Goal: Communication & Community: Participate in discussion

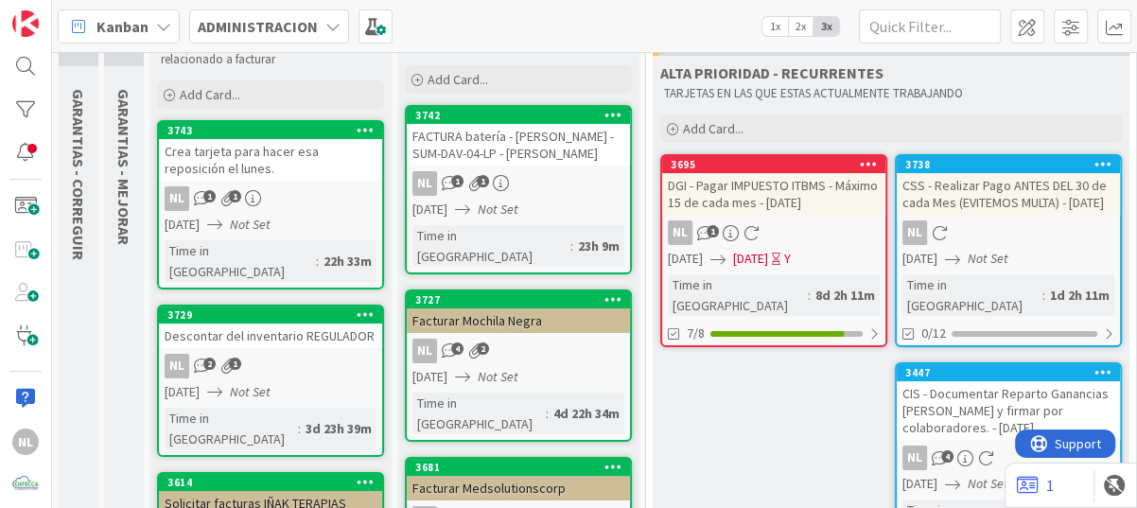
click at [811, 243] on div "NL 1" at bounding box center [773, 232] width 223 height 25
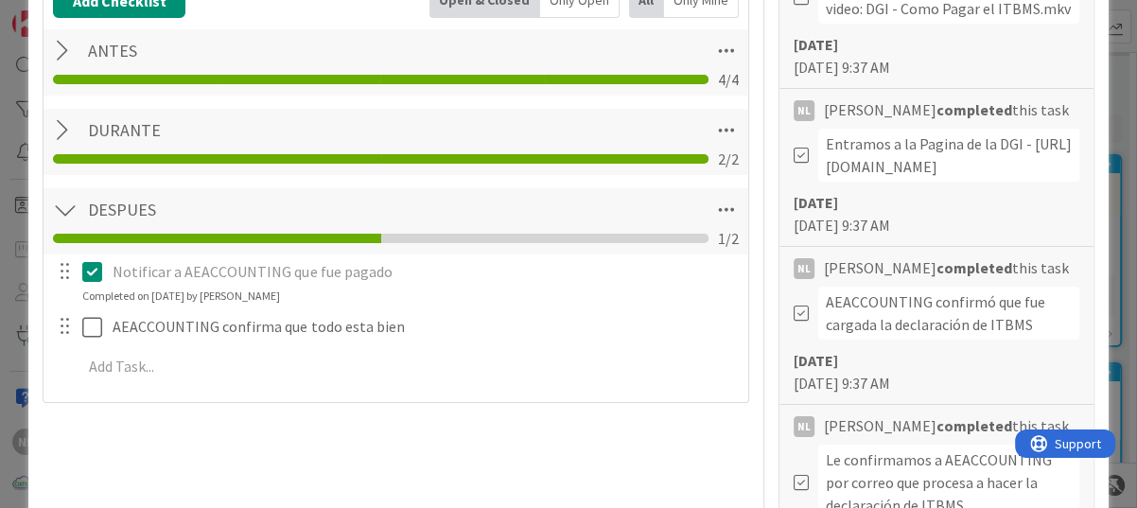
scroll to position [757, 0]
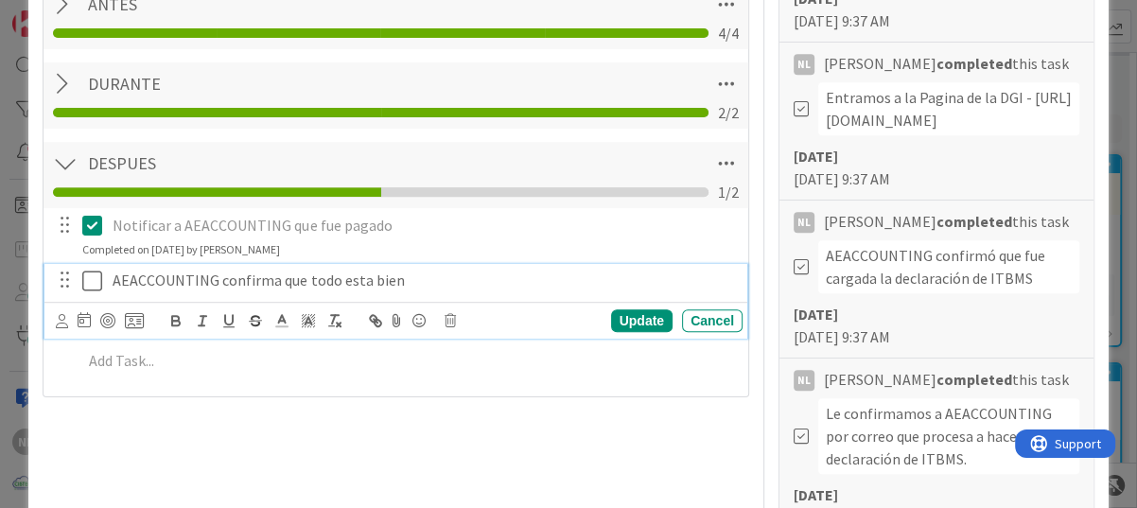
click at [97, 280] on icon at bounding box center [92, 281] width 20 height 23
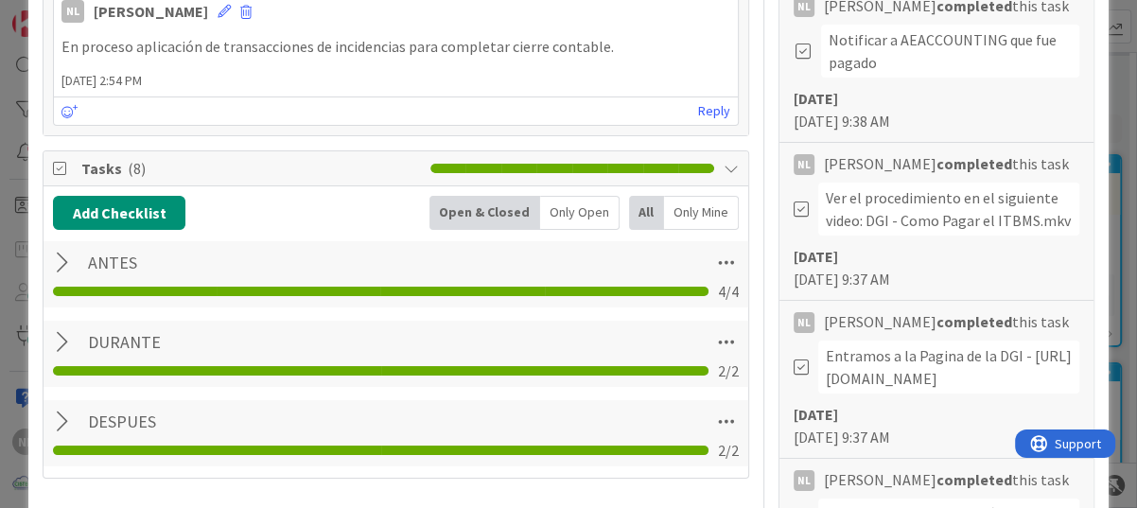
scroll to position [662, 0]
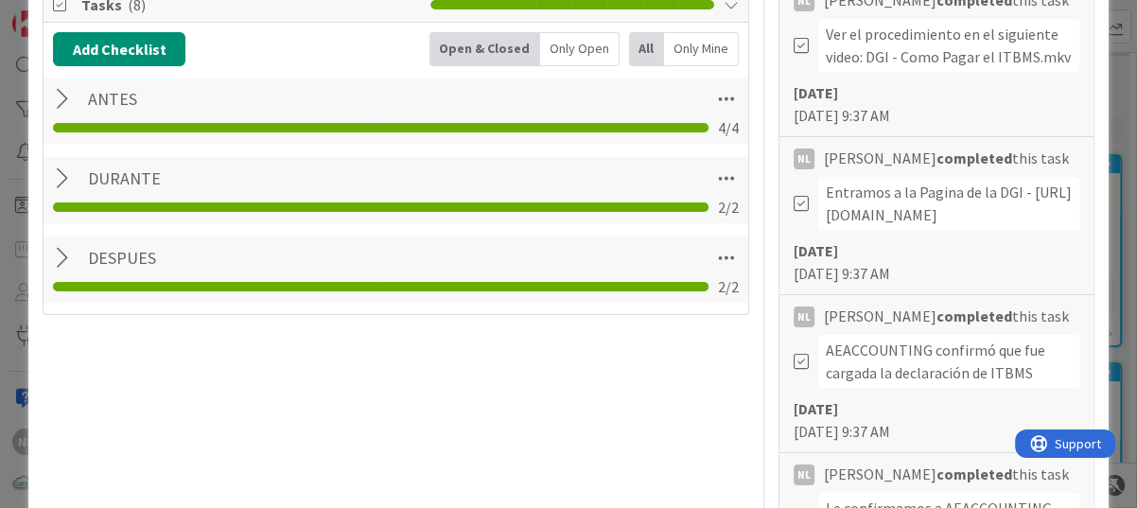
click at [56, 251] on div at bounding box center [65, 258] width 25 height 34
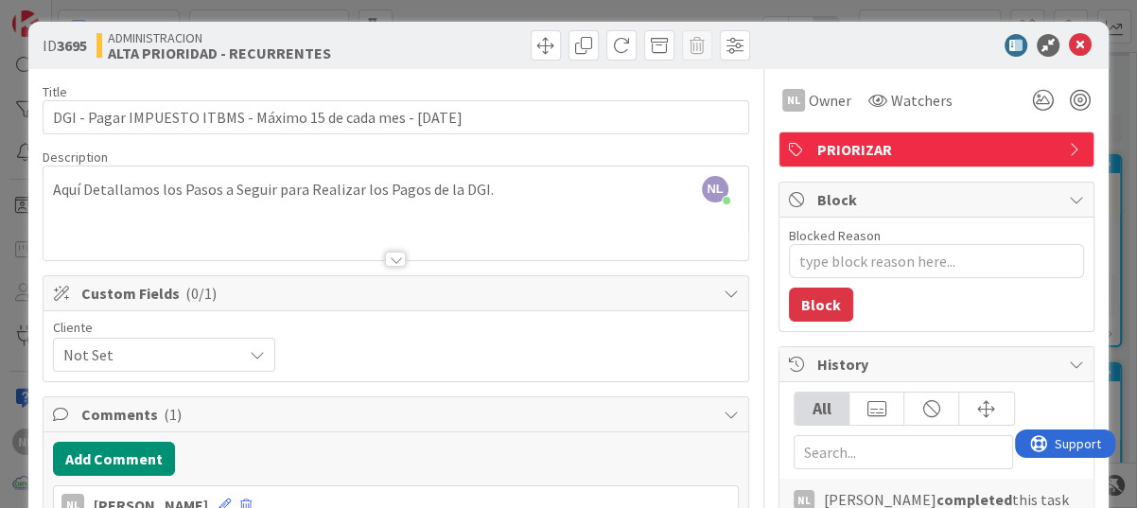
scroll to position [0, 0]
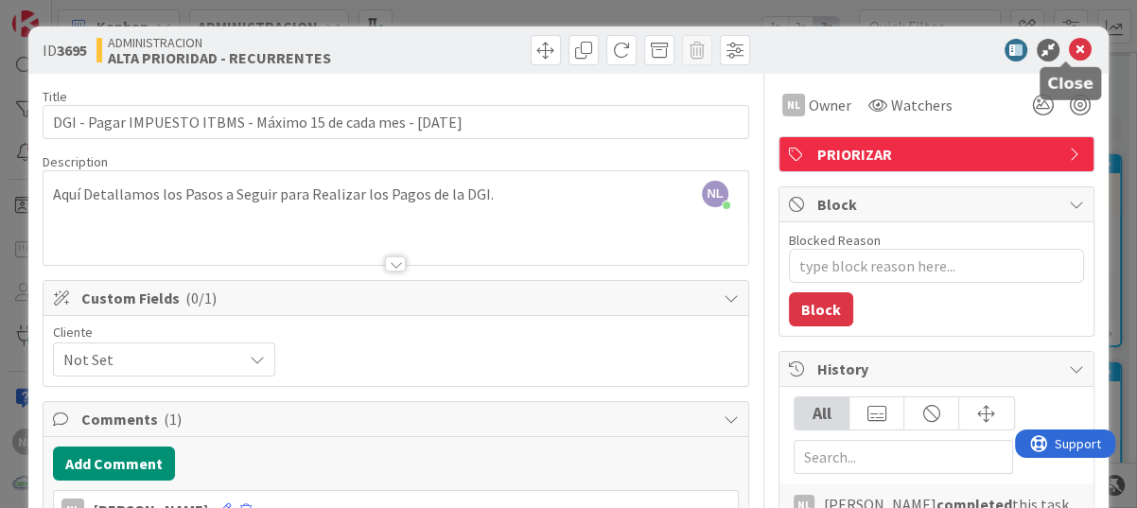
click at [1073, 55] on icon at bounding box center [1080, 50] width 23 height 23
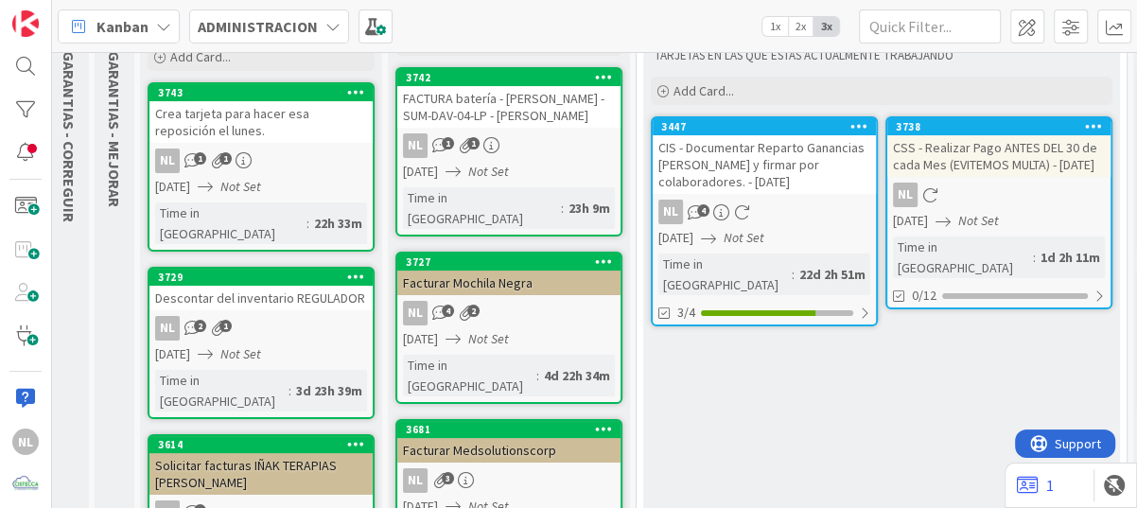
scroll to position [132, 0]
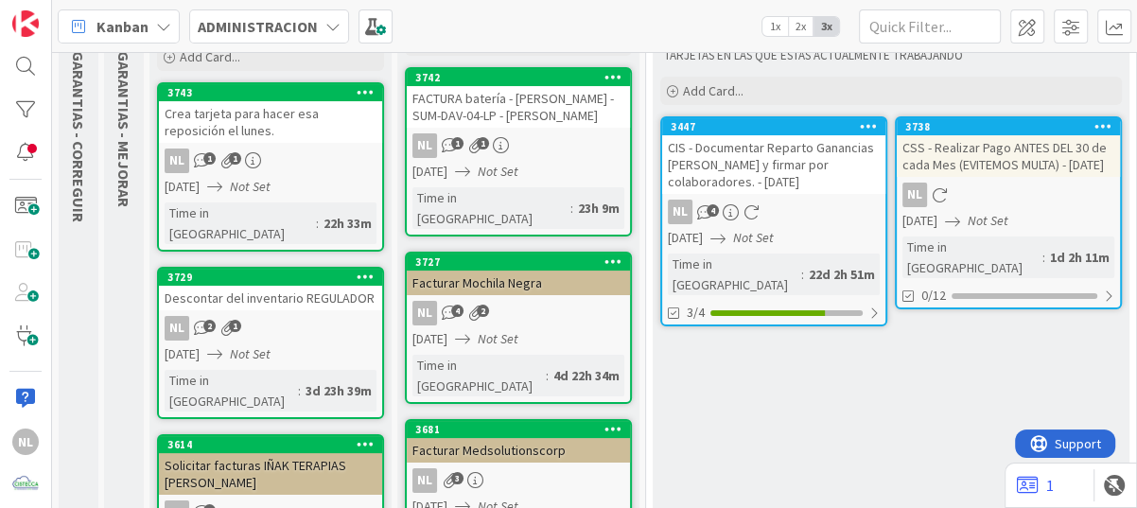
click at [748, 179] on div "CIS - Documentar Reparto Ganancias [PERSON_NAME] y firmar por colaboradores. - …" at bounding box center [773, 164] width 223 height 59
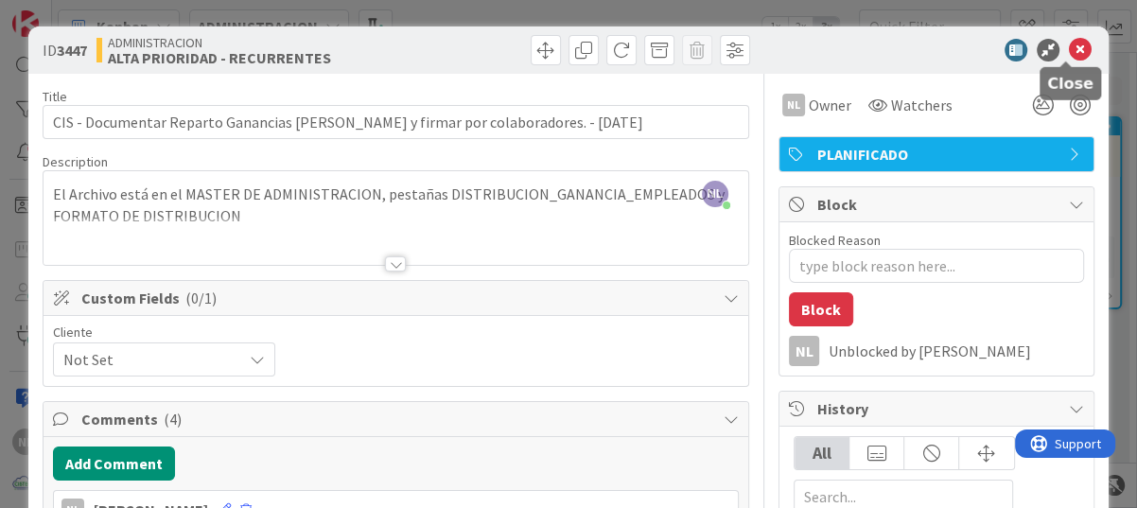
click at [1073, 46] on icon at bounding box center [1080, 50] width 23 height 23
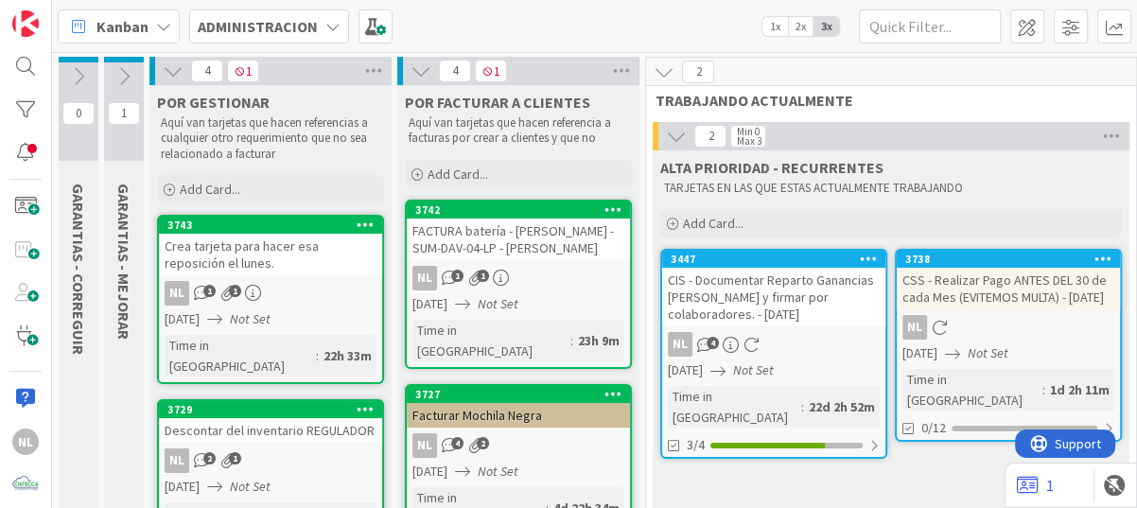
click at [266, 275] on link "3743 Crea tarjeta para hacer esa reposición el lunes. NL 1 1 15/09/2025 Not Set…" at bounding box center [270, 299] width 227 height 169
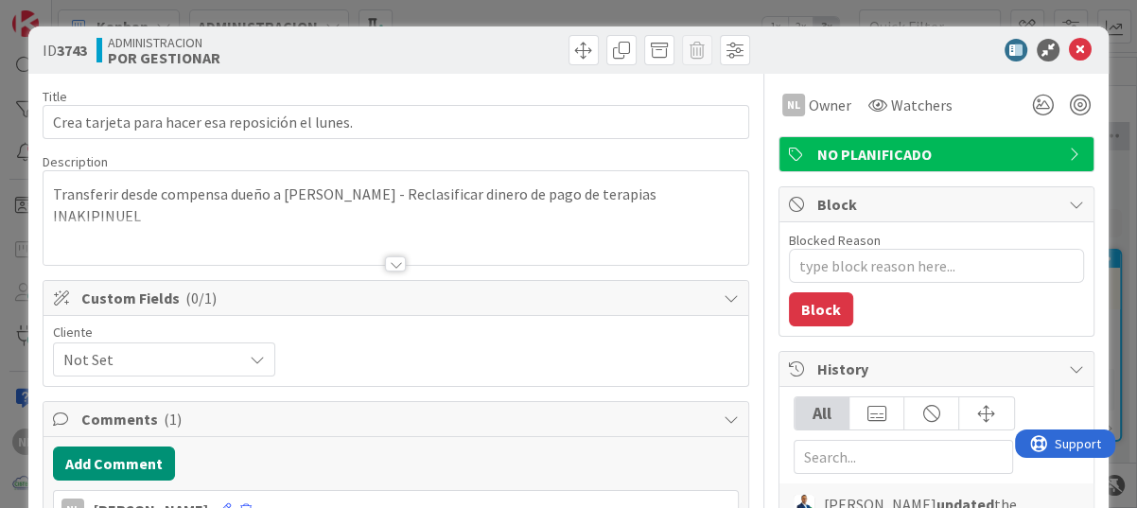
type textarea "x"
click at [110, 453] on button "Add Comment" at bounding box center [114, 464] width 122 height 34
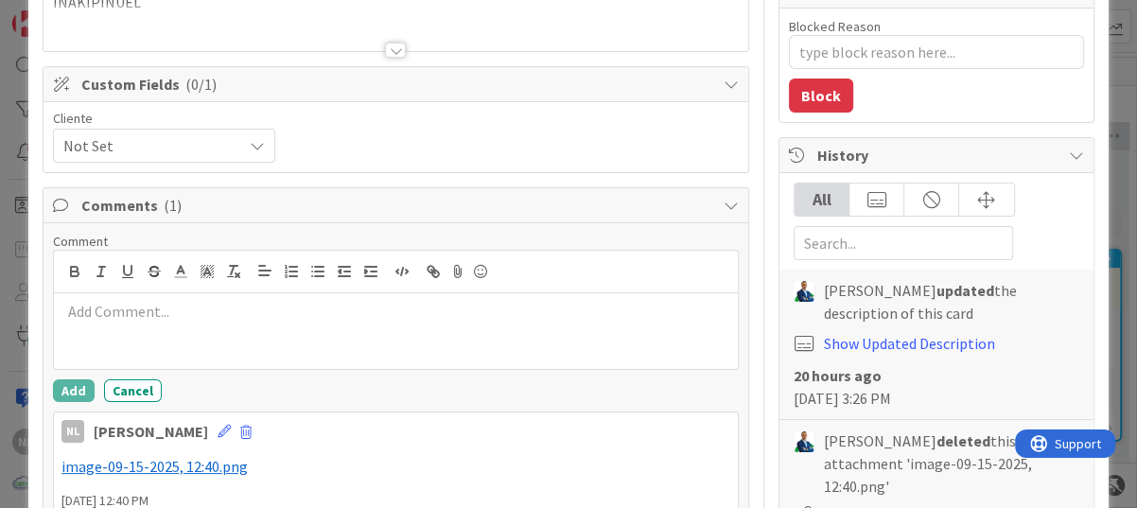
click at [121, 309] on p at bounding box center [395, 312] width 669 height 22
click at [202, 311] on p "Reposición realizada" at bounding box center [395, 312] width 669 height 22
click at [251, 313] on p "Reposición realizada y cargado abono, pe" at bounding box center [395, 312] width 669 height 22
click at [255, 313] on p "Reposición realizada y cargado abono, pe" at bounding box center [395, 312] width 669 height 22
click at [351, 314] on p "Reposición realizada y cargado como abono, pe" at bounding box center [395, 312] width 669 height 22
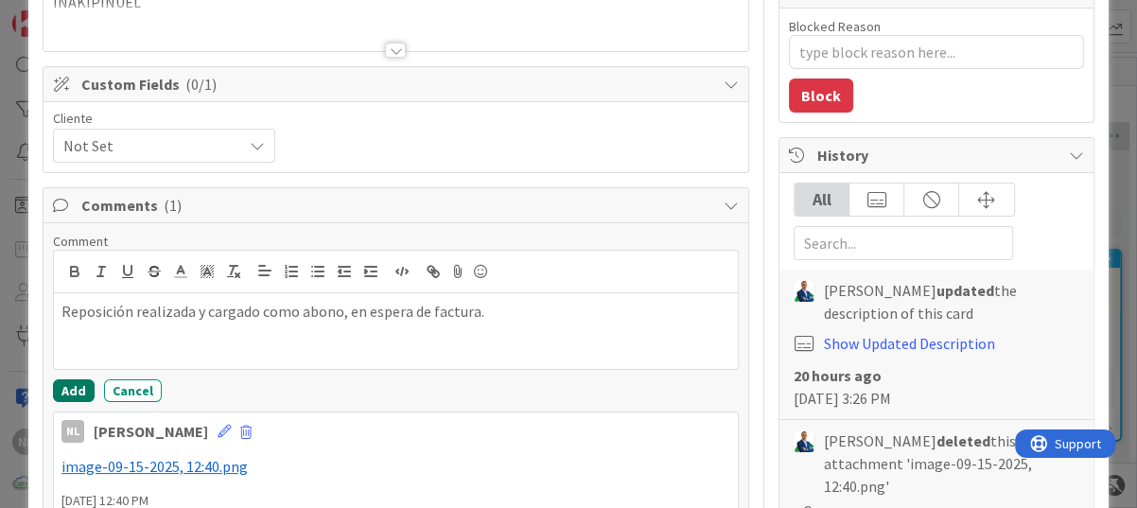
click at [61, 382] on button "Add" at bounding box center [74, 390] width 42 height 23
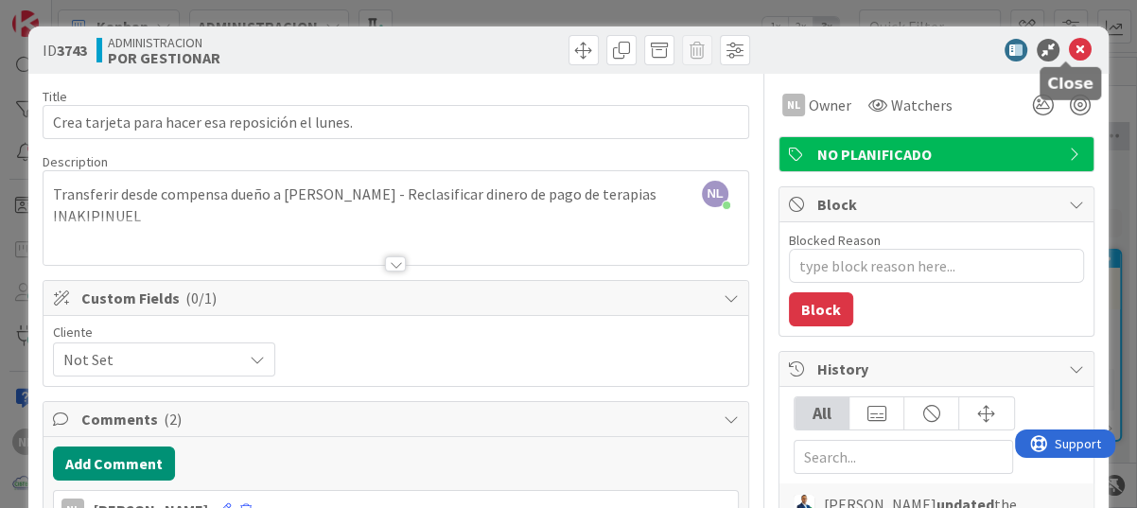
click at [1069, 44] on icon at bounding box center [1080, 50] width 23 height 23
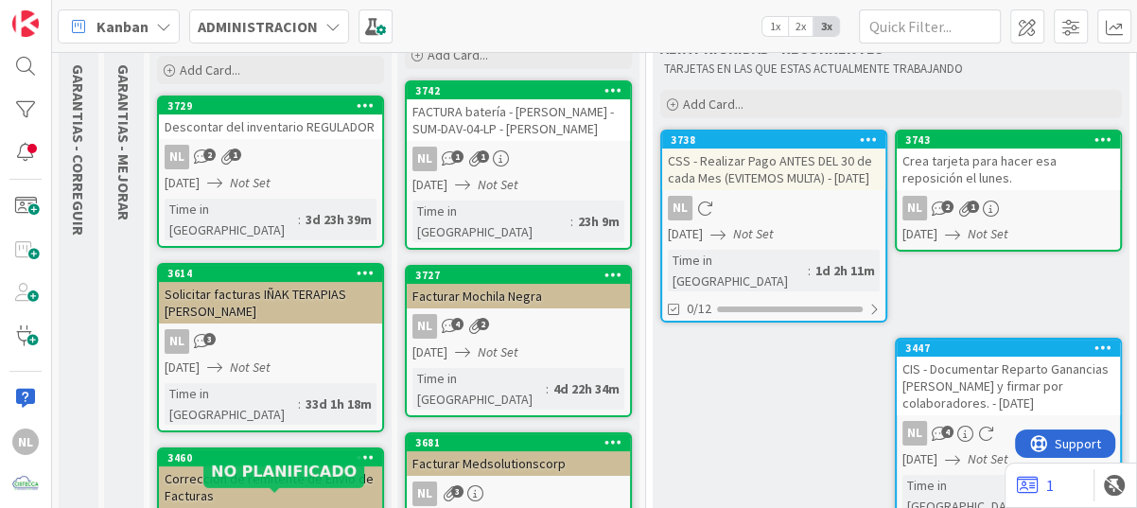
scroll to position [33, 0]
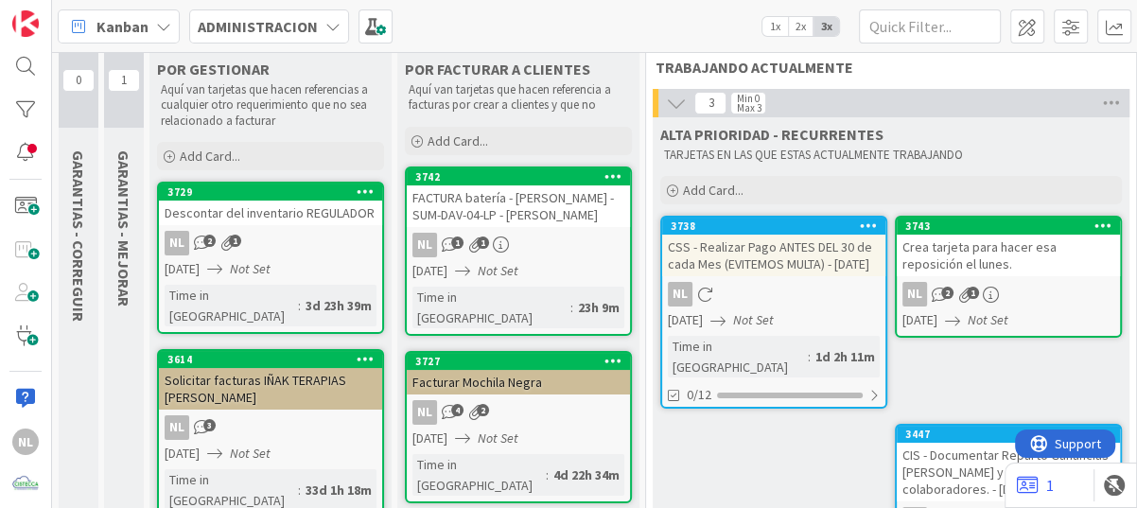
click at [255, 243] on div "NL 2 1" at bounding box center [270, 243] width 223 height 25
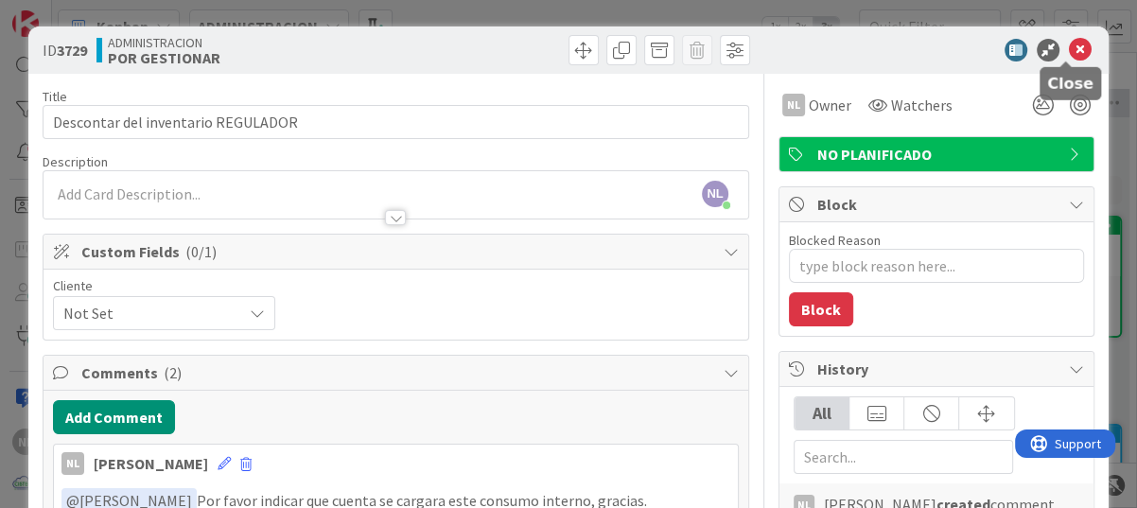
click at [1074, 46] on icon at bounding box center [1080, 50] width 23 height 23
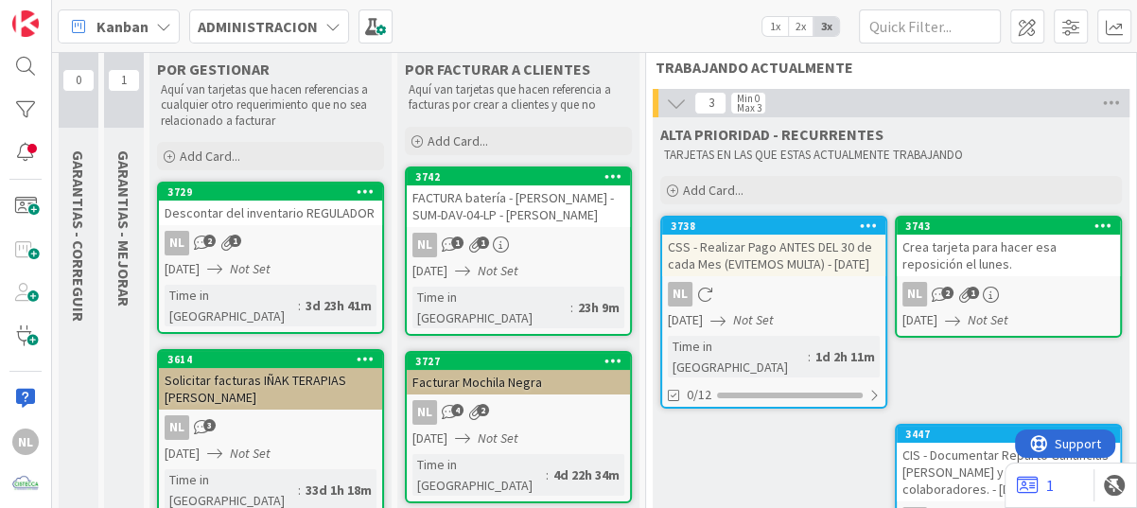
click at [1014, 276] on link "3743 Crea tarjeta para hacer esa reposición el lunes. NL 2 1 15/09/2025 Not Set" at bounding box center [1008, 277] width 227 height 122
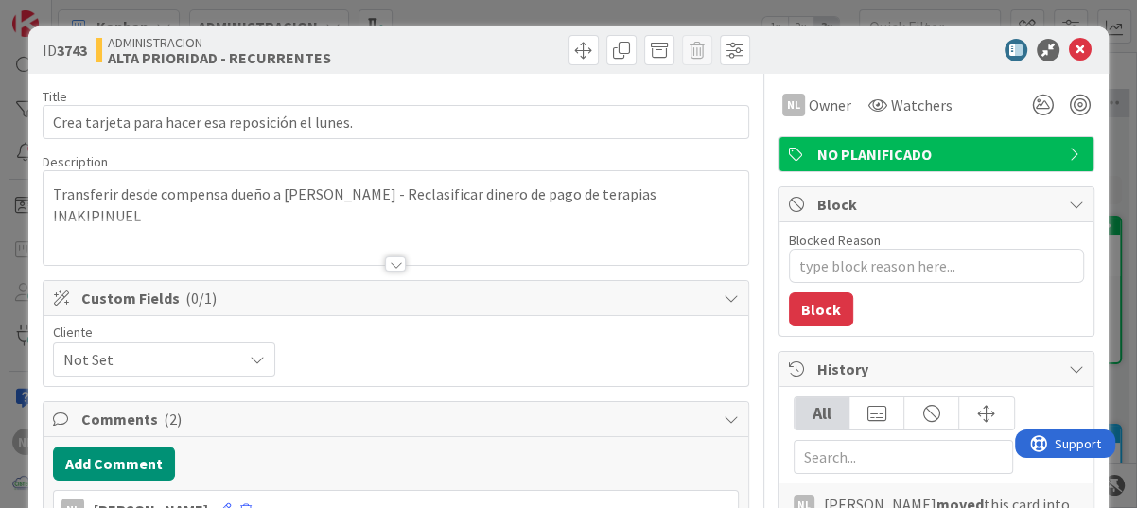
type textarea "x"
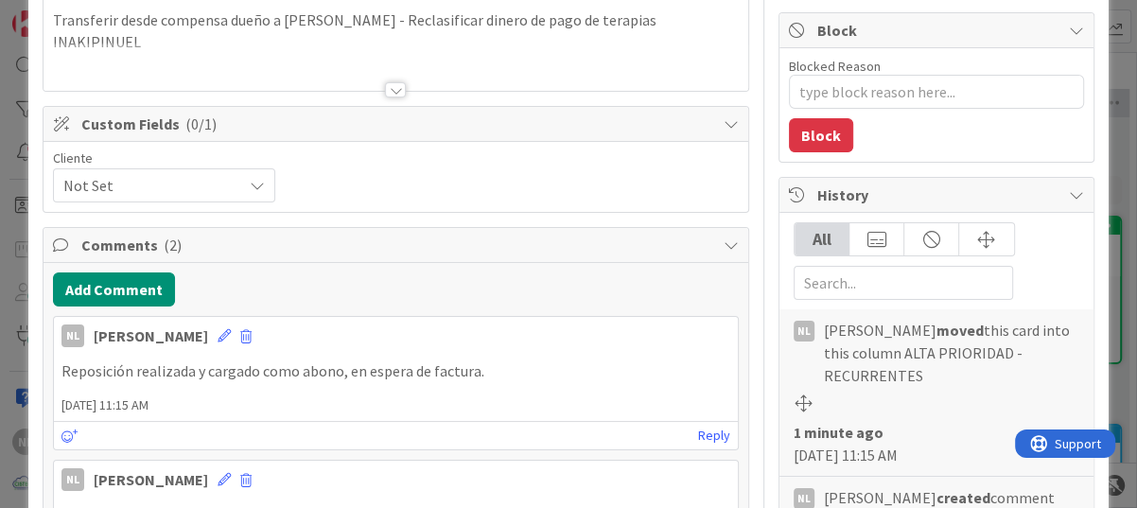
scroll to position [284, 0]
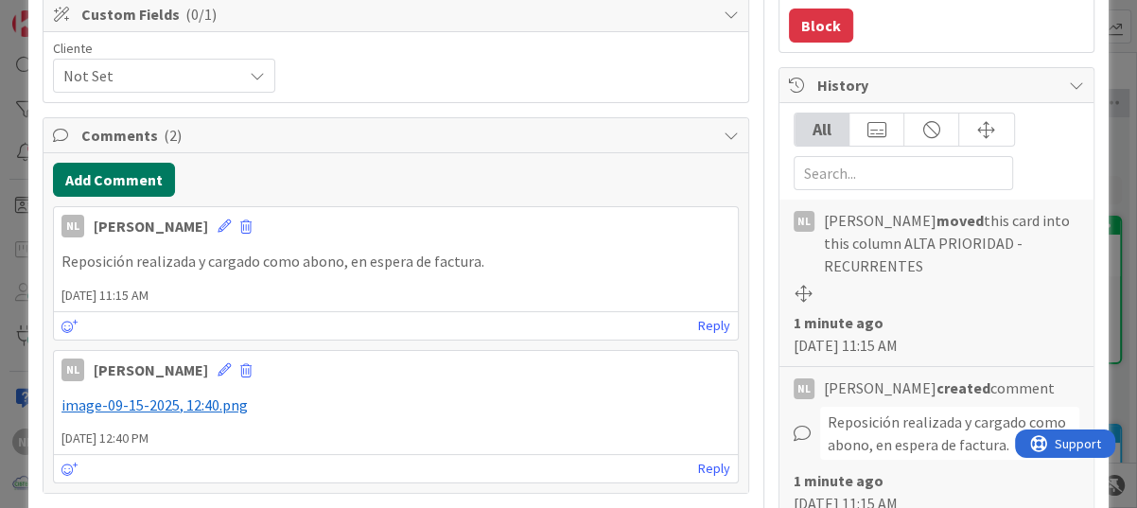
click at [142, 175] on button "Add Comment" at bounding box center [114, 180] width 122 height 34
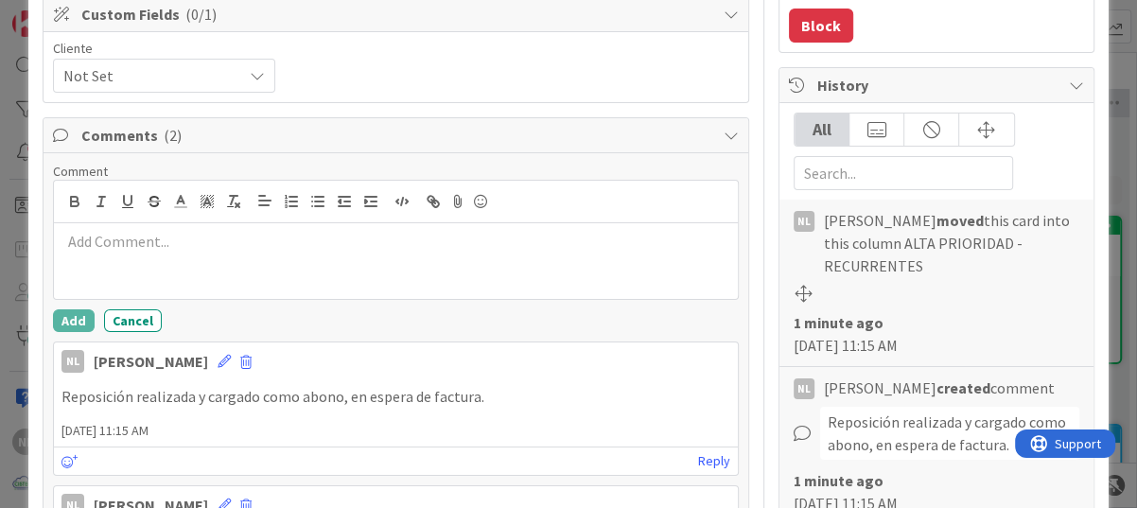
click at [123, 245] on p at bounding box center [395, 242] width 669 height 22
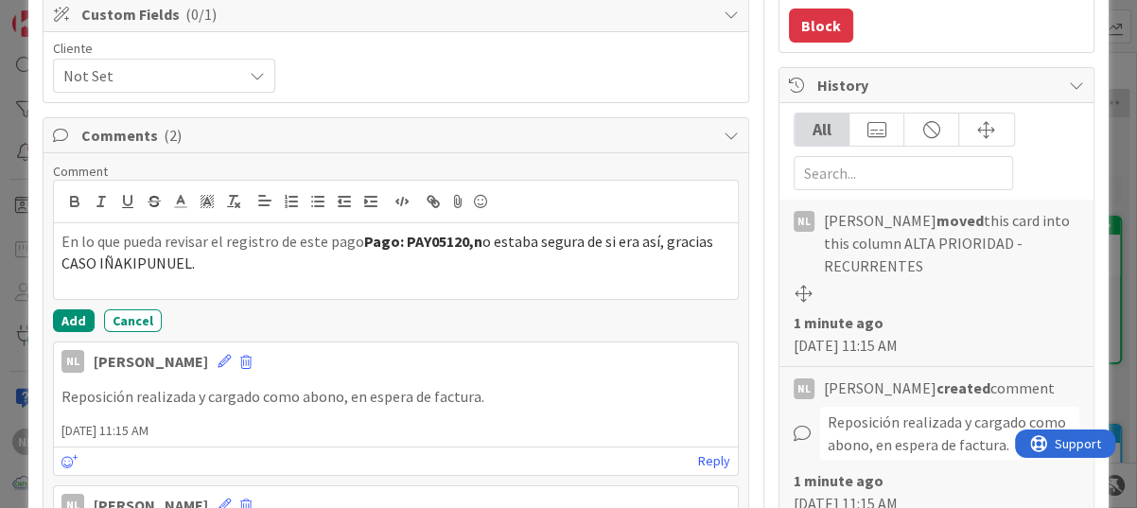
click at [62, 243] on p "En lo que pueda revisar el registro de este pago Pago: PAY05120,n o estaba segu…" at bounding box center [395, 252] width 669 height 43
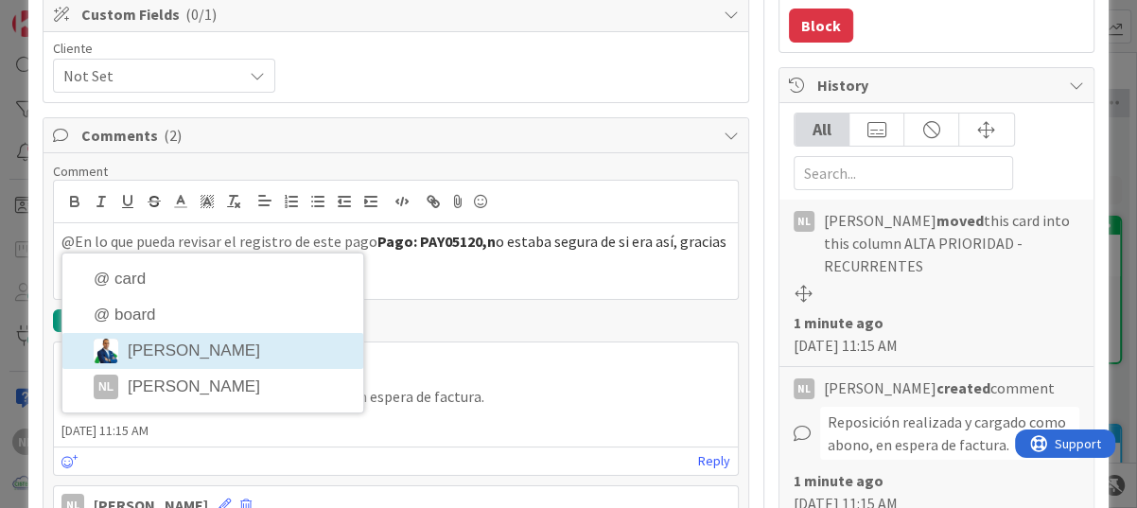
click at [202, 356] on li "[PERSON_NAME]" at bounding box center [212, 351] width 301 height 36
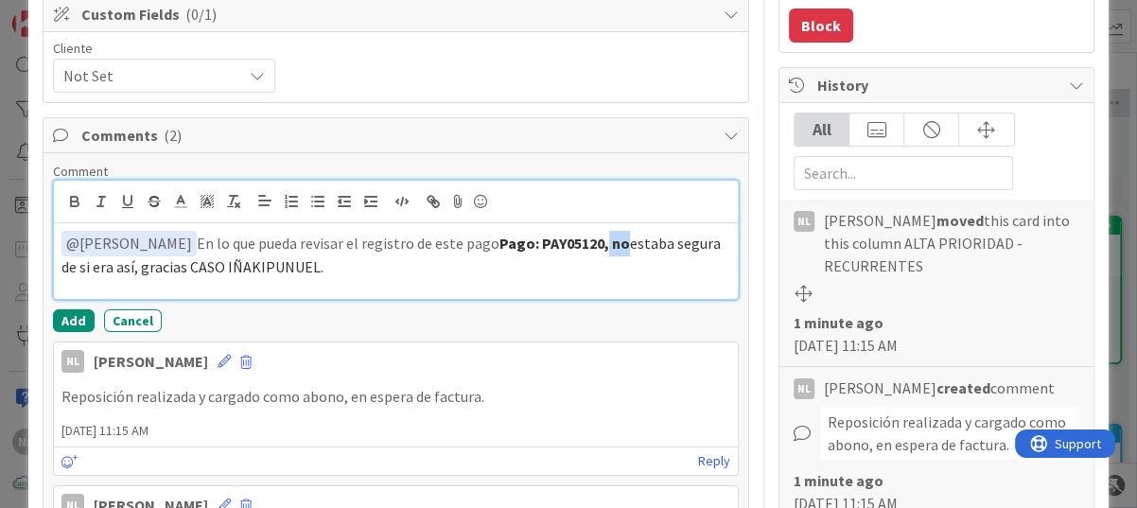
drag, startPoint x: 586, startPoint y: 247, endPoint x: 604, endPoint y: 247, distance: 18.0
click at [604, 247] on p "﻿ @ Gabriel Adrian ﻿ En lo que pueda revisar el registro de este pago Pago: PAY…" at bounding box center [395, 254] width 669 height 46
click at [75, 205] on icon "button" at bounding box center [75, 204] width 8 height 5
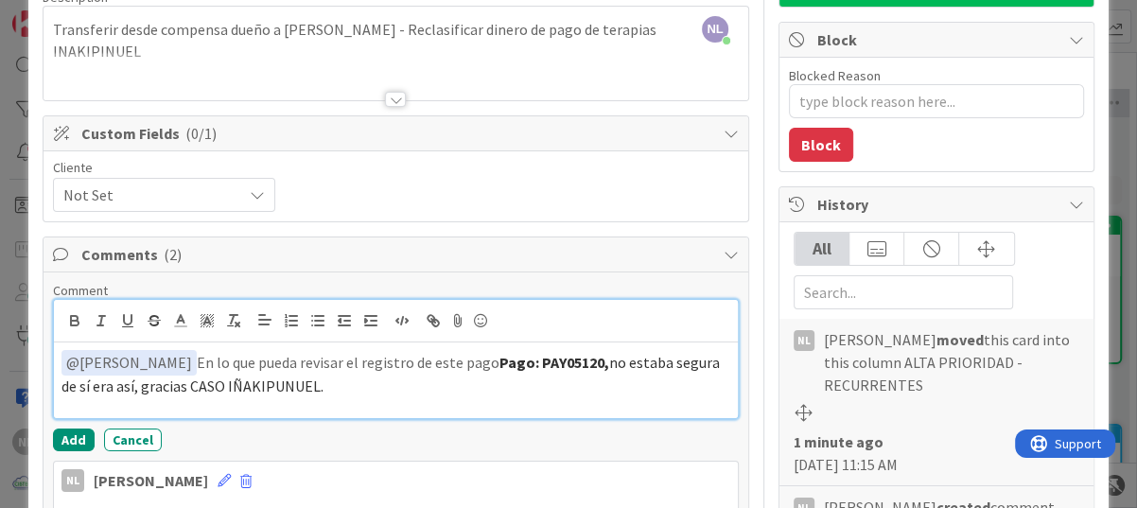
scroll to position [189, 0]
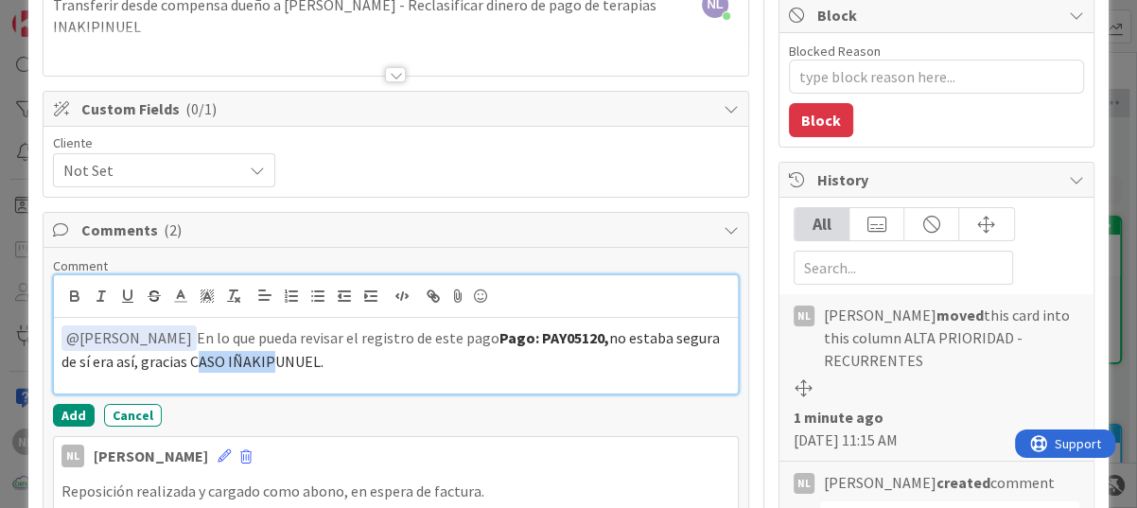
drag, startPoint x: 169, startPoint y: 361, endPoint x: 267, endPoint y: 365, distance: 97.5
click at [252, 365] on span "no estaba segura de sí era así, gracias CASO IÑAKIPUNUEL." at bounding box center [391, 349] width 661 height 43
drag, startPoint x: 267, startPoint y: 365, endPoint x: 307, endPoint y: 364, distance: 39.7
click at [300, 364] on span "no estaba segura de sí era así, gracias CASO IÑAKIPUNUEL." at bounding box center [391, 349] width 661 height 43
click at [308, 364] on p "﻿ @ Gabriel Adrian ﻿ En lo que pueda revisar el registro de este pago Pago: PAY…" at bounding box center [395, 348] width 669 height 46
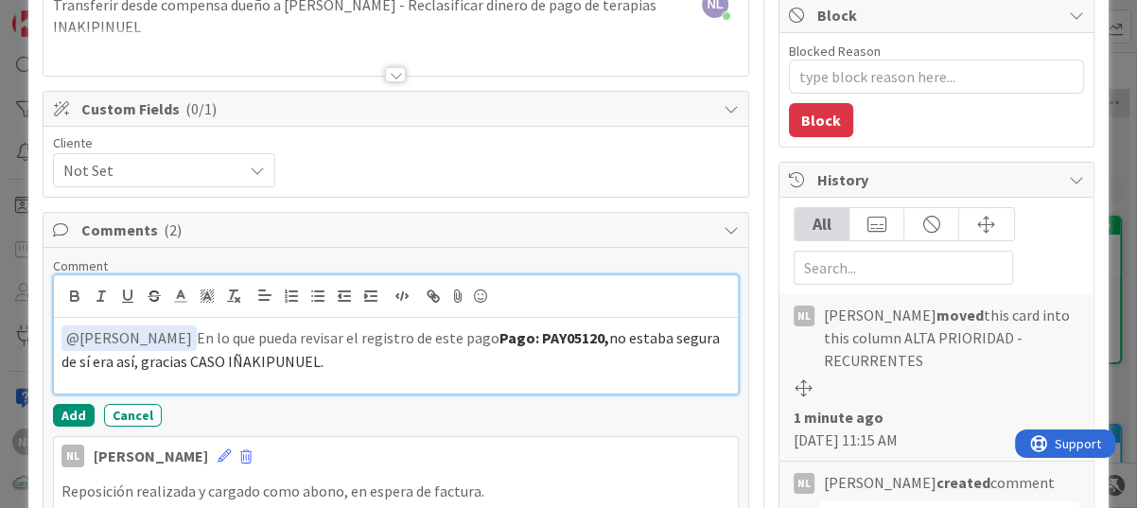
click at [311, 364] on p "﻿ @ Gabriel Adrian ﻿ En lo que pueda revisar el registro de este pago Pago: PAY…" at bounding box center [395, 348] width 669 height 46
drag, startPoint x: 168, startPoint y: 360, endPoint x: 297, endPoint y: 365, distance: 128.7
click at [297, 365] on span "no estaba segura de sí era así, gracias CASO IÑAKIPUNUEL." at bounding box center [391, 349] width 661 height 43
copy span "CASO IÑAKIPUNUEL"
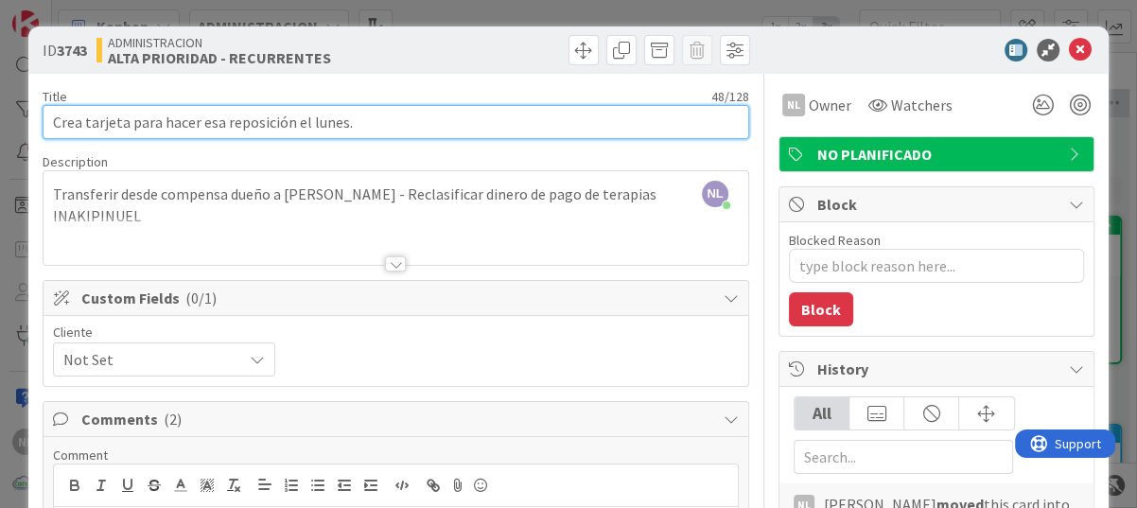
click at [399, 121] on input "Crea tarjeta para hacer esa reposición el lunes." at bounding box center [396, 122] width 707 height 34
paste input "CASO IÑAKIPUNUEL"
type input "Crea tarjeta para hacer esa reposición el lunes.CASO IÑAKIPUNUEL"
type textarea "x"
type input "Crea tarjeta para hacer esa reposición el lunes. CASO IÑAKIPUNUEL"
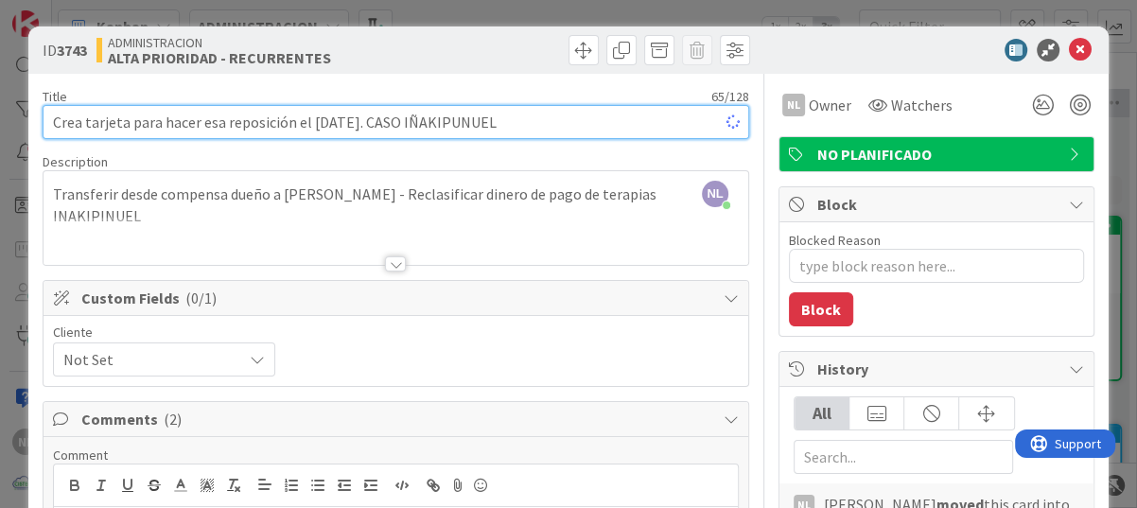
click at [529, 114] on input "Crea tarjeta para hacer esa reposición el lunes. CASO IÑAKIPUNUEL" at bounding box center [396, 122] width 707 height 34
type textarea "x"
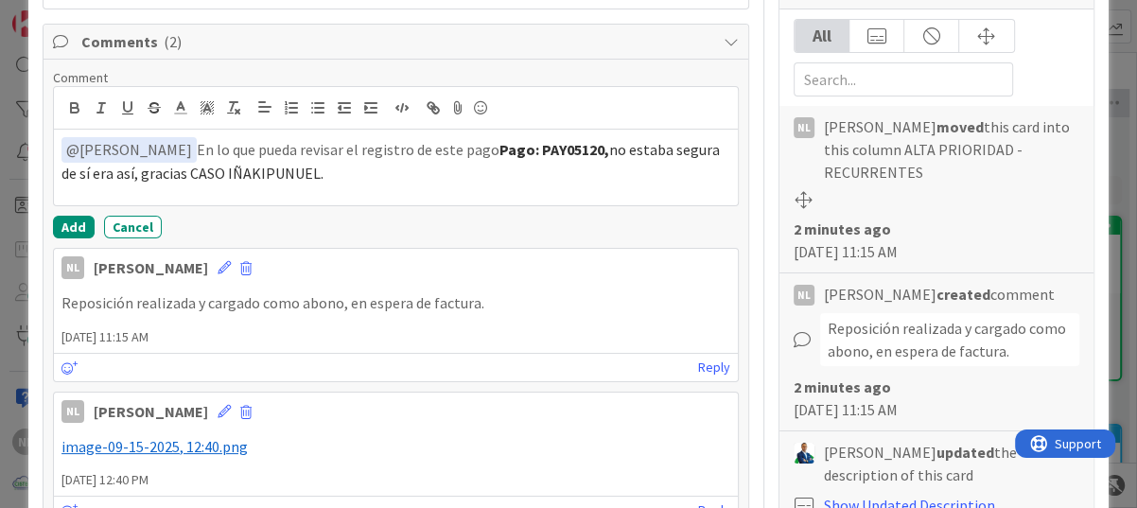
scroll to position [378, 0]
type input "Crea tarjeta para hacer esa reposición el lunes. CASO IÑAKIPUNUEL"
click at [64, 223] on button "Add" at bounding box center [74, 226] width 42 height 23
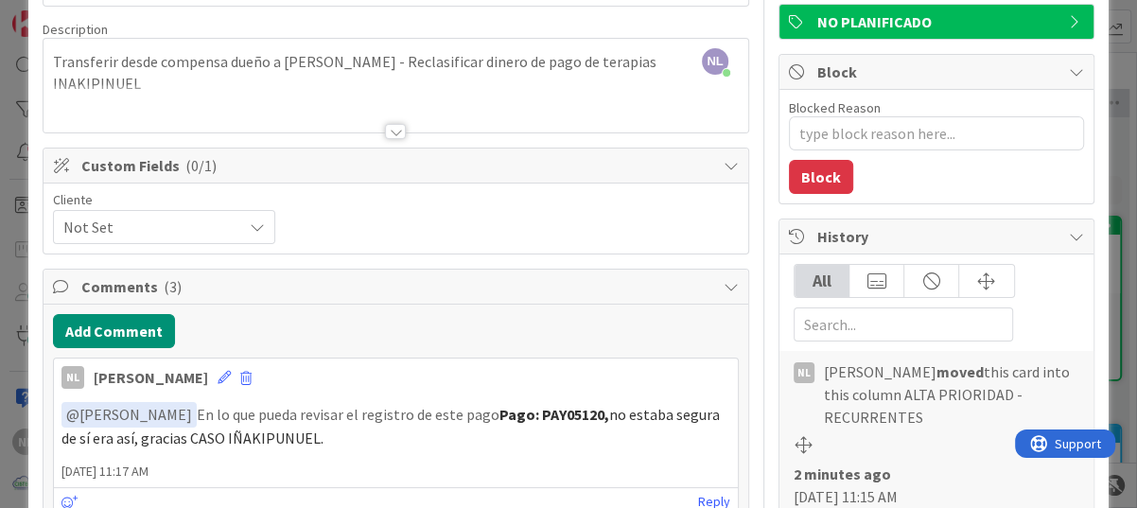
scroll to position [0, 0]
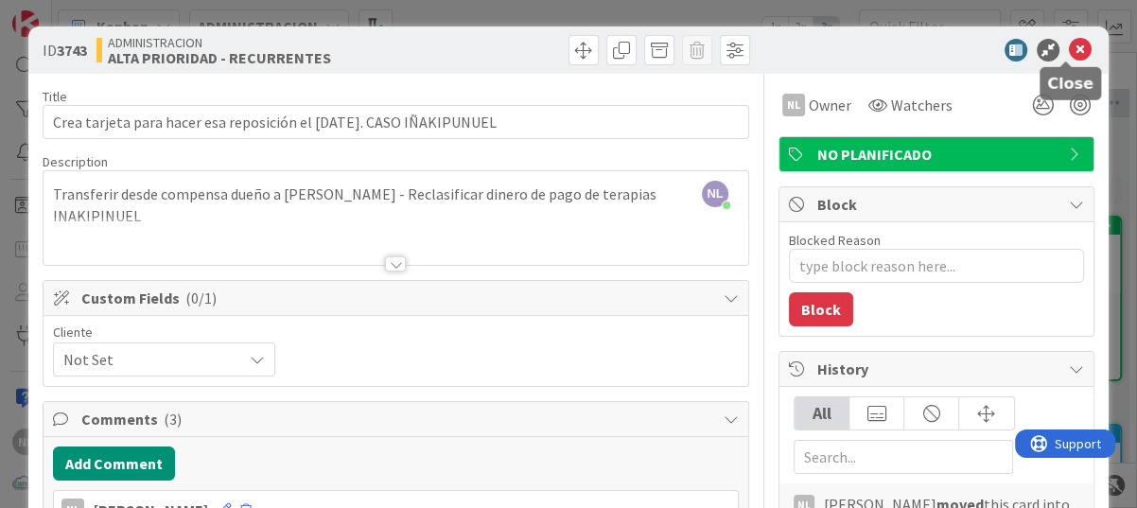
click at [1069, 48] on icon at bounding box center [1080, 50] width 23 height 23
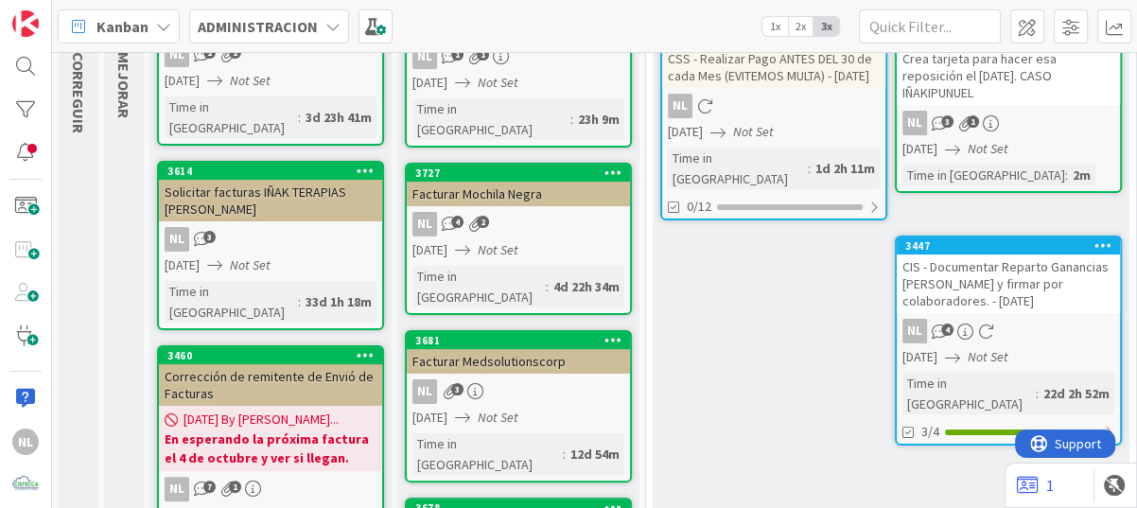
scroll to position [222, 0]
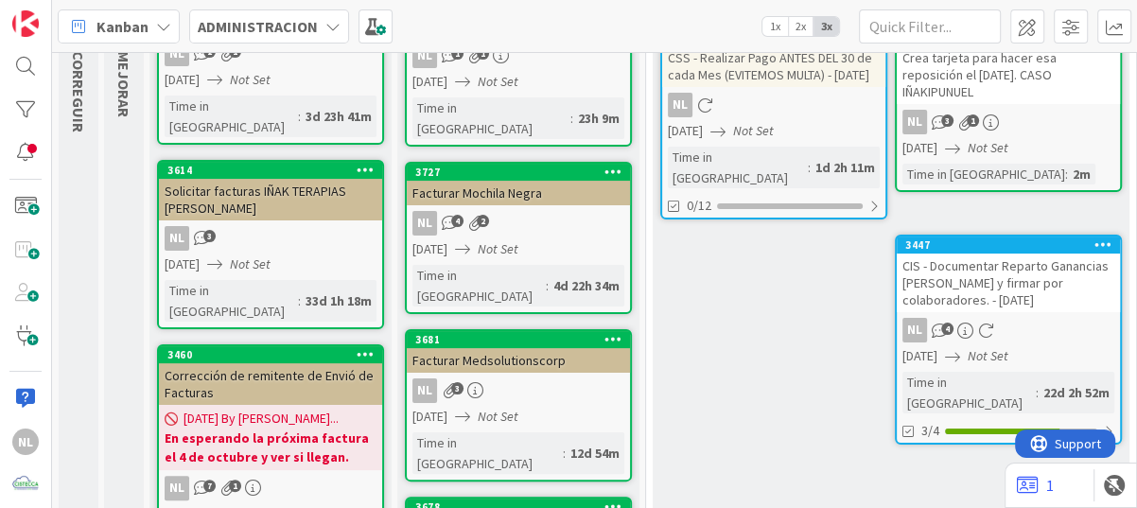
click at [255, 199] on link "3614 Solicitar facturas IÑAK TERAPIAS Sr. Gabriel NL 3 14/08/2025 Not Set Time …" at bounding box center [270, 244] width 227 height 169
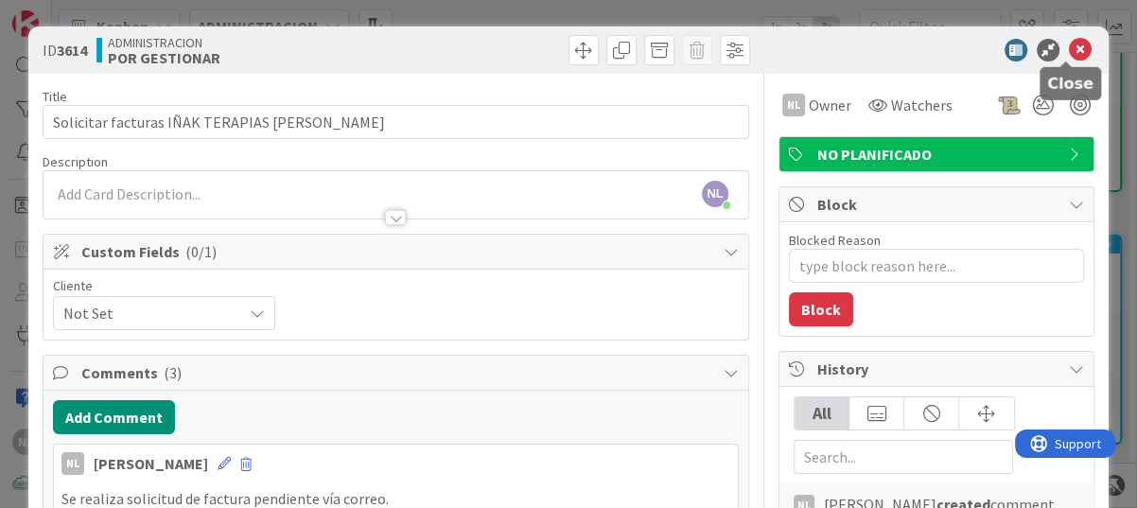
click at [1074, 47] on icon at bounding box center [1080, 50] width 23 height 23
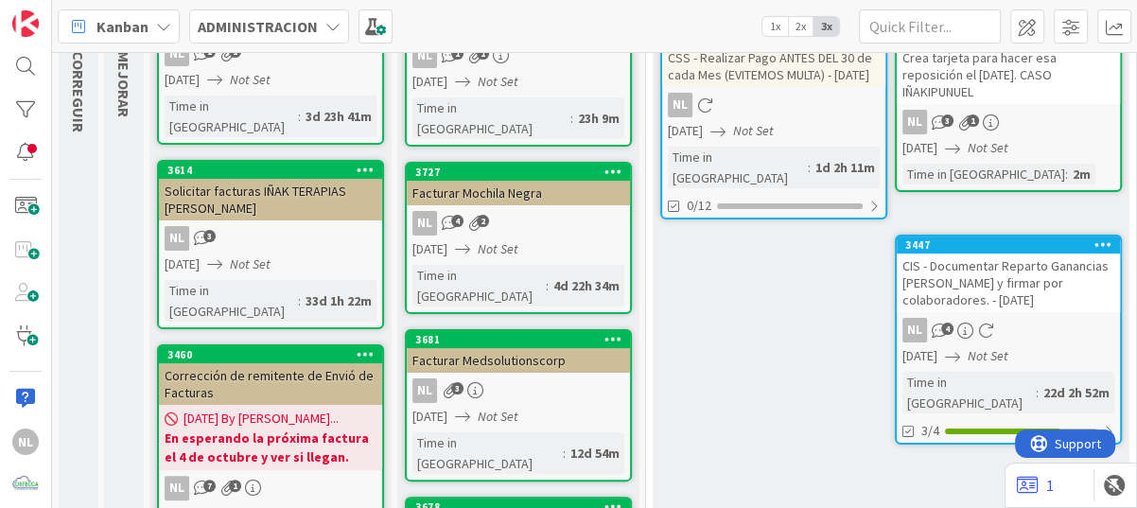
drag, startPoint x: 251, startPoint y: 1, endPoint x: 741, endPoint y: 350, distance: 601.7
click at [741, 350] on div "ALTA PRIORIDAD - RECURRENTES TARJETAS EN LAS QUE ESTAS ACTUALMENTE TRABAJANDO A…" at bounding box center [891, 488] width 477 height 1120
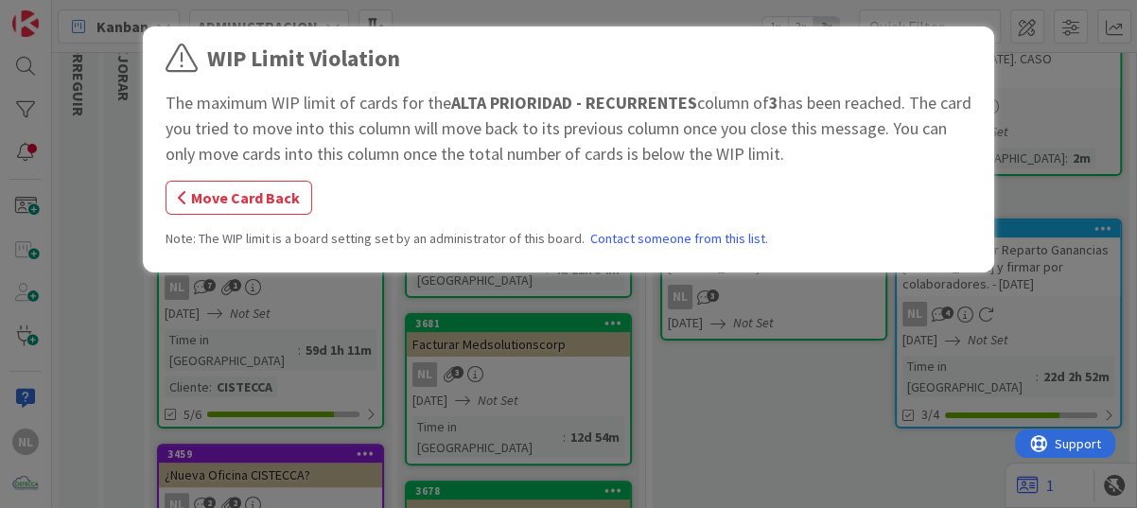
scroll to position [238, 0]
click at [752, 419] on div "WIP Limit Violation The maximum WIP limit of cards for the ALTA PRIORIDAD - REC…" at bounding box center [568, 254] width 1137 height 508
click at [232, 199] on button "Move Card Back" at bounding box center [239, 198] width 147 height 34
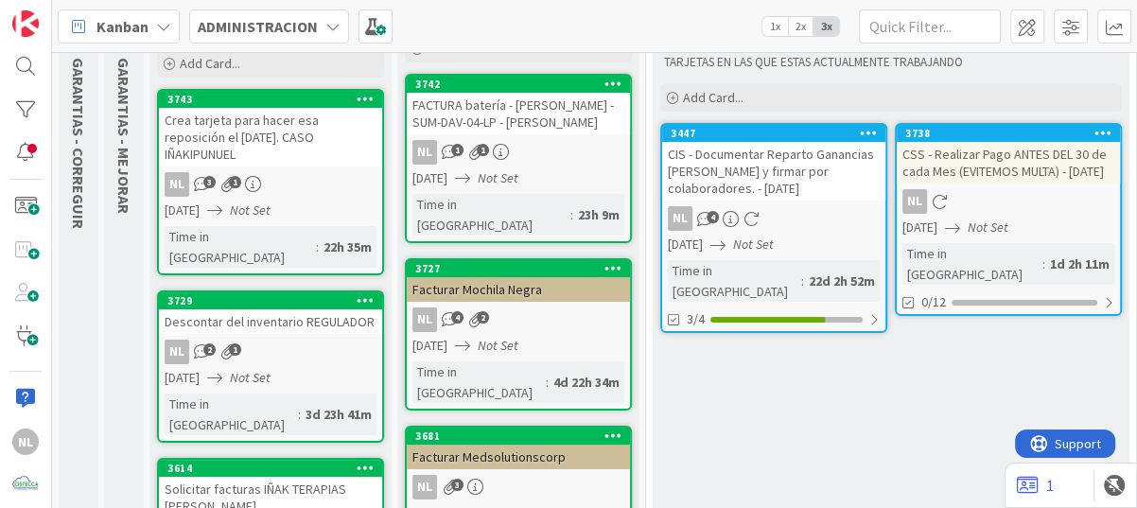
scroll to position [95, 0]
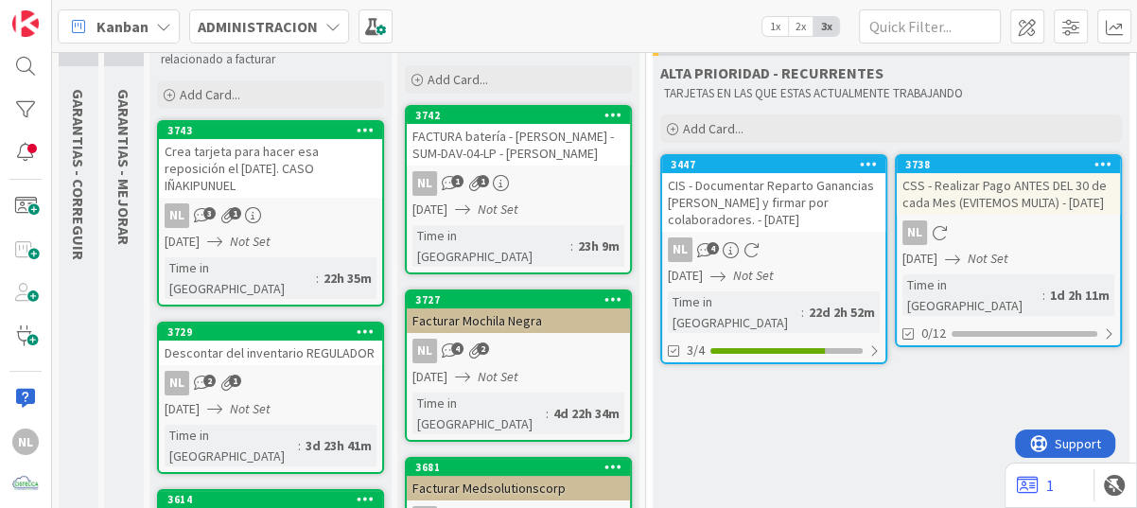
click at [274, 371] on div "NL 2 1" at bounding box center [270, 383] width 223 height 25
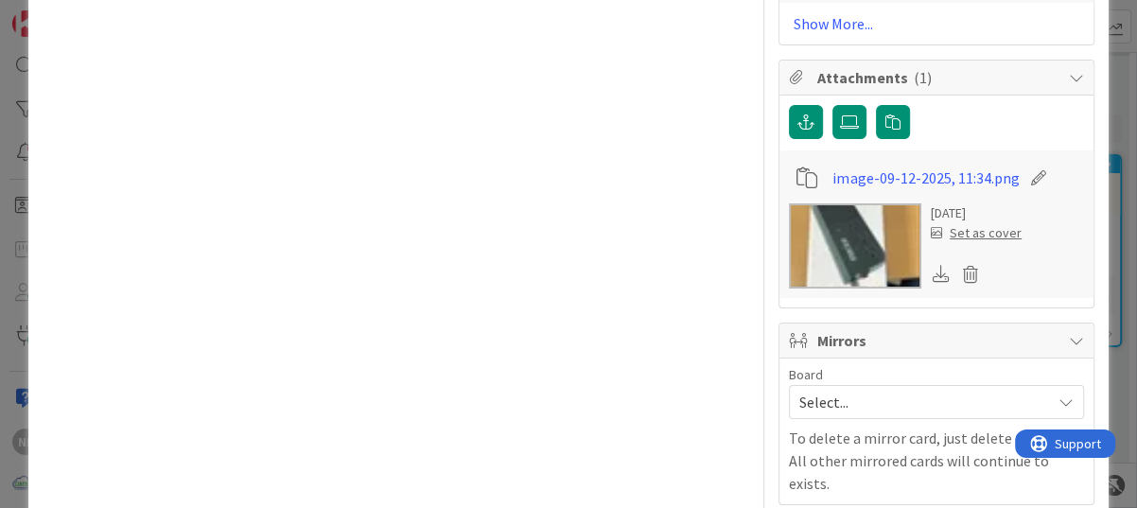
scroll to position [1324, 0]
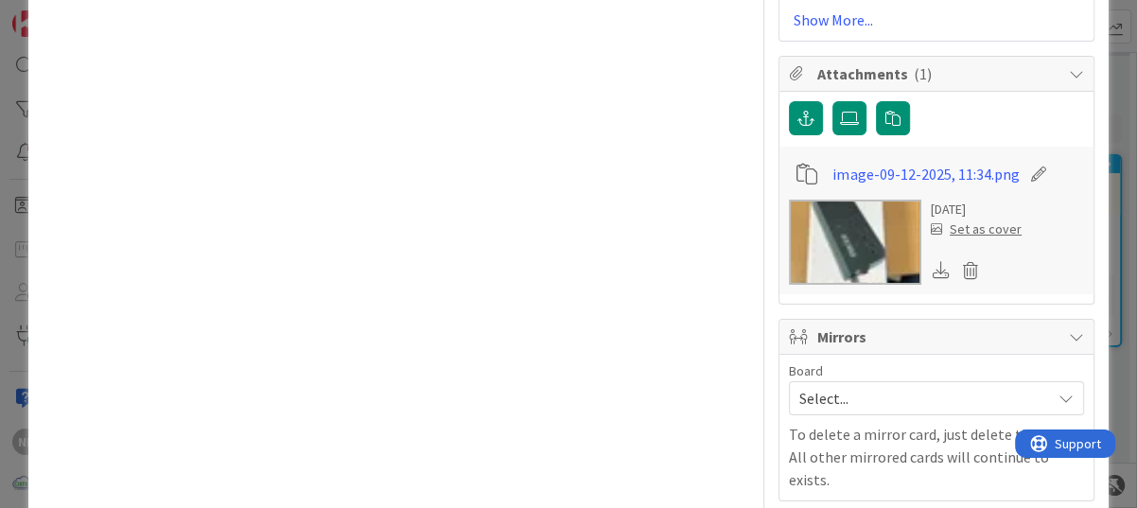
click at [874, 239] on img at bounding box center [855, 242] width 132 height 85
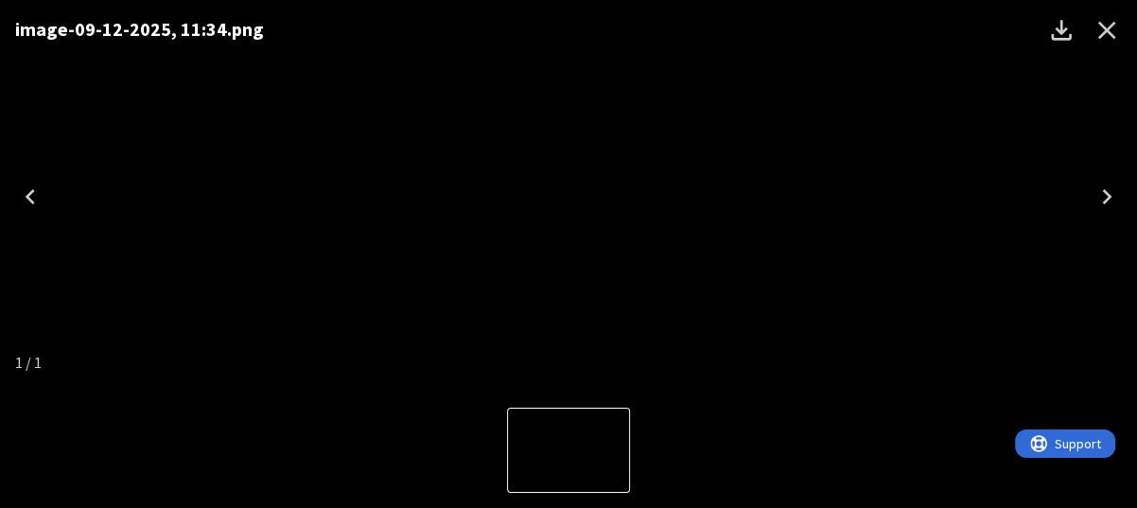
click at [26, 200] on icon "Previous" at bounding box center [30, 197] width 30 height 30
click at [1101, 28] on icon "Close" at bounding box center [1107, 30] width 30 height 30
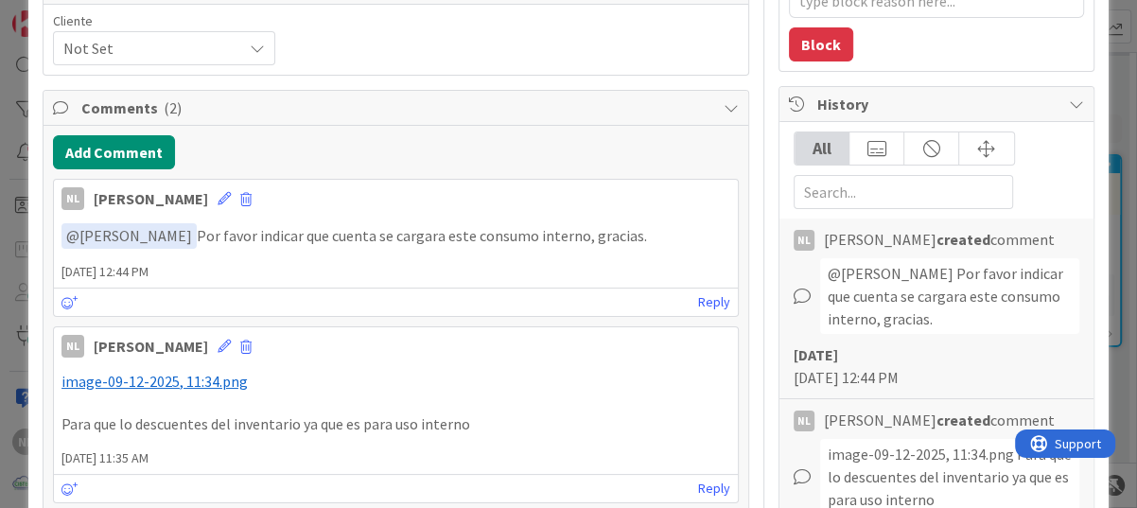
scroll to position [284, 0]
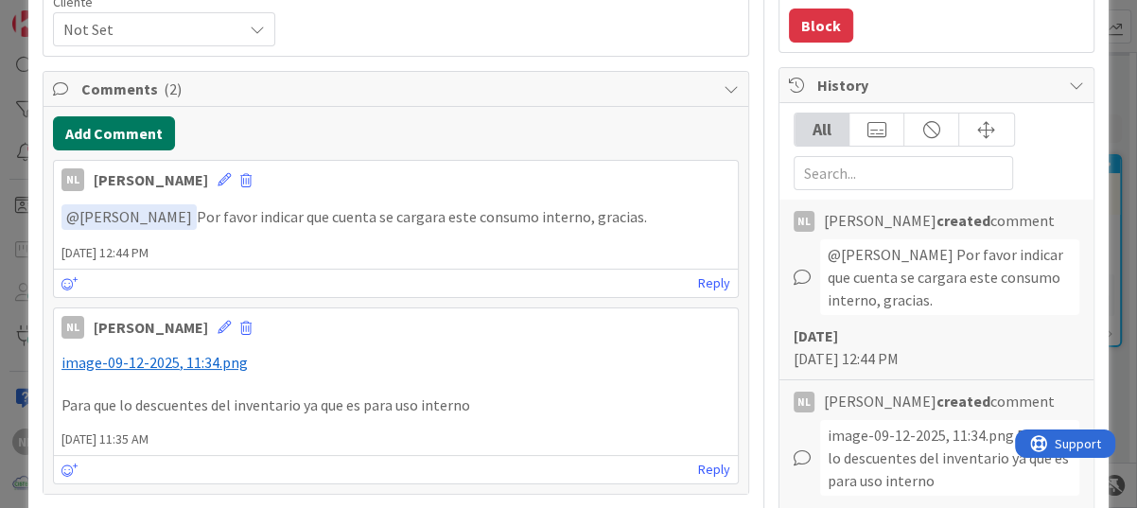
click at [110, 134] on button "Add Comment" at bounding box center [114, 133] width 122 height 34
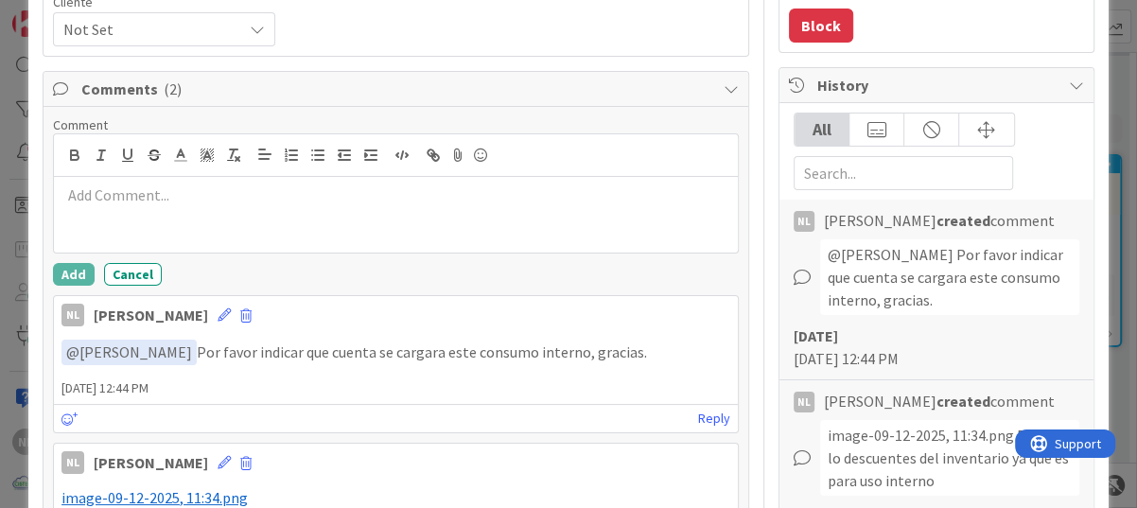
click at [138, 200] on p at bounding box center [395, 195] width 669 height 22
drag, startPoint x: 138, startPoint y: 200, endPoint x: 450, endPoint y: 152, distance: 315.8
click at [450, 152] on icon at bounding box center [458, 155] width 23 height 26
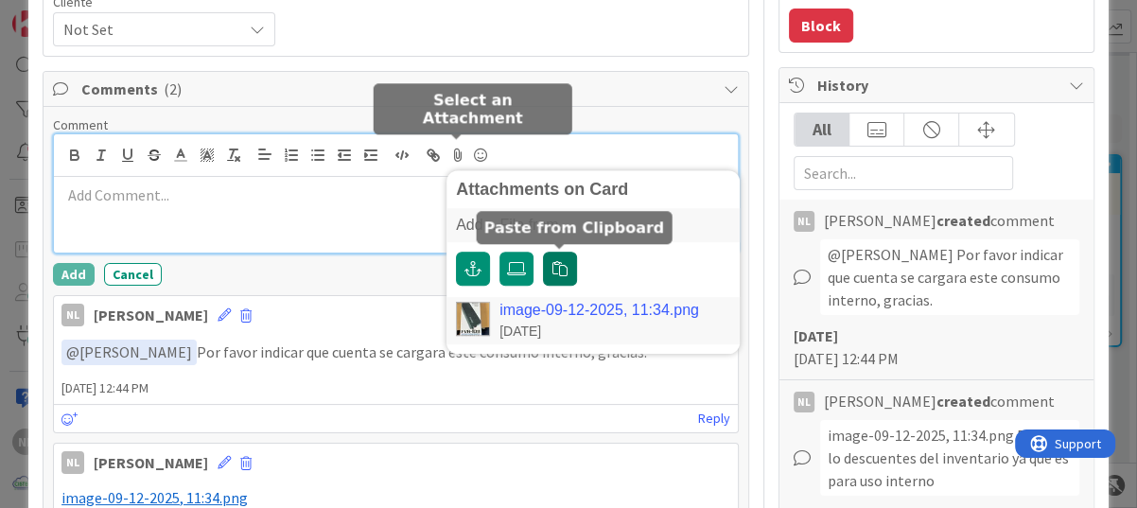
click at [570, 271] on button "button" at bounding box center [560, 269] width 34 height 34
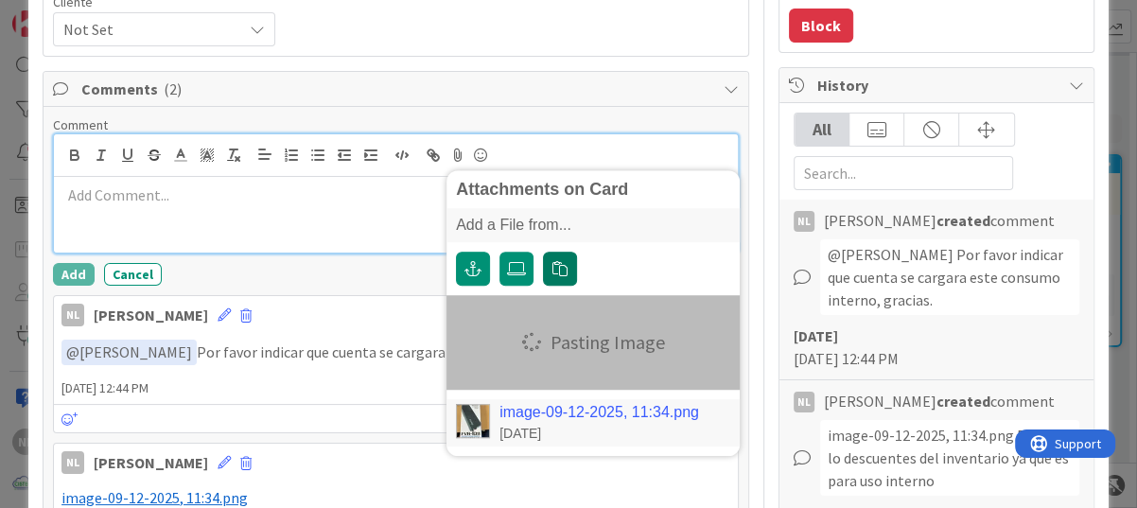
type textarea "x"
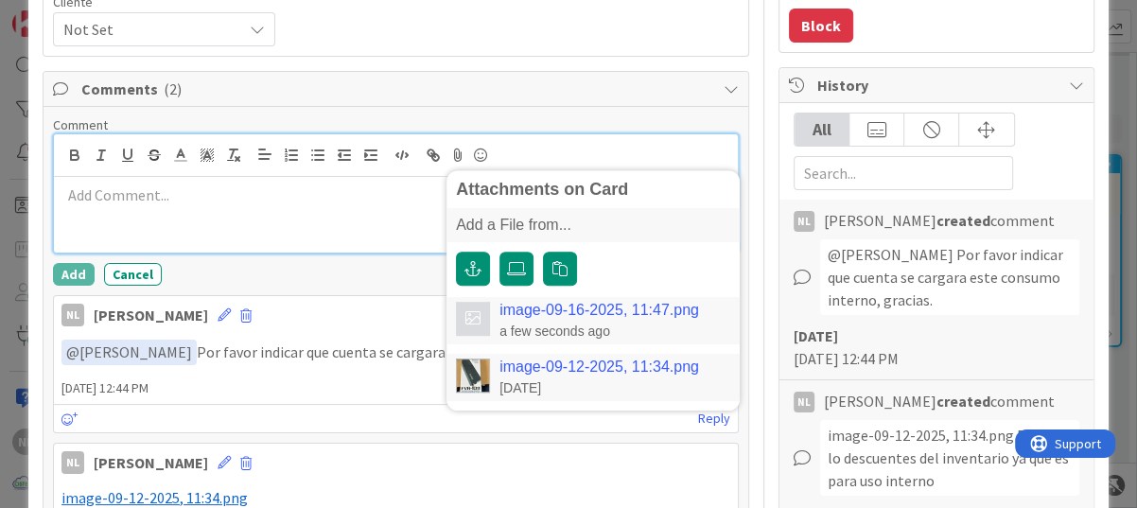
click at [578, 307] on link "image-09-16-2025, 11:47.png" at bounding box center [600, 310] width 200 height 17
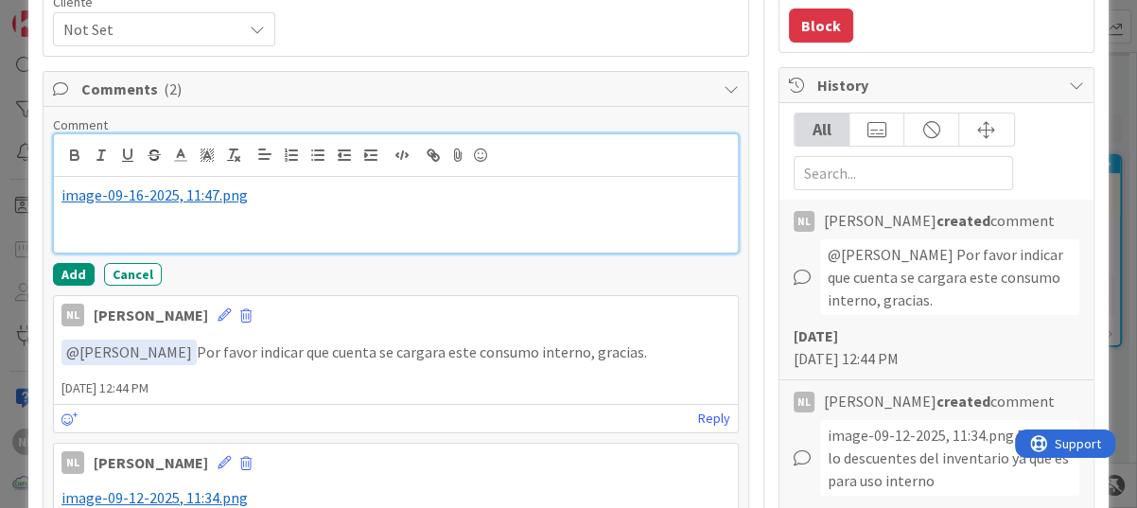
click at [284, 200] on p "﻿ image-09-16-2025, 11:47.png ﻿" at bounding box center [395, 195] width 669 height 22
drag, startPoint x: 439, startPoint y: 194, endPoint x: 519, endPoint y: 207, distance: 81.5
click at [519, 207] on div "﻿ image-09-16-2025, 11:47.png ﻿ Estas son las opciones que da para" at bounding box center [396, 215] width 684 height 76
drag, startPoint x: 551, startPoint y: 196, endPoint x: 527, endPoint y: 187, distance: 25.1
click at [527, 187] on p "﻿ image-09-16-2025, 11:47.png ﻿ Estas son las opciones que da para elegir y apr…" at bounding box center [395, 195] width 669 height 22
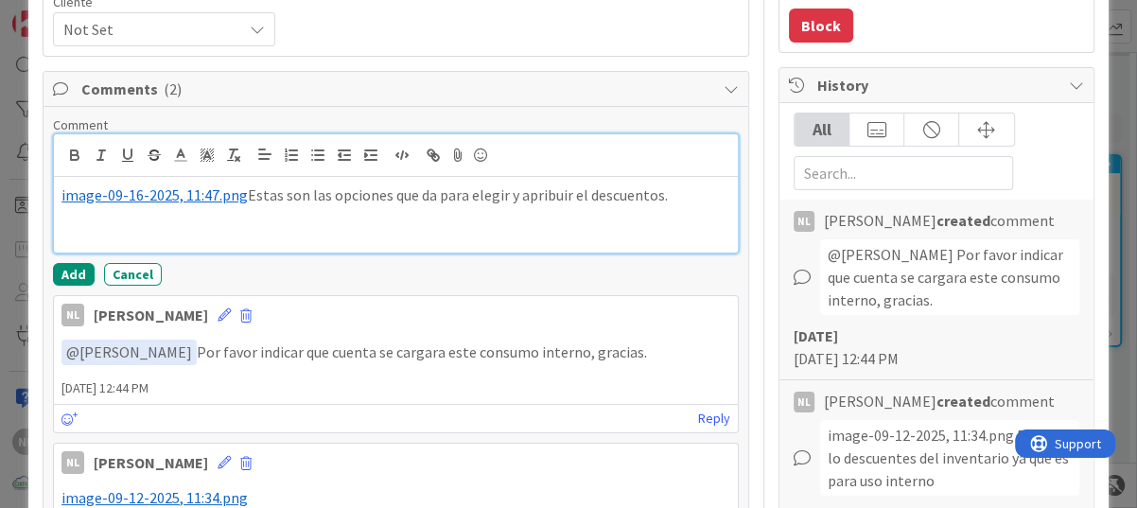
click at [535, 192] on p "﻿ image-09-16-2025, 11:47.png ﻿ Estas son las opciones que da para elegir y apr…" at bounding box center [395, 195] width 669 height 22
click at [553, 196] on p "﻿ image-09-16-2025, 11:47.png ﻿ Estas son las opciones que da para elegir y apr…" at bounding box center [395, 195] width 669 height 22
click at [566, 197] on p "﻿ image-09-16-2025, 11:47.png ﻿ Estas son las opciones que da para elegir y apr…" at bounding box center [395, 195] width 669 height 22
drag, startPoint x: 548, startPoint y: 193, endPoint x: 531, endPoint y: 200, distance: 18.3
click at [493, 212] on div "﻿ image-09-16-2025, 11:47.png ﻿ Estas son las opciones que da para elegir y apr…" at bounding box center [396, 215] width 684 height 76
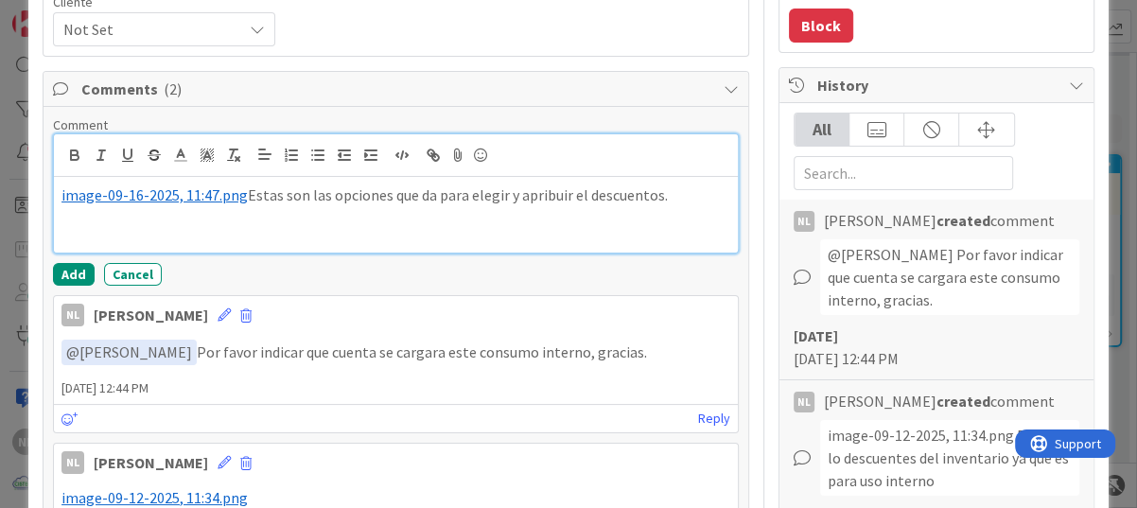
click at [523, 193] on p "﻿ image-09-16-2025, 11:47.png ﻿ Estas son las opciones que da para elegir y apr…" at bounding box center [395, 195] width 669 height 22
click at [323, 233] on div "﻿ image-09-16-2025, 11:47.png ﻿ Estas son las opciones que da para elegir y atr…" at bounding box center [396, 215] width 684 height 76
click at [246, 197] on p "﻿ image-09-16-2025, 11:47.png ﻿ Estas son las opciones que da para elegir y atr…" at bounding box center [395, 195] width 669 height 22
click at [670, 199] on p "﻿ image-09-16-2025, 11:47.png ﻿ Estas son las opciones que da para elegir y atr…" at bounding box center [395, 195] width 669 height 22
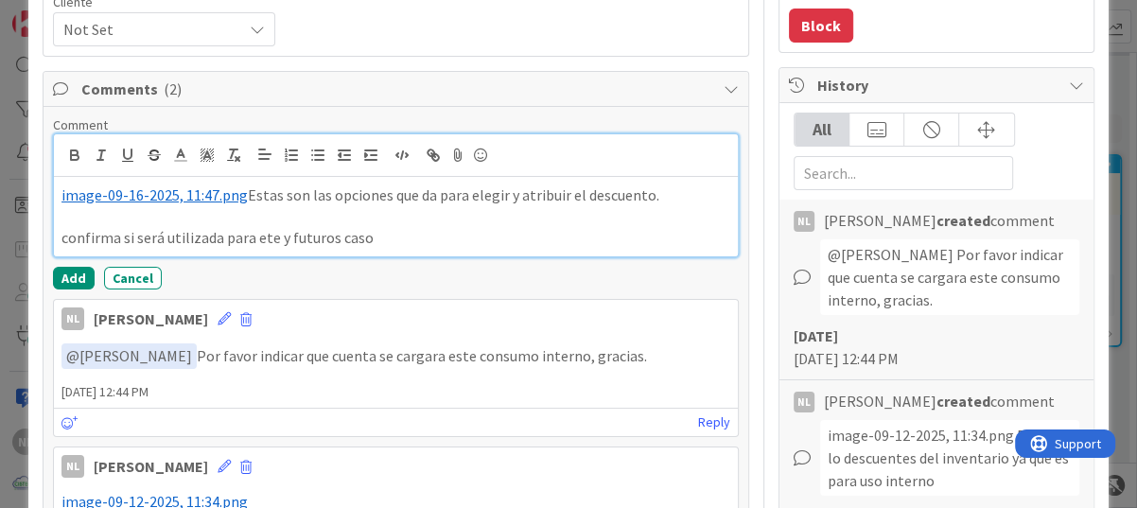
click at [375, 239] on p "confirma si será utilizada para ete y futuros caso" at bounding box center [395, 238] width 669 height 22
click at [476, 239] on p "confirma si será utilizada para este y futuros caso todo lo que use oara consum…" at bounding box center [395, 238] width 669 height 22
click at [449, 244] on p "confirma si será utilizada para este y futuros caso todo lo que use oara consum…" at bounding box center [395, 238] width 669 height 22
drag, startPoint x: 462, startPoint y: 236, endPoint x: 517, endPoint y: 237, distance: 54.9
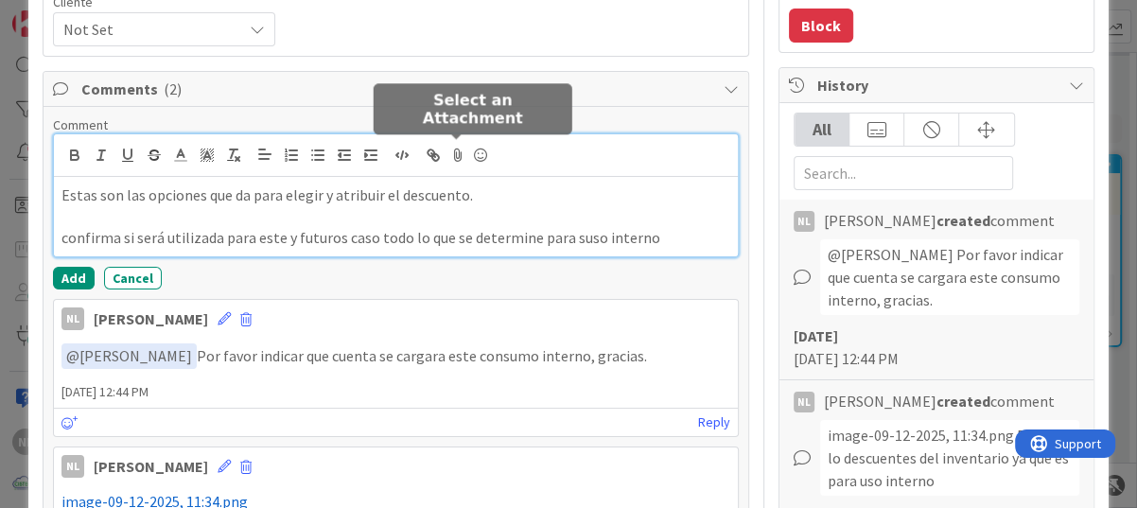
click at [459, 152] on icon at bounding box center [458, 155] width 23 height 26
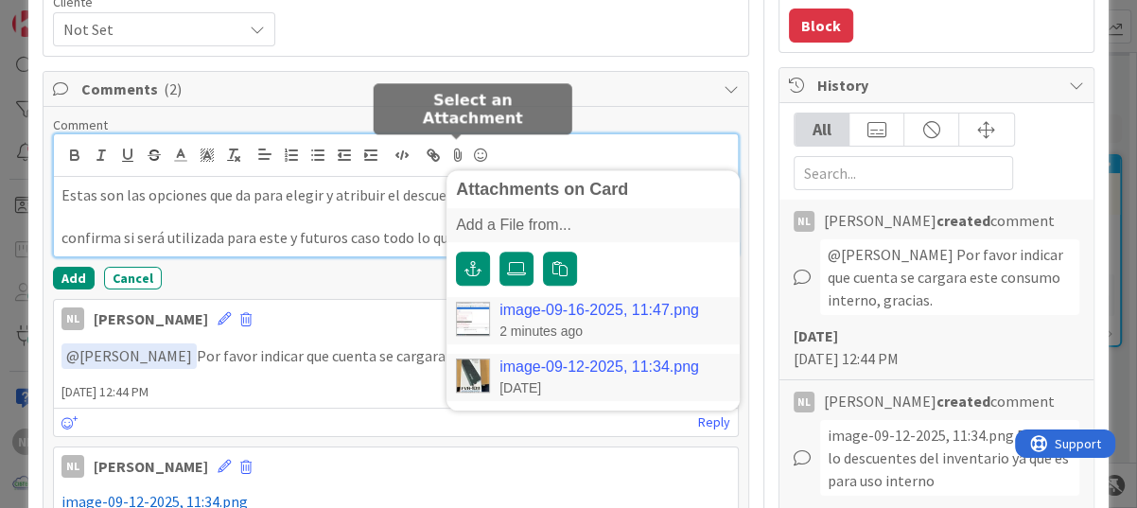
click at [530, 308] on link "image-09-16-2025, 11:47.png" at bounding box center [600, 310] width 200 height 17
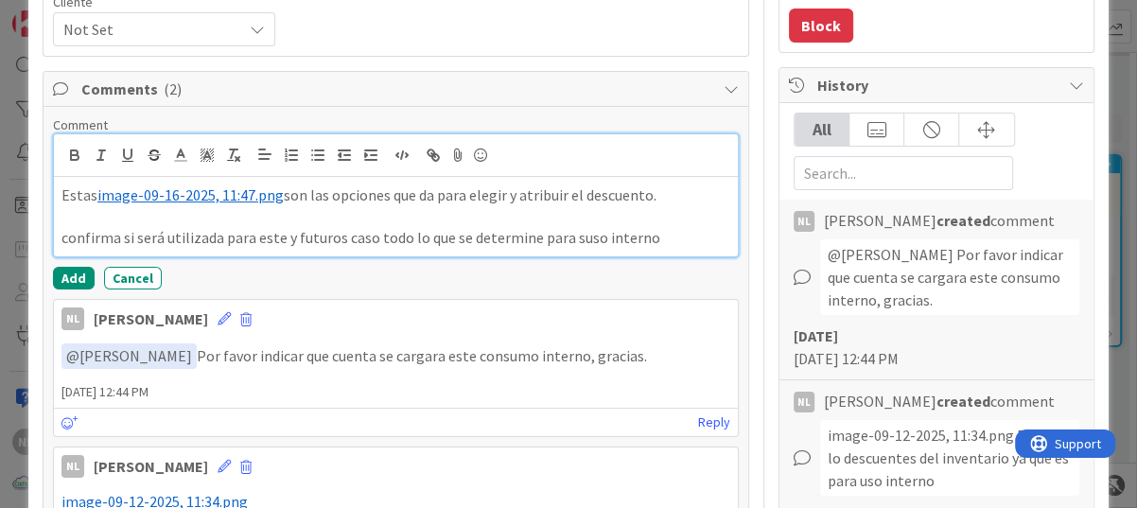
click at [98, 202] on span "image-09-16-2025, 11:47.png" at bounding box center [190, 194] width 186 height 19
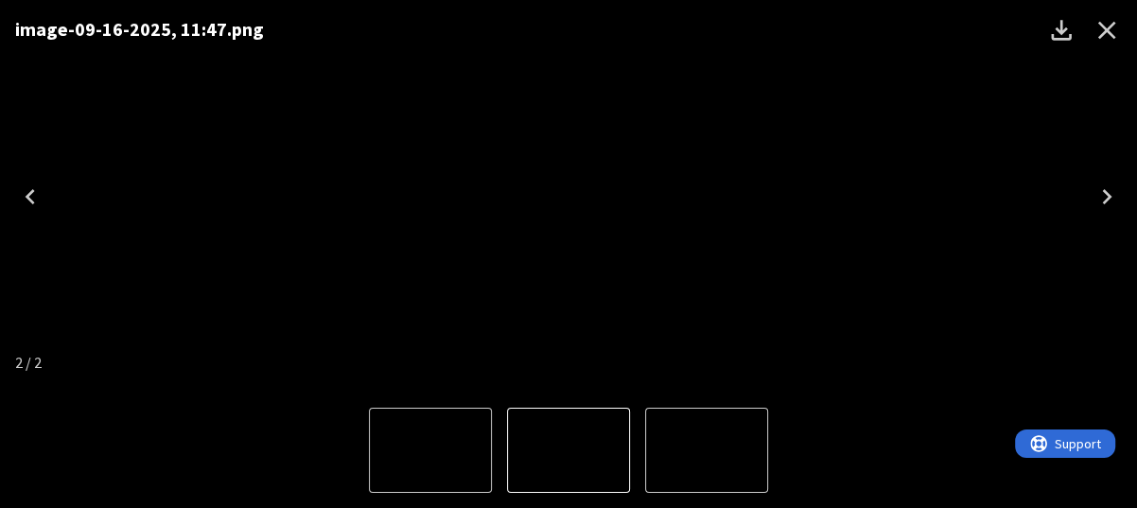
click at [1102, 24] on icon "Close" at bounding box center [1107, 30] width 30 height 30
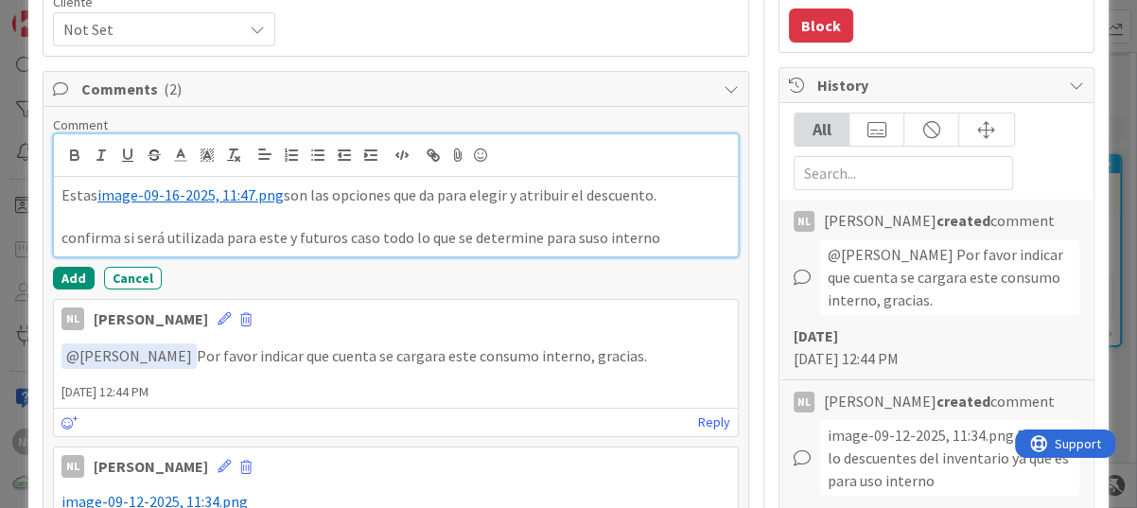
click at [651, 237] on p "confirma si será utilizada para este y futuros caso todo lo que se determine pa…" at bounding box center [395, 238] width 669 height 22
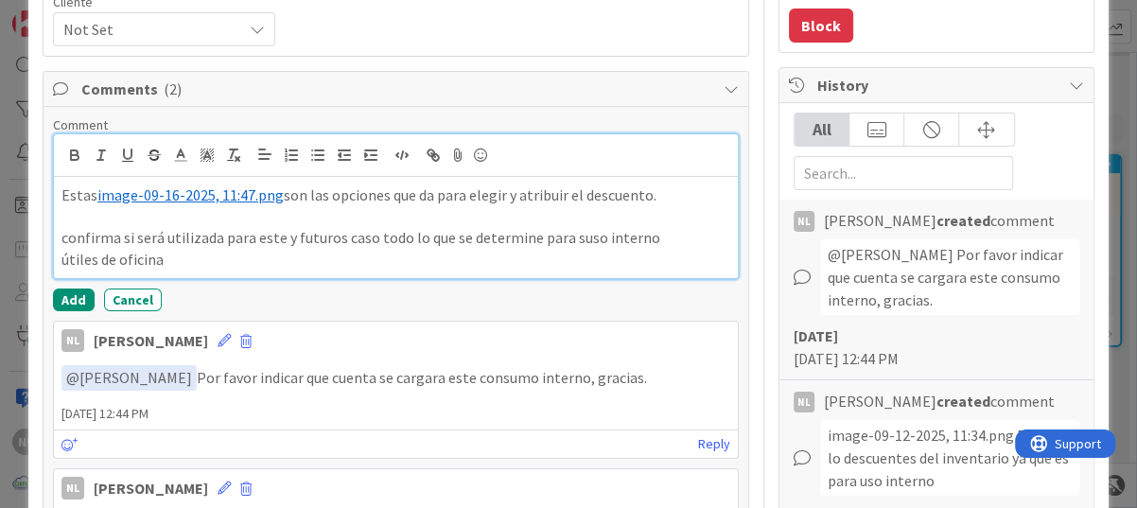
click at [183, 264] on p "útiles de oficina" at bounding box center [395, 260] width 669 height 22
click at [64, 207] on p at bounding box center [395, 217] width 669 height 22
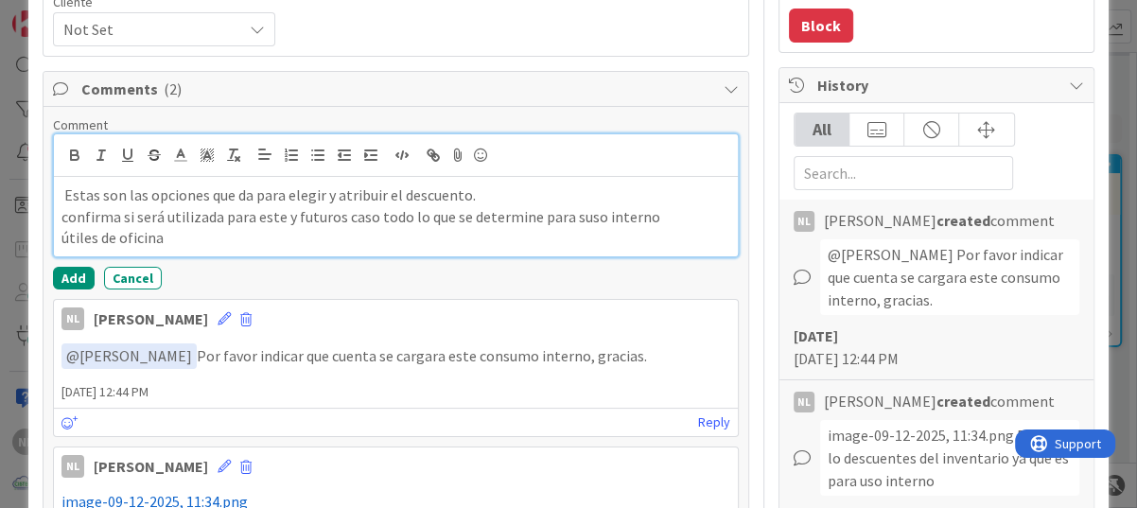
click at [200, 243] on p "útiles de oficina" at bounding box center [395, 238] width 669 height 22
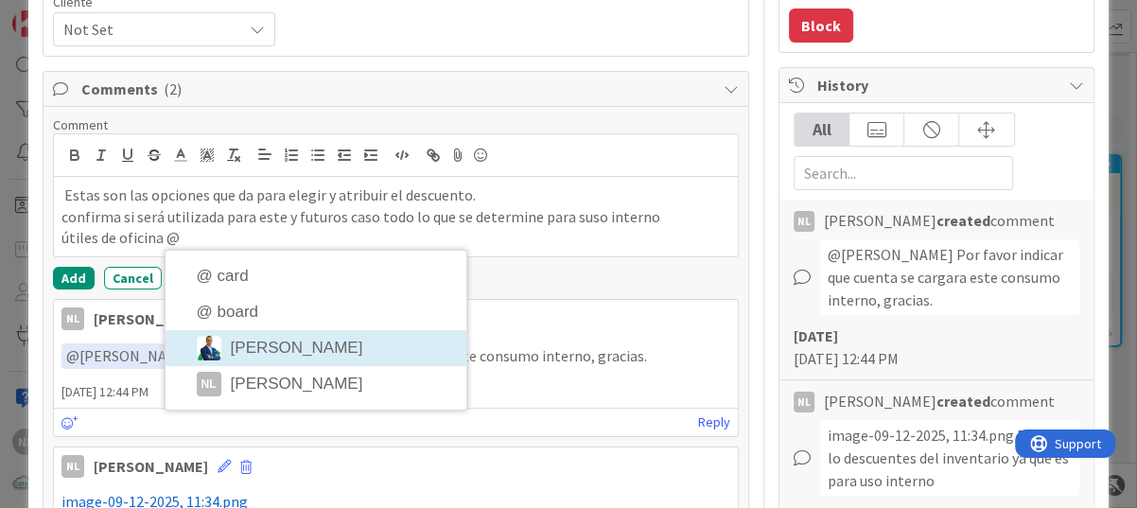
click at [296, 342] on li "[PERSON_NAME]" at bounding box center [316, 348] width 301 height 36
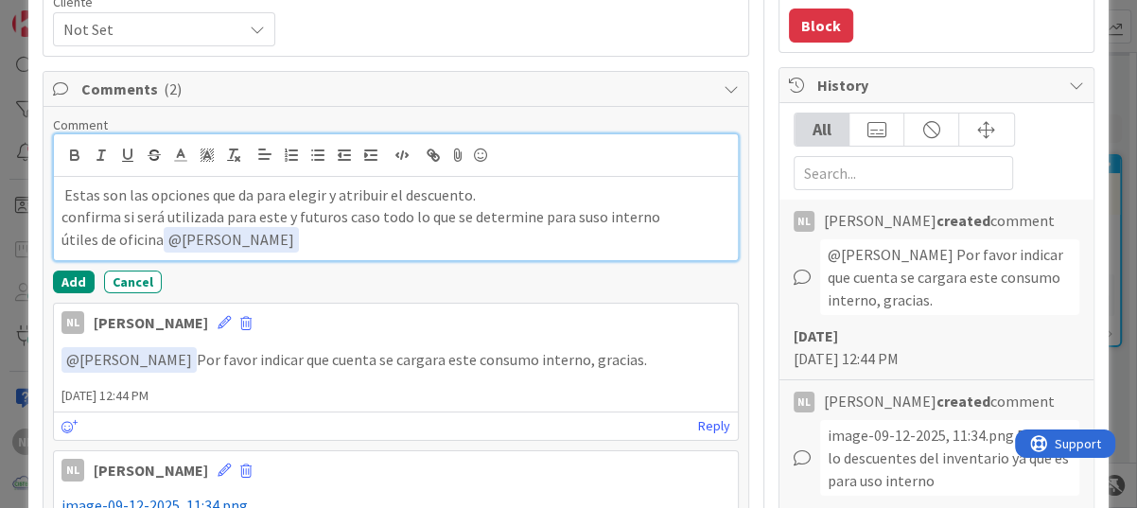
click at [489, 194] on p "﻿ Estas﻿ son las opciones que da para elegir y atribuir el descuento." at bounding box center [395, 195] width 669 height 22
click at [500, 187] on p "﻿ Estas﻿ son las opciones que da para elegir y atribuir el descuento." at bounding box center [395, 195] width 669 height 22
click at [576, 219] on p "confirma si será utilizada para este y futuros caso todo lo que se determine pa…" at bounding box center [395, 217] width 669 height 22
click at [116, 219] on p "confirma si será utilizada para este y futuros caso todo lo que se determine pa…" at bounding box center [395, 217] width 669 height 22
click at [587, 219] on p "confirmar si será utilizada para este y futuros caso todo lo que se determine p…" at bounding box center [395, 217] width 669 height 22
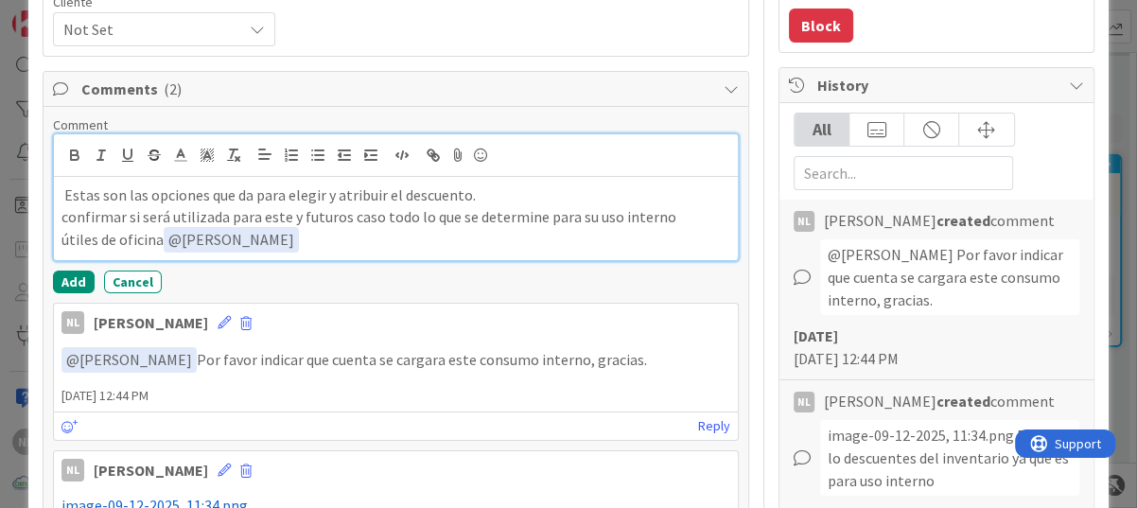
click at [294, 238] on p "útiles de oficina ﻿ @ Gabriel Adrian ﻿" at bounding box center [395, 240] width 669 height 26
click at [301, 241] on p "útiles de oficina ﻿ @ Gabriel Adrian ﻿" at bounding box center [395, 240] width 669 height 26
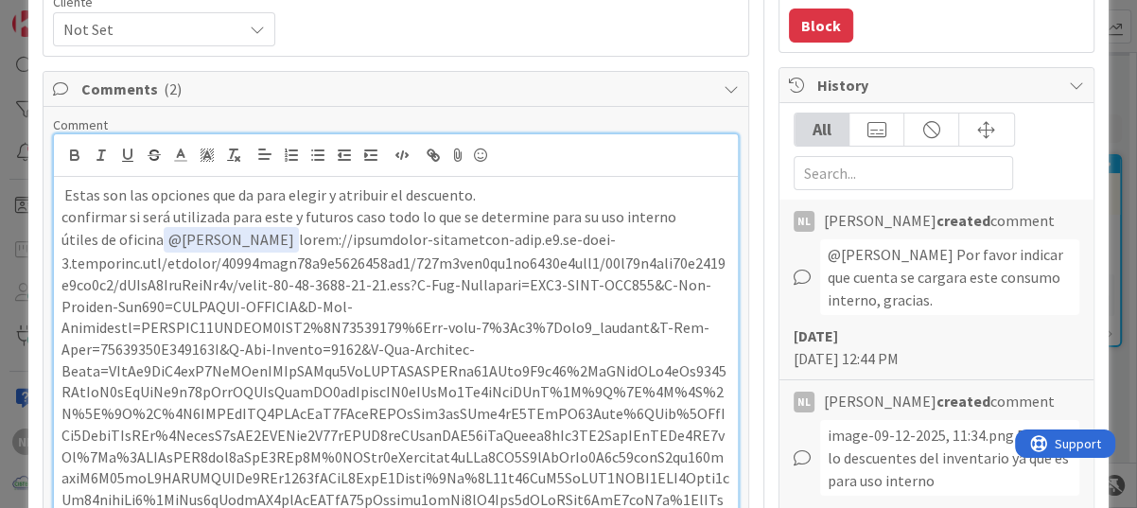
scroll to position [498, 0]
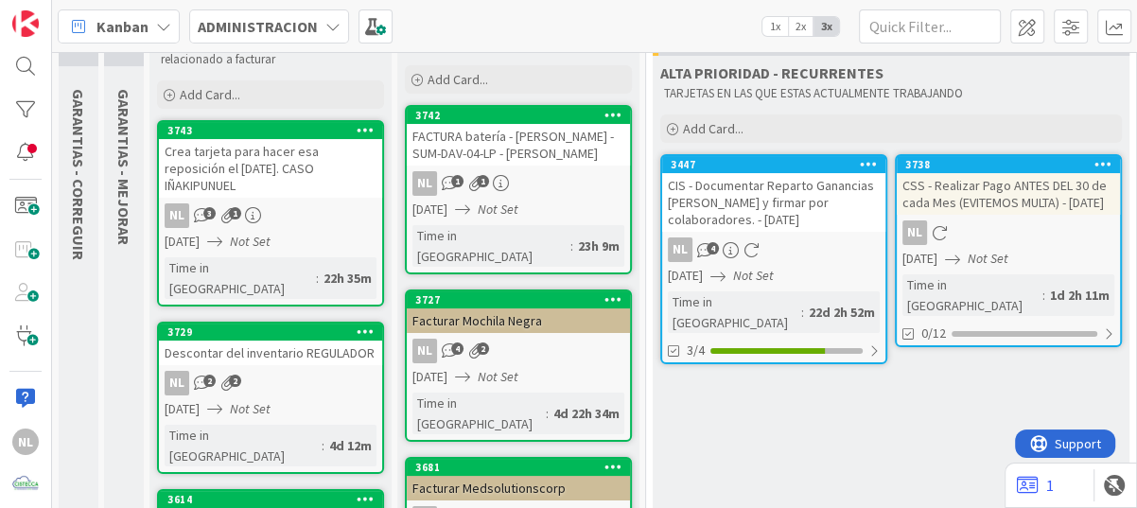
click at [288, 371] on div "NL 2 2" at bounding box center [270, 383] width 223 height 25
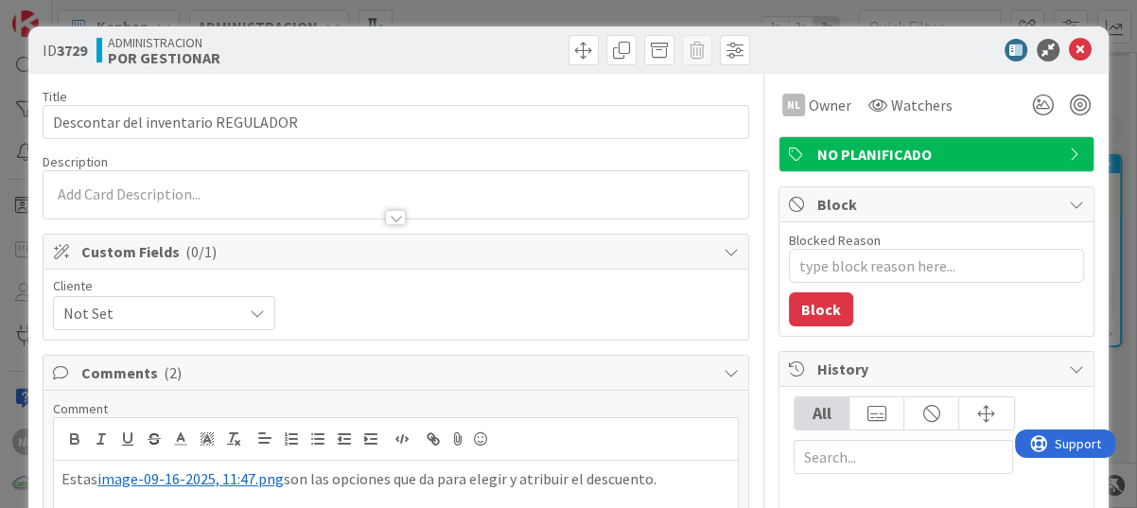
type textarea "x"
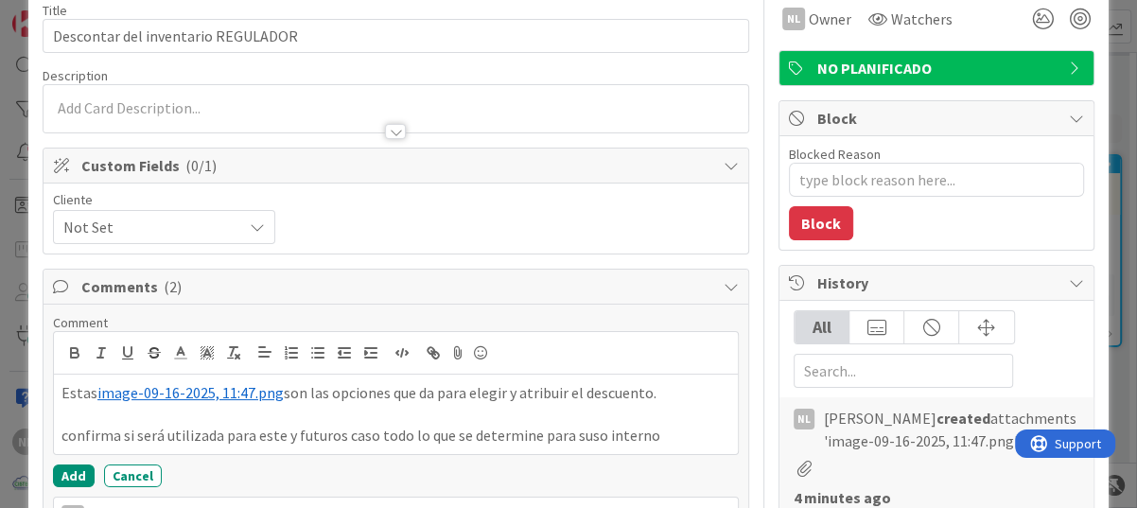
scroll to position [211, 0]
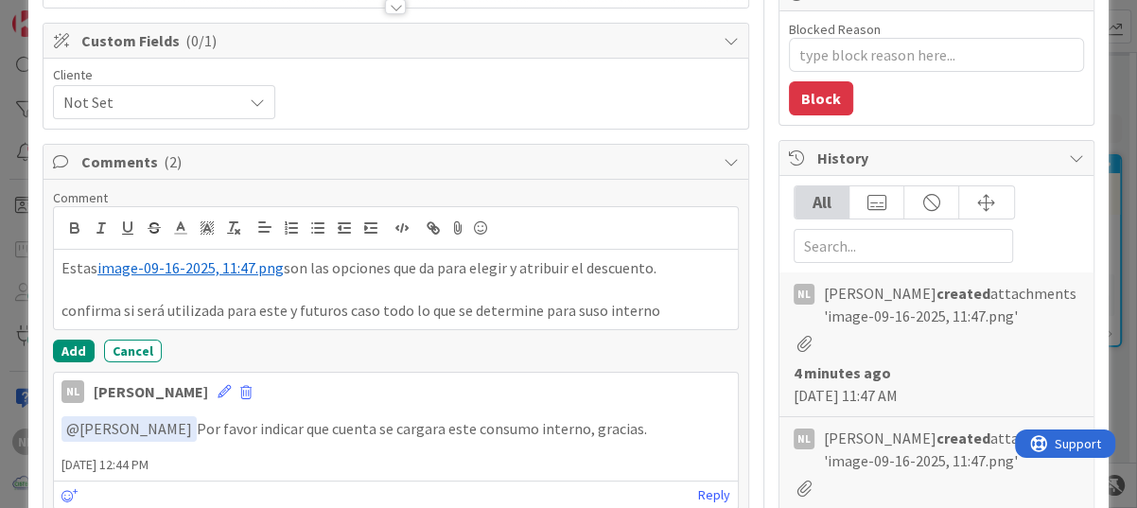
click at [644, 312] on p "confirma si será utilizada para este y futuros caso todo lo que se determine pa…" at bounding box center [395, 311] width 669 height 22
click at [580, 316] on p "confirma si será utilizada para este y futuros caso todo lo que se determine pa…" at bounding box center [395, 311] width 669 height 22
click at [655, 317] on p "confirma si será utilizada para este y futuros caso todo lo que se determine pa…" at bounding box center [395, 311] width 669 height 22
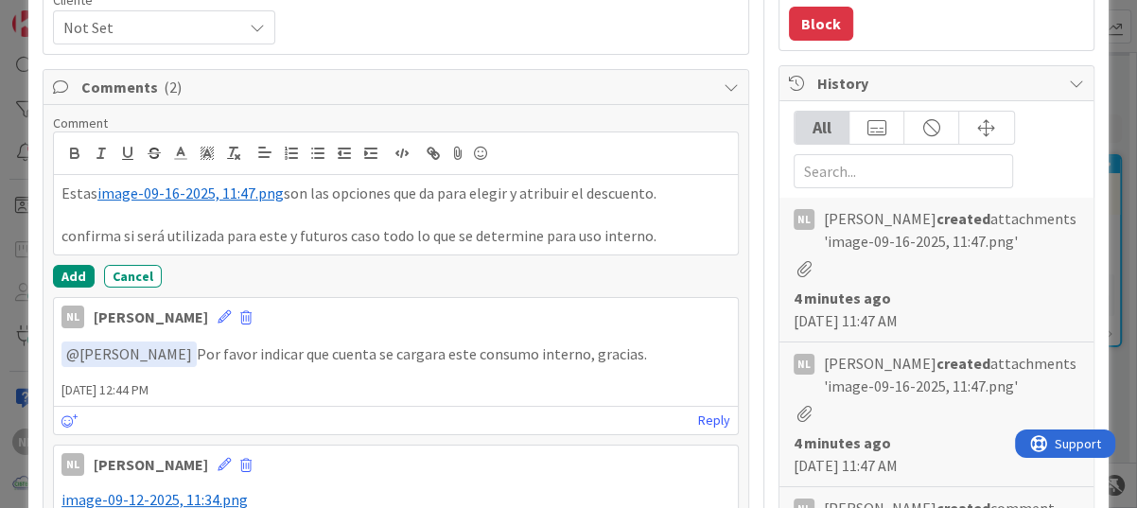
scroll to position [400, 0]
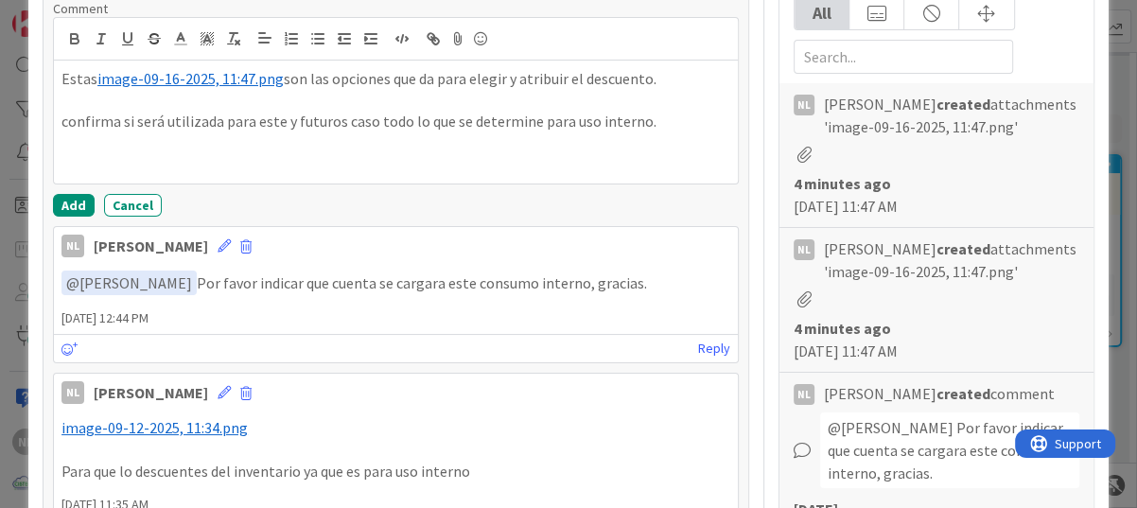
click at [65, 146] on p at bounding box center [395, 143] width 669 height 22
click at [80, 154] on p at bounding box center [395, 165] width 669 height 22
click at [80, 149] on p at bounding box center [395, 143] width 669 height 22
click at [90, 83] on p "Estas ﻿ image-09-16-2025, 11:47.png ﻿ son las opciones que da para elegir y atr…" at bounding box center [395, 79] width 669 height 22
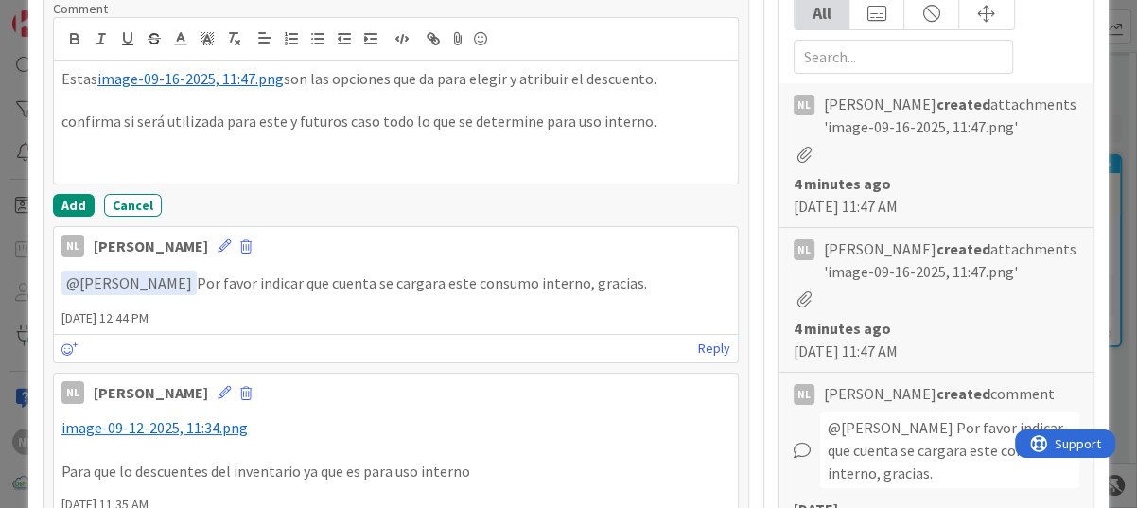
click at [97, 82] on span "image-09-16-2025, 11:47.png" at bounding box center [190, 78] width 186 height 19
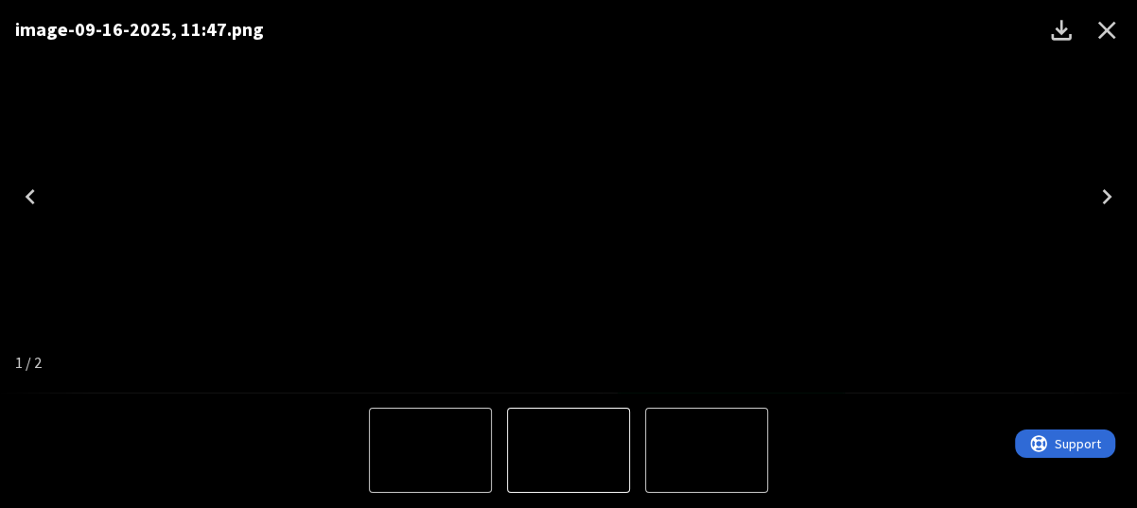
click at [1112, 25] on icon "Close" at bounding box center [1107, 31] width 18 height 18
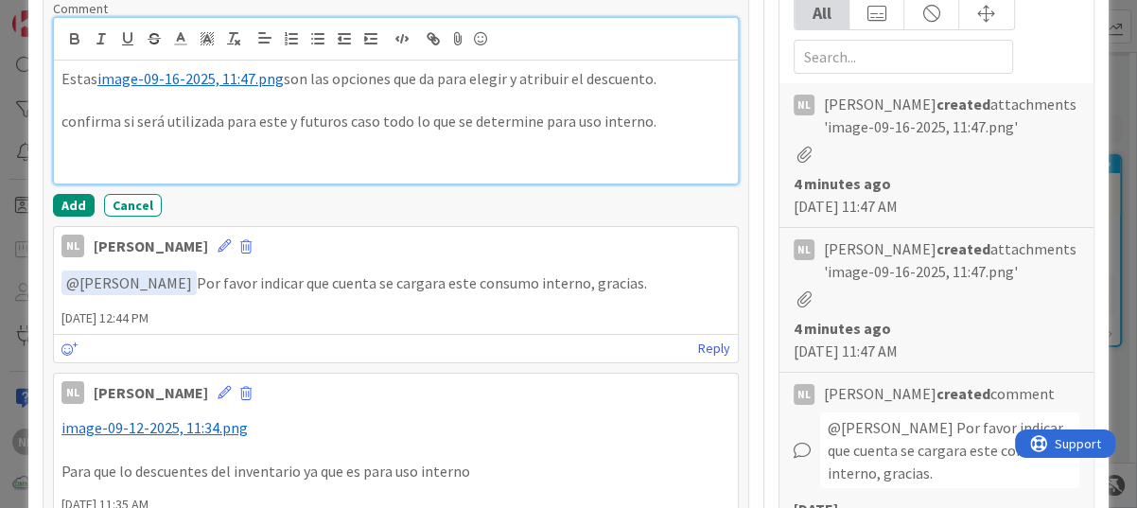
click at [89, 163] on p at bounding box center [395, 165] width 669 height 22
click at [63, 146] on p at bounding box center [395, 143] width 669 height 22
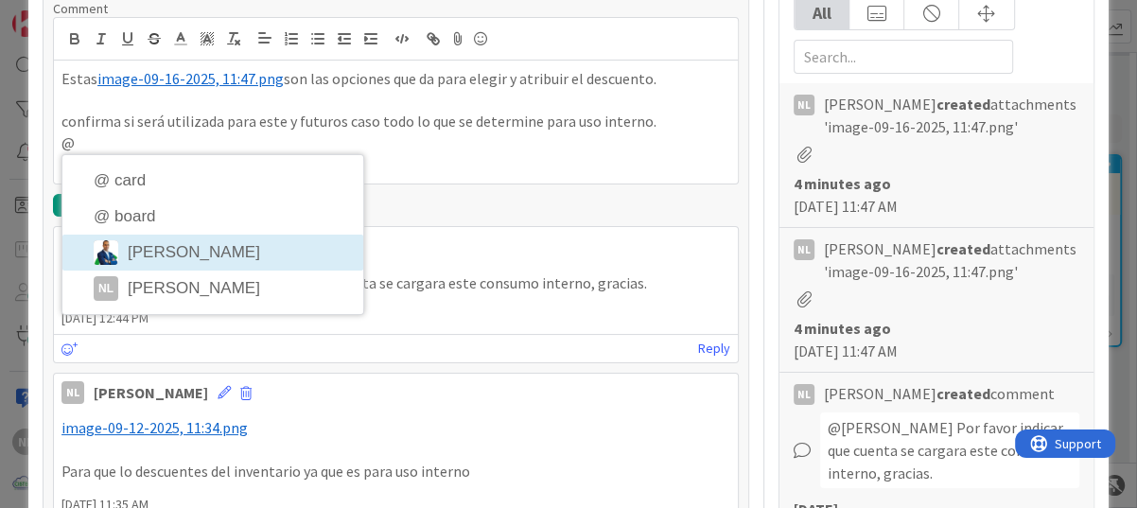
click at [214, 251] on li "[PERSON_NAME]" at bounding box center [212, 253] width 301 height 36
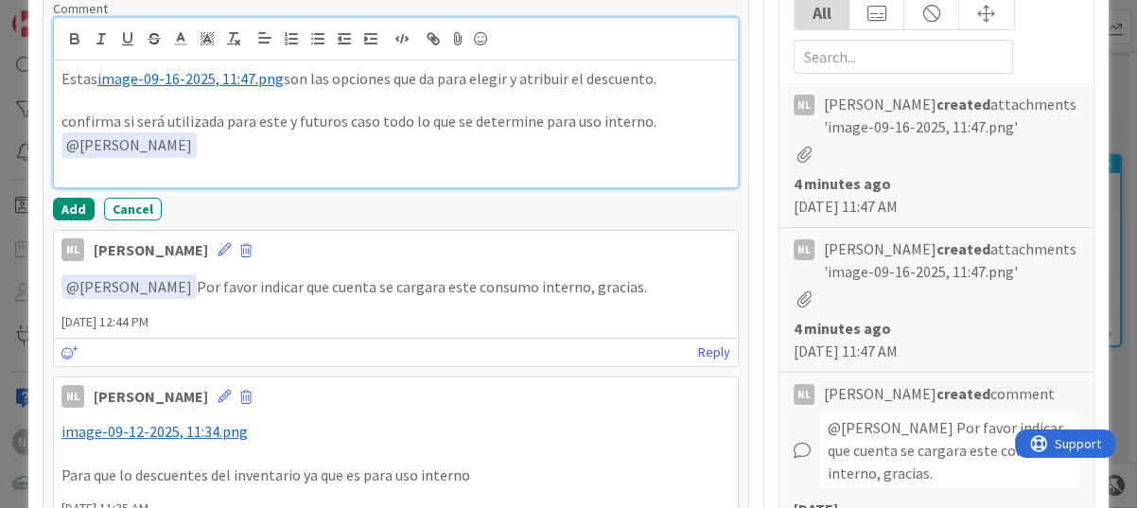
click at [303, 149] on p "﻿ @ Gabriel Adrian ﻿" at bounding box center [395, 145] width 669 height 26
click at [366, 161] on p at bounding box center [395, 169] width 669 height 22
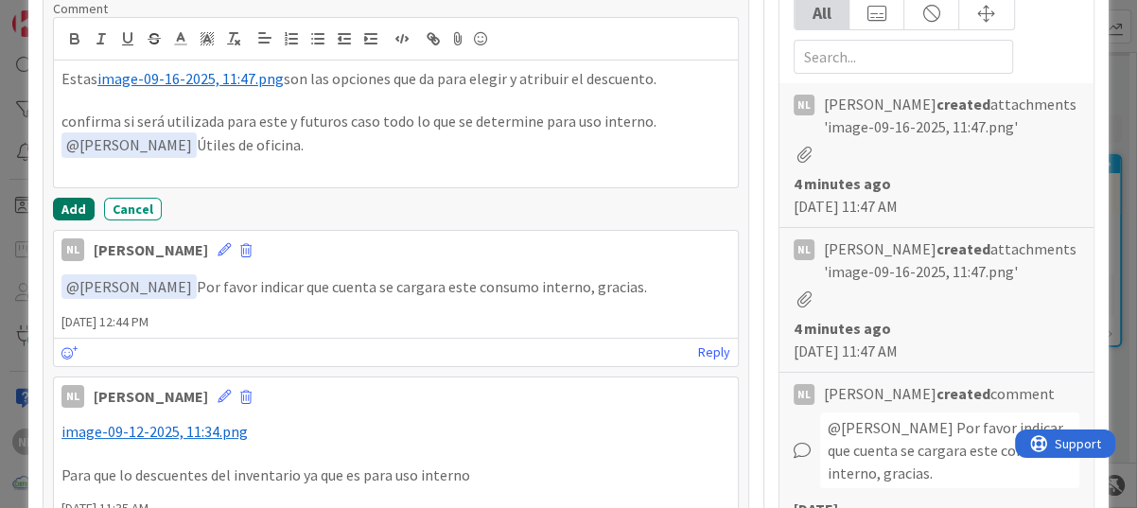
click at [73, 204] on button "Add" at bounding box center [74, 209] width 42 height 23
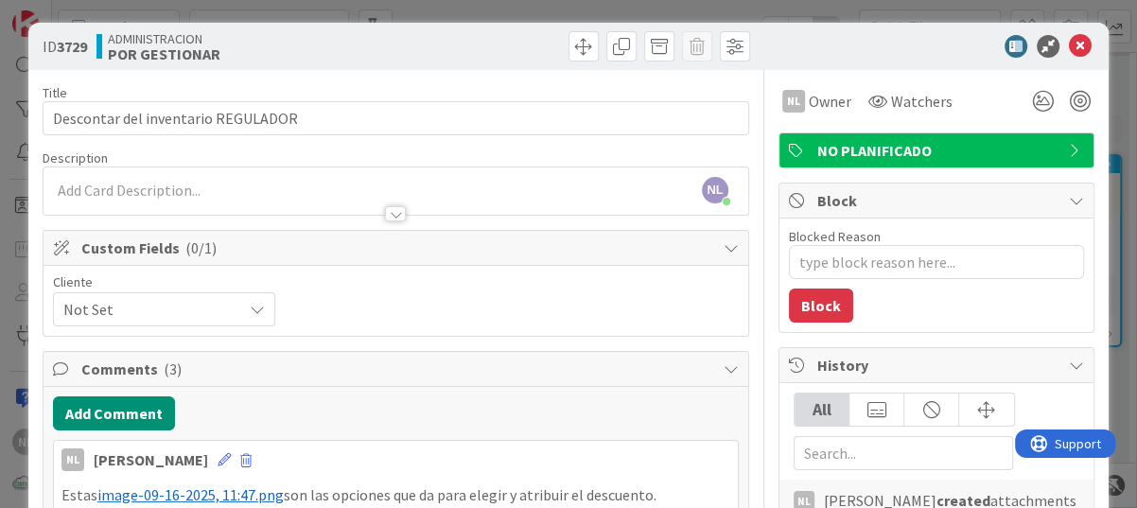
scroll to position [0, 0]
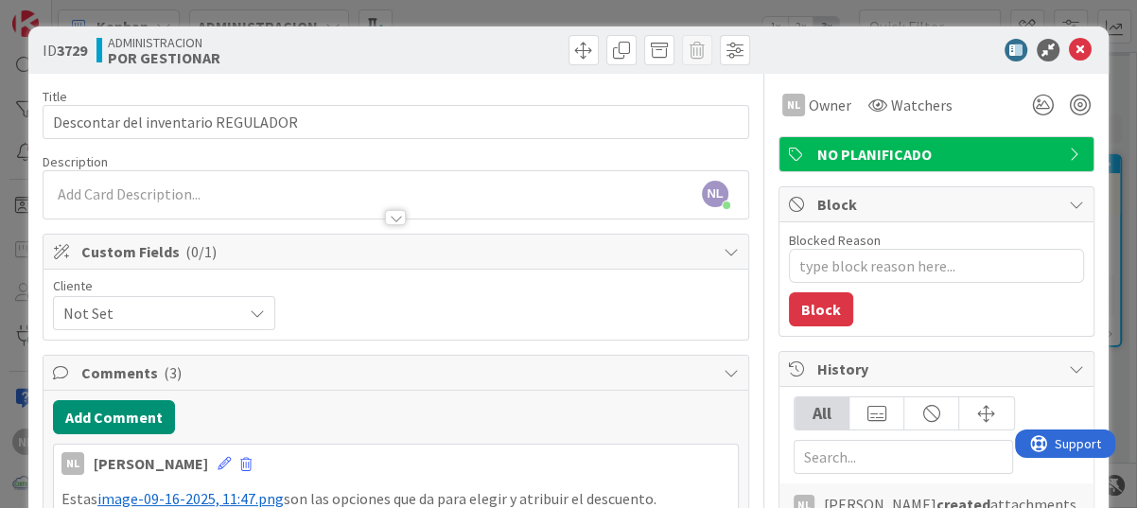
click at [1069, 48] on icon at bounding box center [1080, 50] width 23 height 23
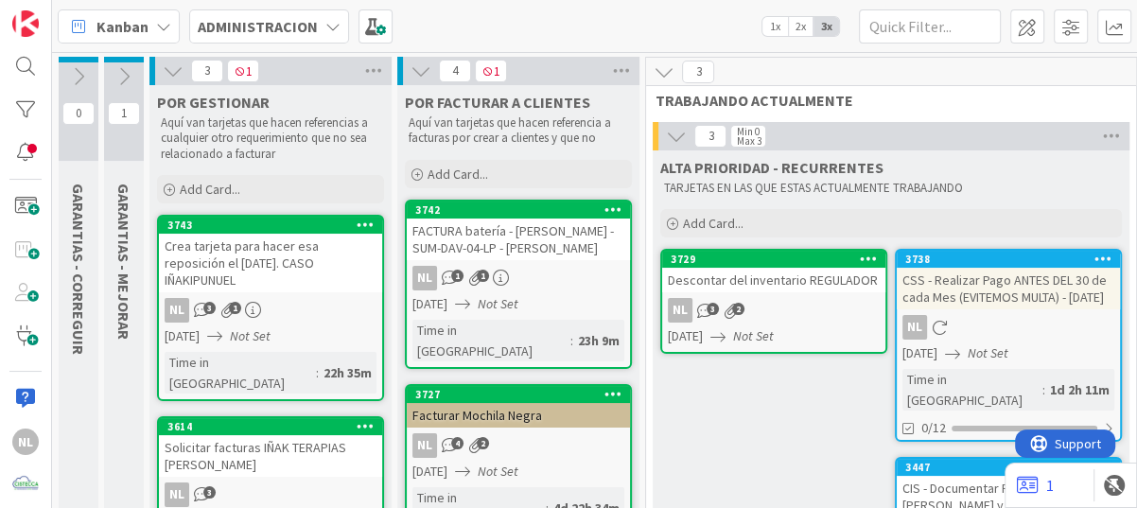
click at [733, 290] on div "Descontar del inventario REGULADOR" at bounding box center [773, 280] width 223 height 25
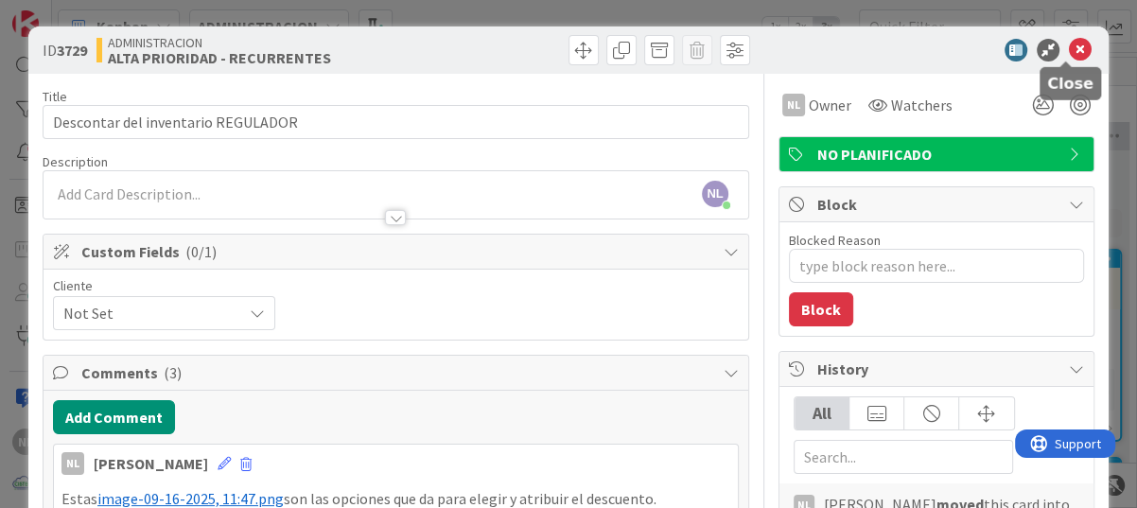
click at [1069, 47] on icon at bounding box center [1080, 50] width 23 height 23
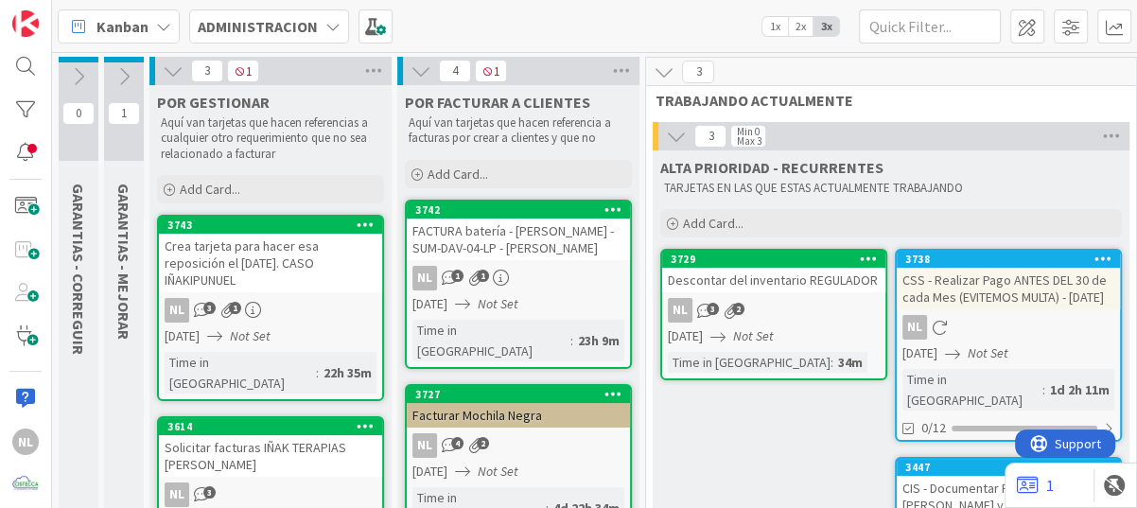
click at [416, 70] on icon at bounding box center [421, 71] width 21 height 21
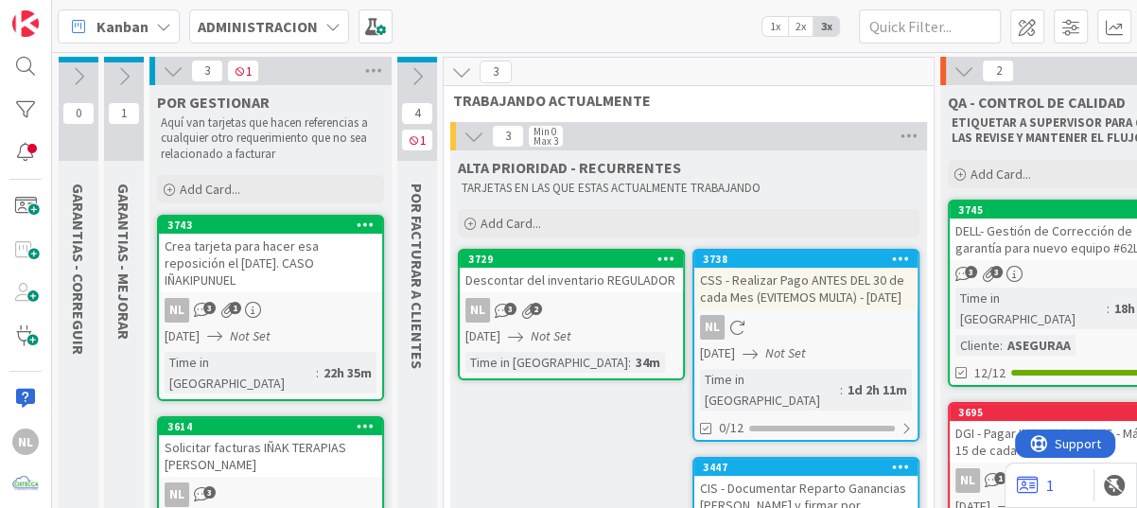
click at [166, 71] on icon at bounding box center [173, 71] width 21 height 21
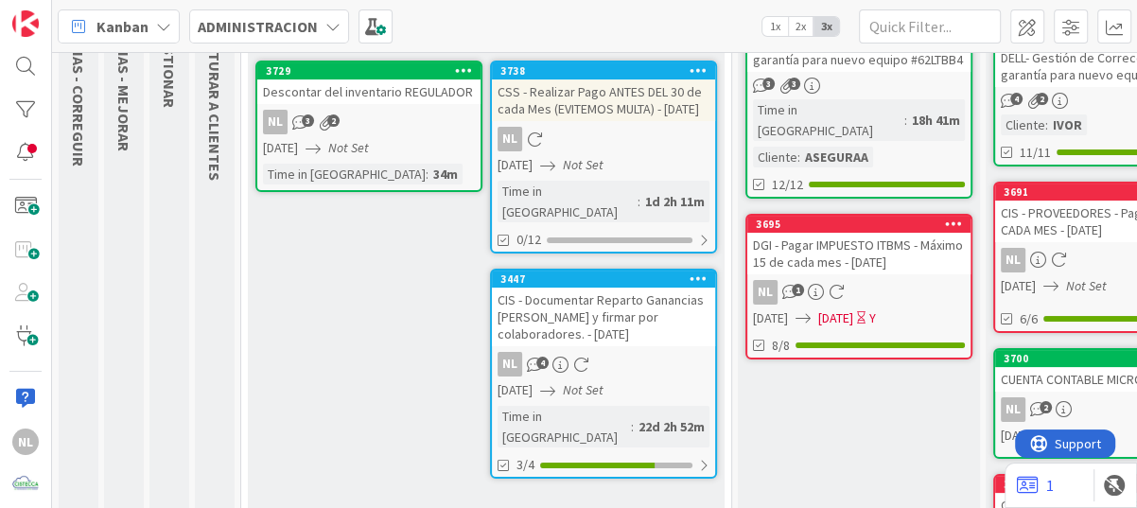
scroll to position [189, 0]
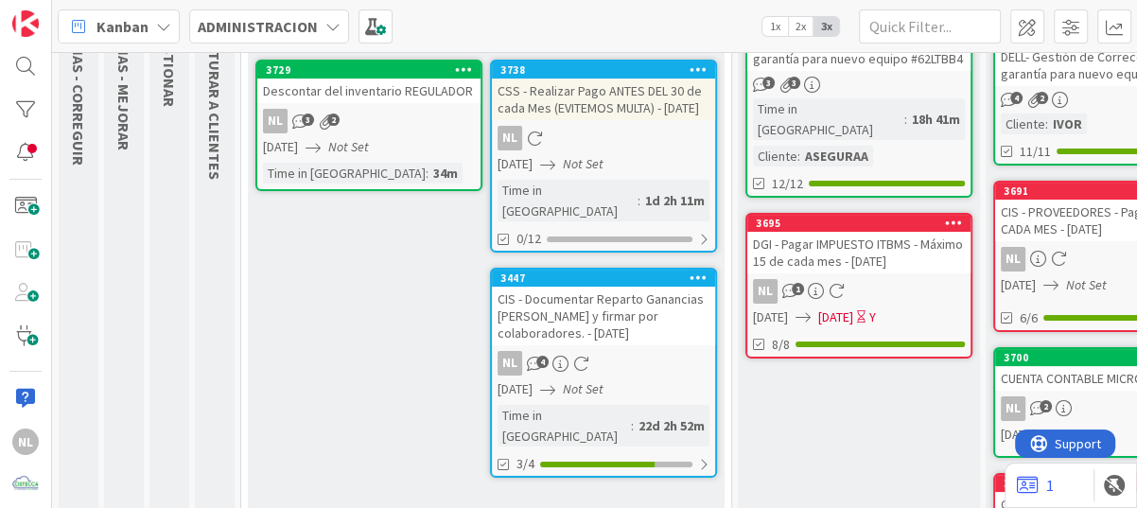
click at [572, 120] on div "CSS - Realizar Pago ANTES DEL 30 de cada Mes (EVITEMOS MULTA) - [DATE]" at bounding box center [603, 100] width 223 height 42
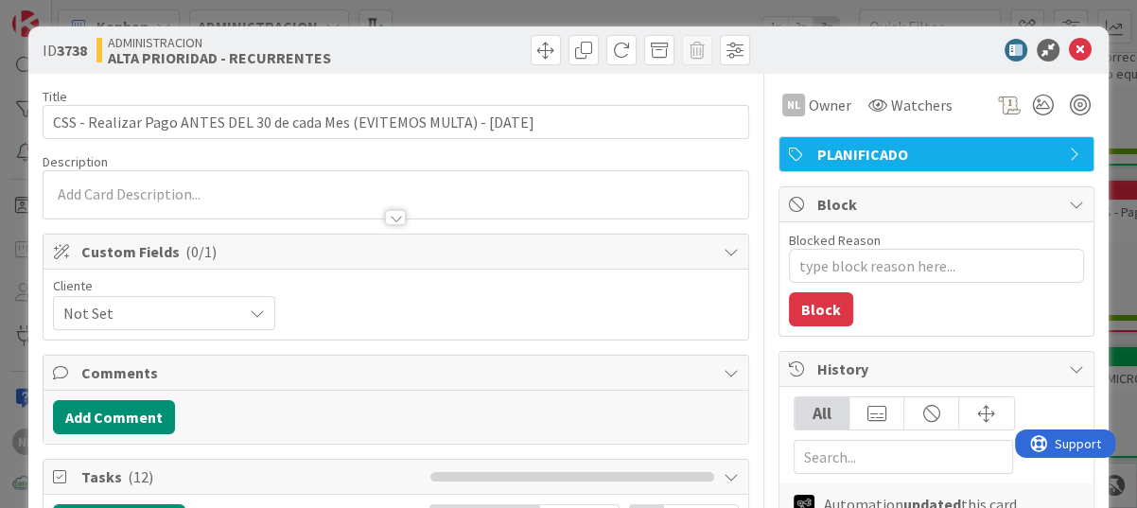
type textarea "x"
click at [1072, 44] on icon at bounding box center [1080, 50] width 23 height 23
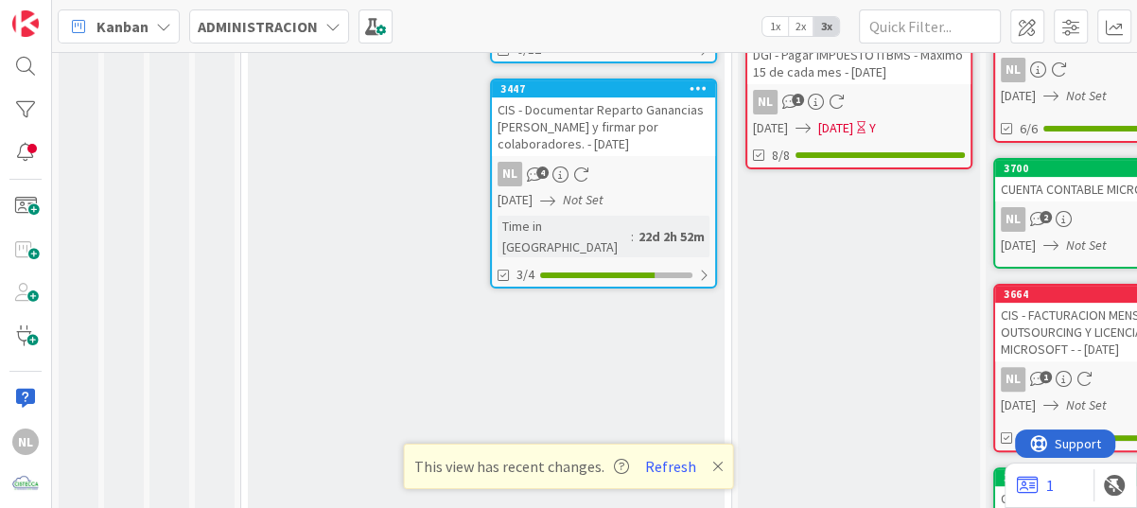
scroll to position [473, 0]
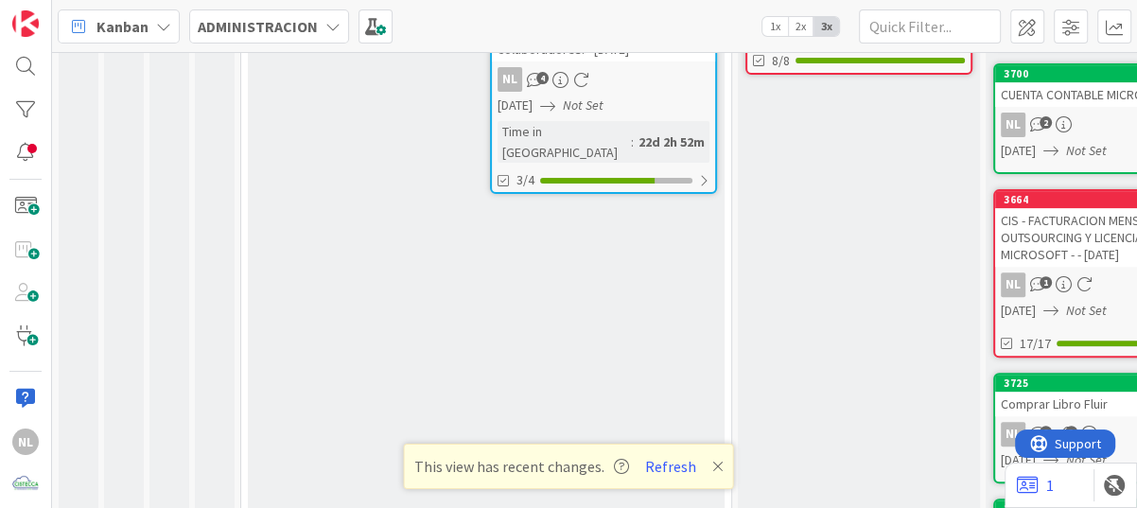
click at [715, 469] on icon at bounding box center [717, 466] width 11 height 15
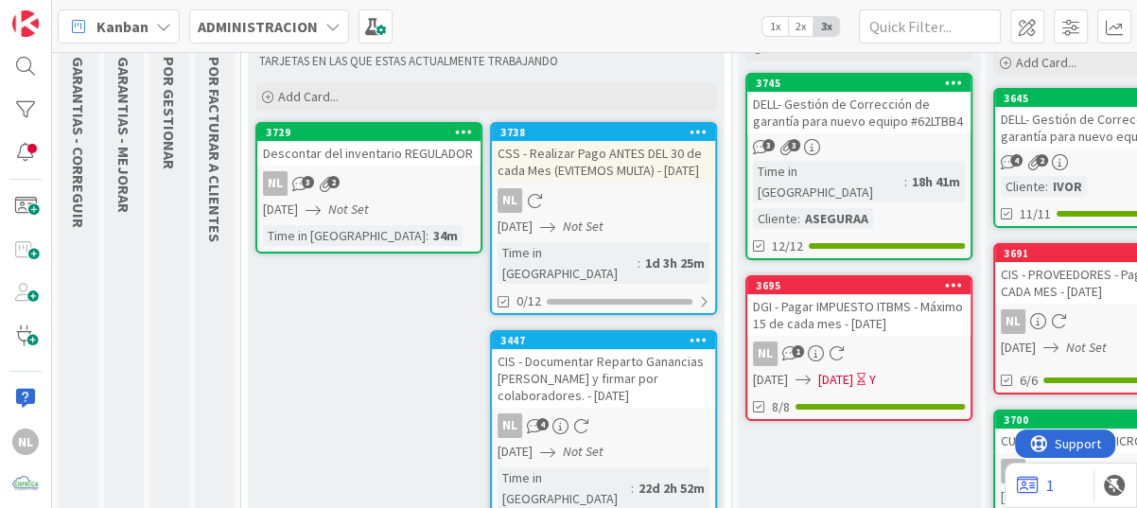
scroll to position [95, 0]
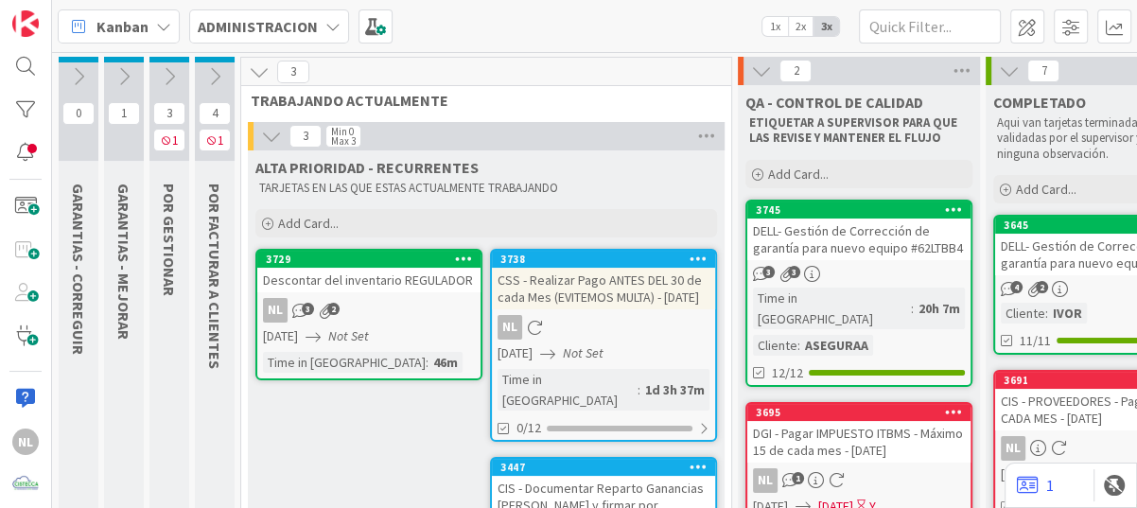
click at [170, 79] on icon at bounding box center [169, 76] width 21 height 21
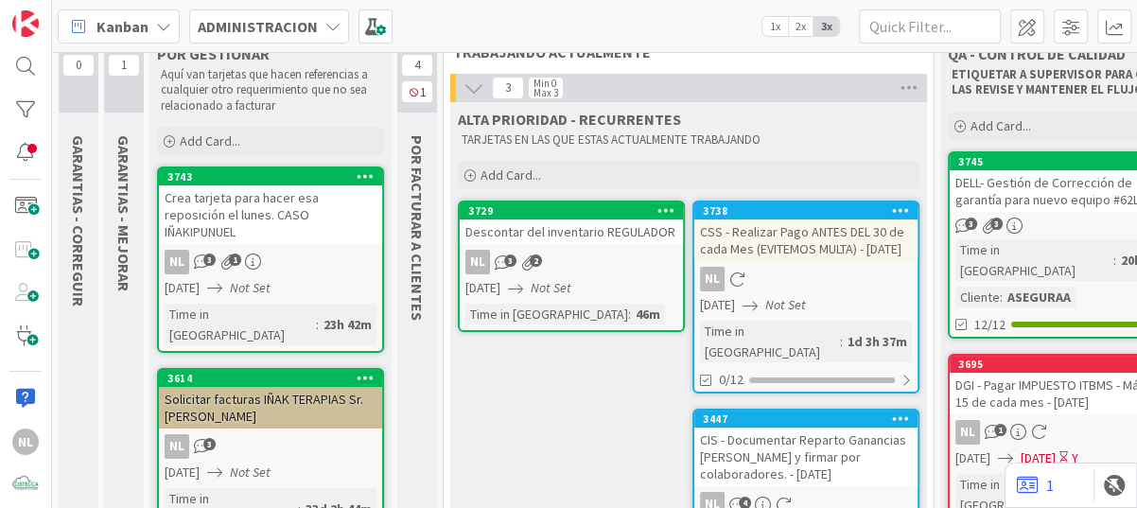
scroll to position [95, 0]
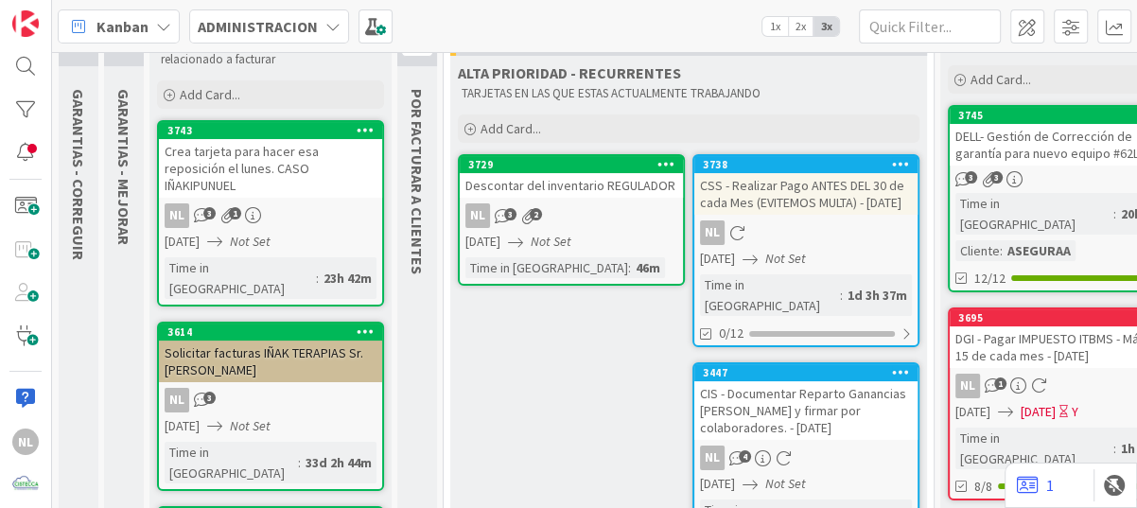
click at [293, 341] on div "Solicitar facturas IÑAK TERAPIAS Sr. [PERSON_NAME]" at bounding box center [270, 362] width 223 height 42
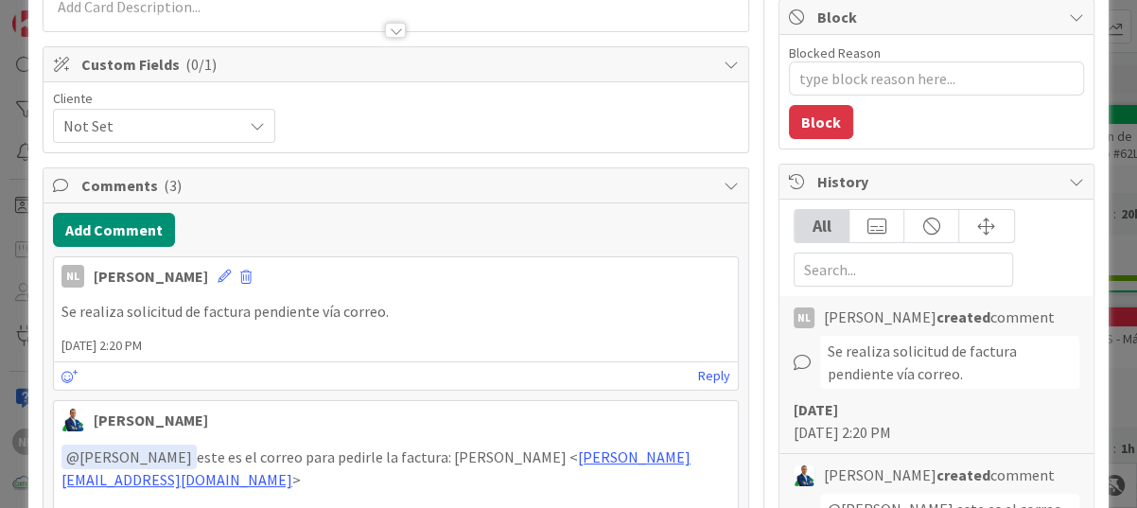
scroll to position [189, 0]
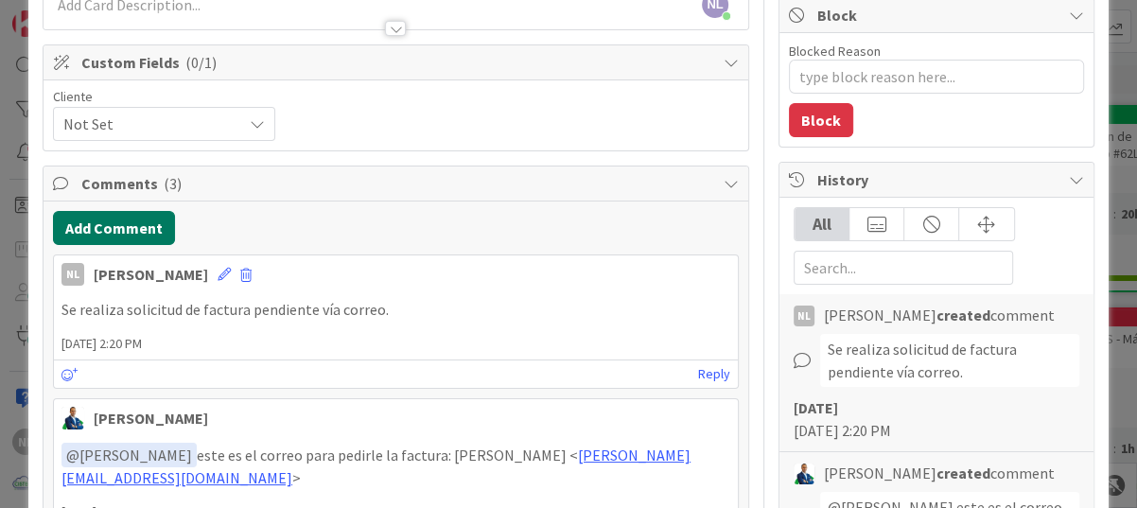
click at [136, 231] on button "Add Comment" at bounding box center [114, 228] width 122 height 34
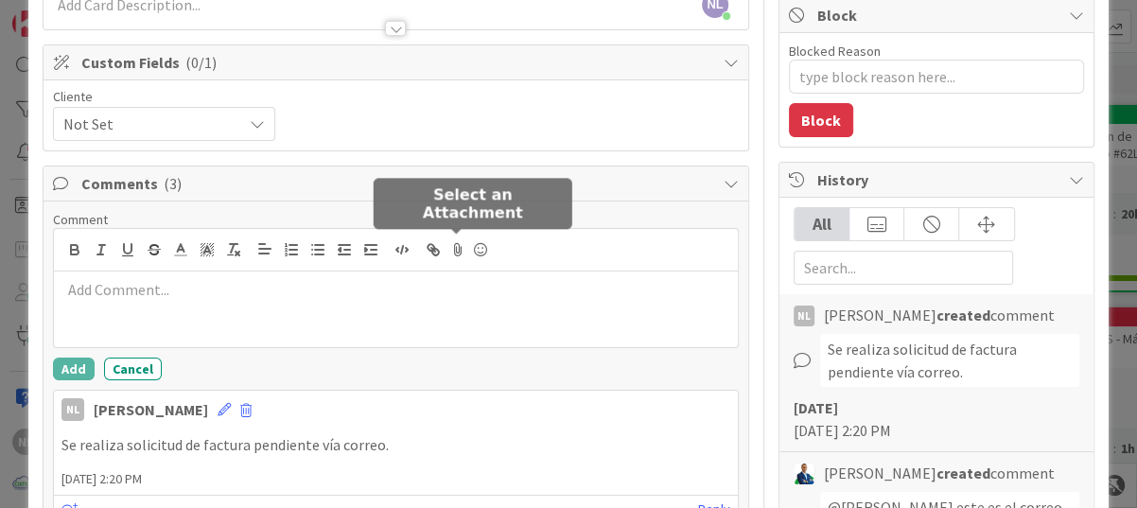
click at [457, 250] on icon at bounding box center [458, 250] width 23 height 26
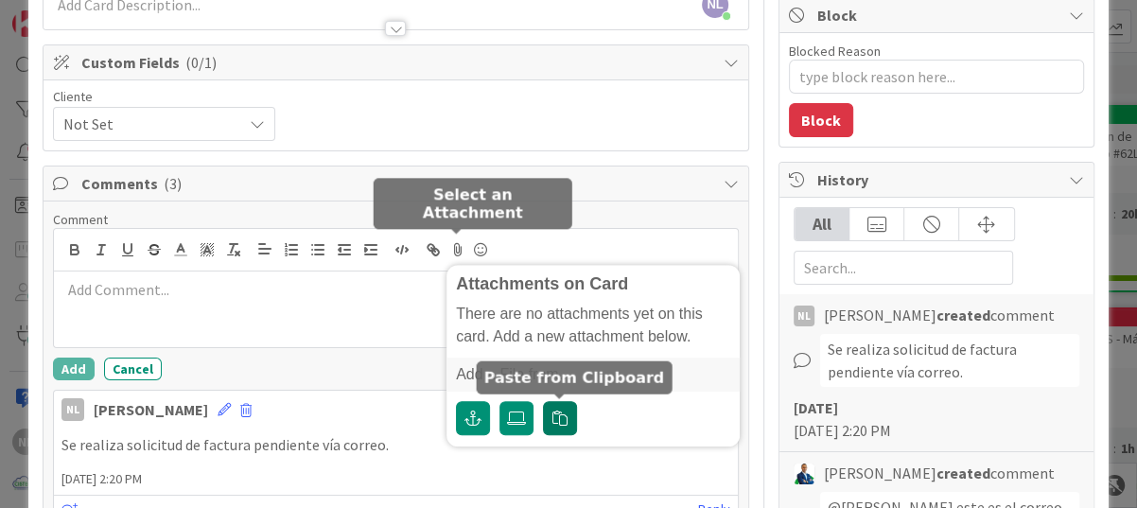
click at [561, 420] on icon "button" at bounding box center [559, 418] width 15 height 15
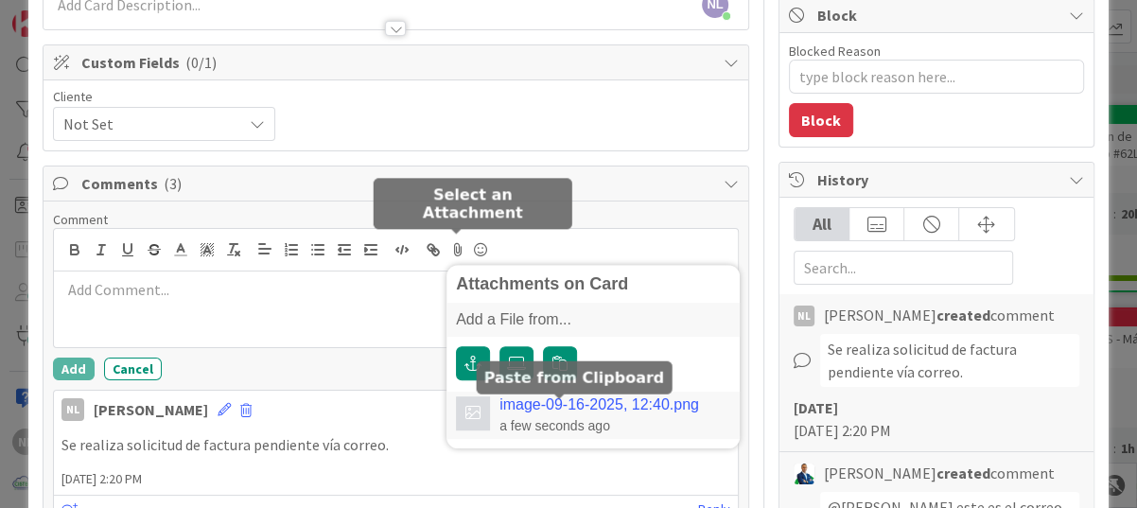
type textarea "x"
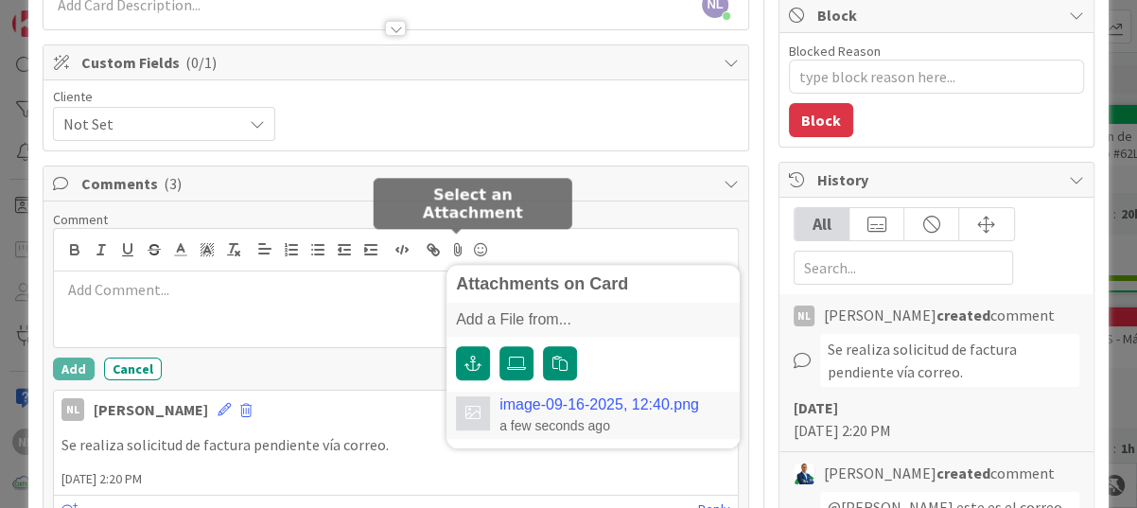
click at [570, 404] on link "image-09-16-2025, 12:40.png" at bounding box center [600, 404] width 200 height 17
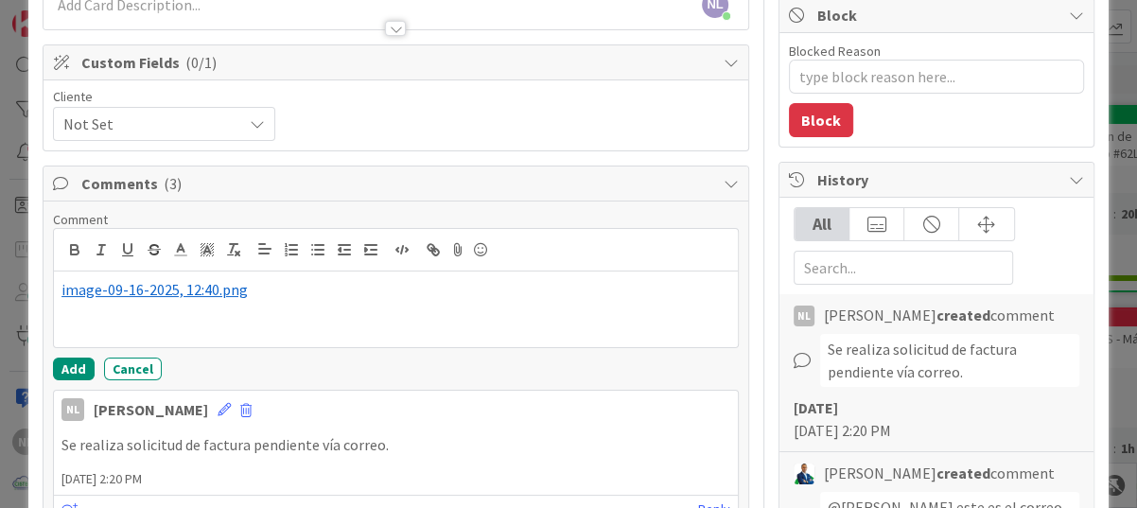
click at [99, 321] on div "﻿ image-09-16-2025, 12:40.png ﻿" at bounding box center [396, 310] width 684 height 76
click at [269, 291] on p "﻿ image-09-16-2025, 12:40.png ﻿" at bounding box center [395, 290] width 669 height 22
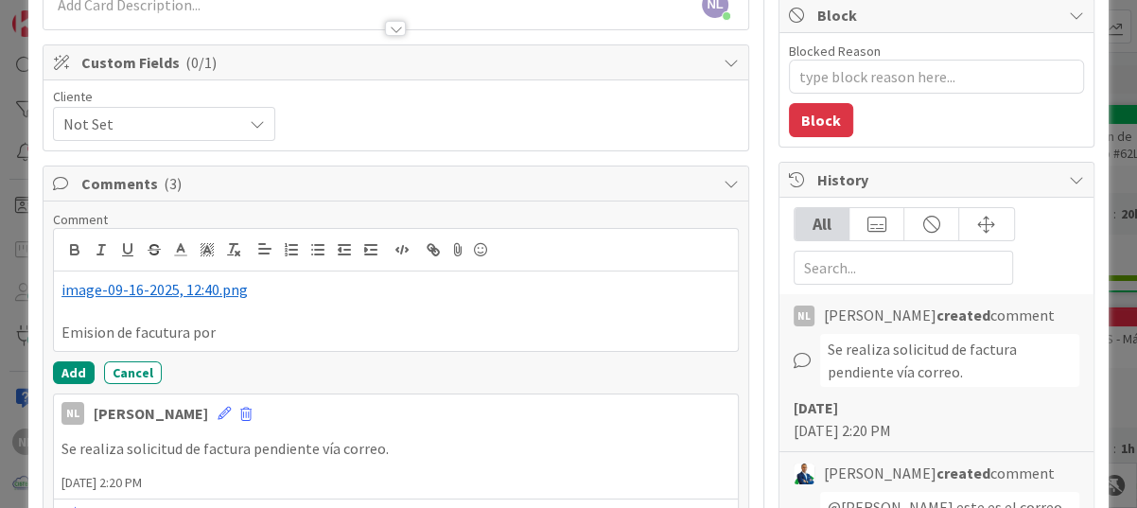
drag, startPoint x: 100, startPoint y: 330, endPoint x: 60, endPoint y: 335, distance: 41.0
click at [222, 332] on p "Emisión de facutura por" at bounding box center [395, 333] width 669 height 22
click at [225, 335] on p "Emisión de factura Monto" at bounding box center [395, 333] width 669 height 22
click at [276, 330] on p "Emisión de factura Monto 778.86" at bounding box center [395, 333] width 669 height 22
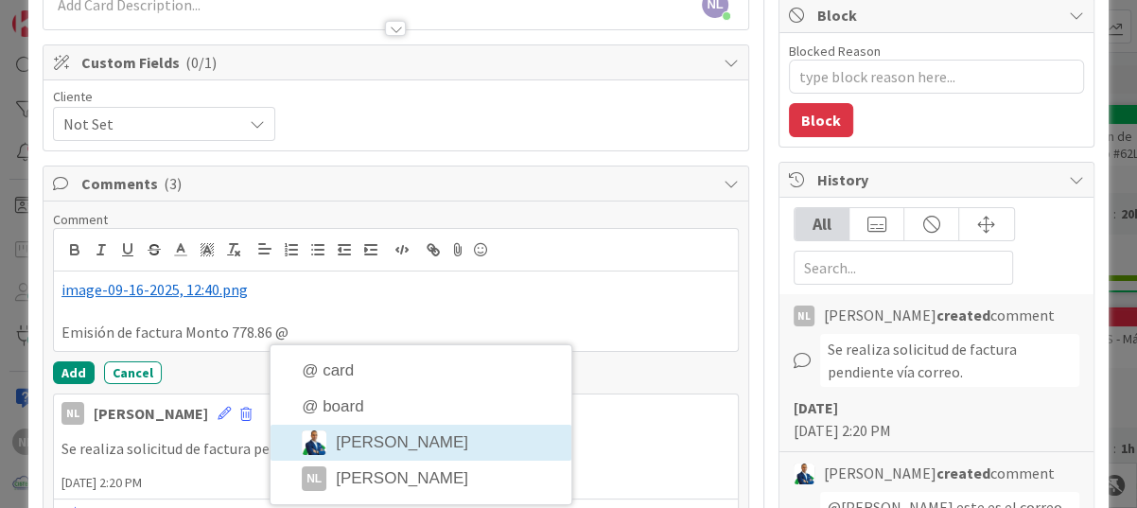
click at [412, 446] on li "[PERSON_NAME]" at bounding box center [421, 443] width 301 height 36
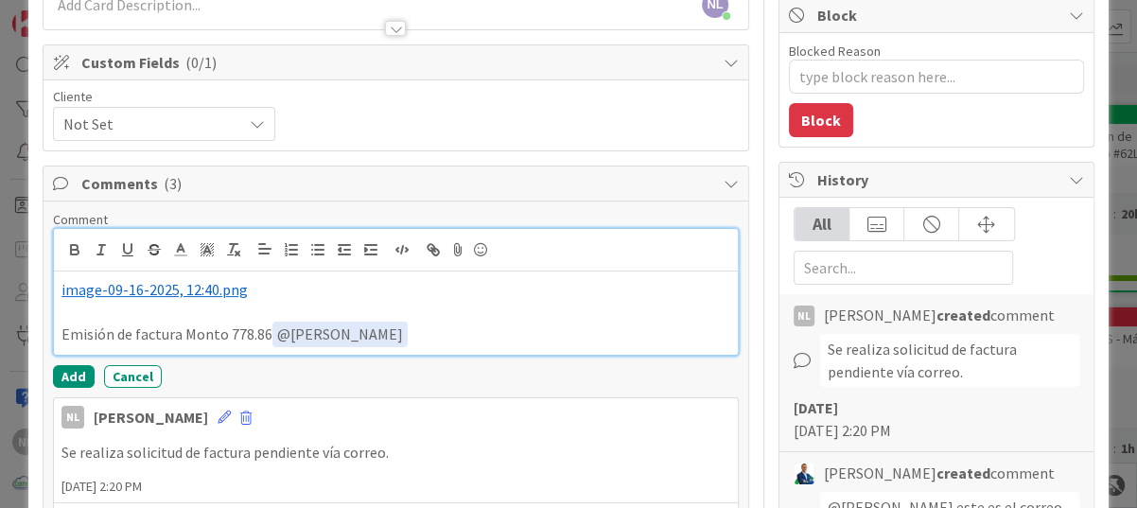
click at [265, 339] on p "Emisión de factura Monto 778.86 ﻿ @ [PERSON_NAME] ﻿" at bounding box center [395, 335] width 669 height 26
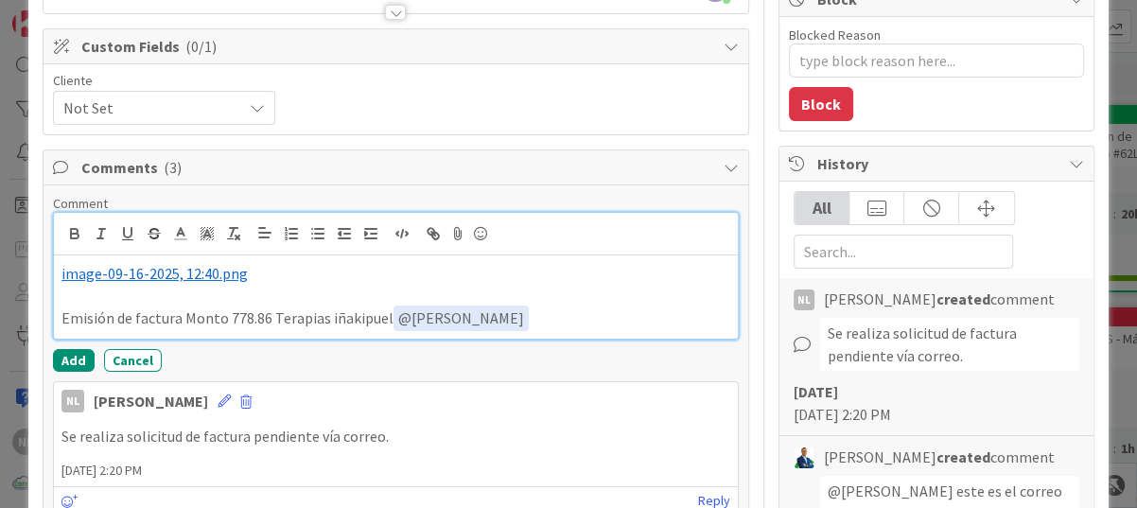
scroll to position [284, 0]
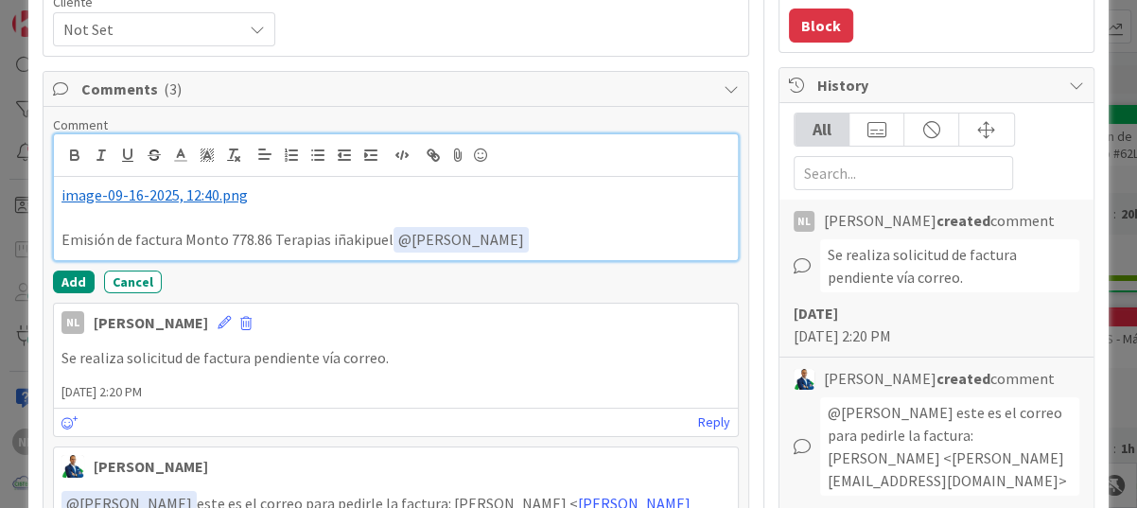
click at [352, 246] on p "Emisión de factura Monto 778.86 Terapias iñakipuel ﻿ @ [PERSON_NAME] ﻿" at bounding box center [395, 240] width 669 height 26
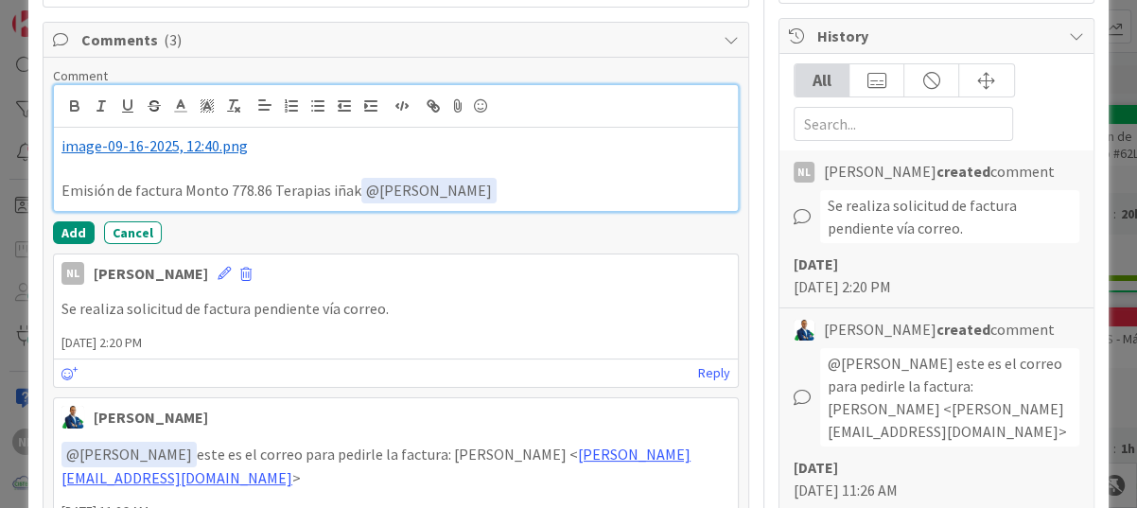
scroll to position [378, 0]
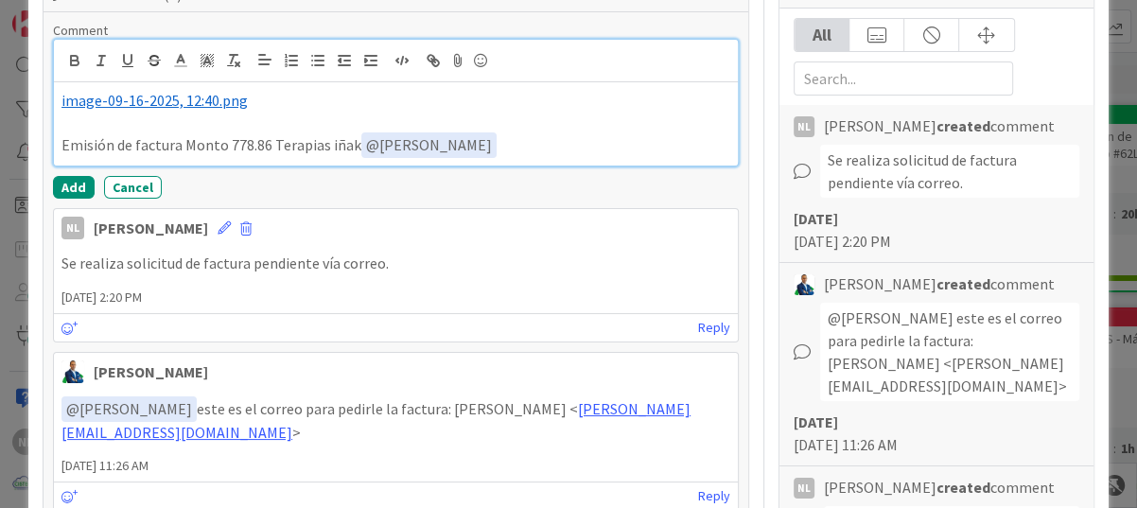
click at [325, 148] on p "Emisión de factura Monto 778.86 Terapias iñak ﻿ @ [PERSON_NAME] ﻿" at bounding box center [395, 145] width 669 height 26
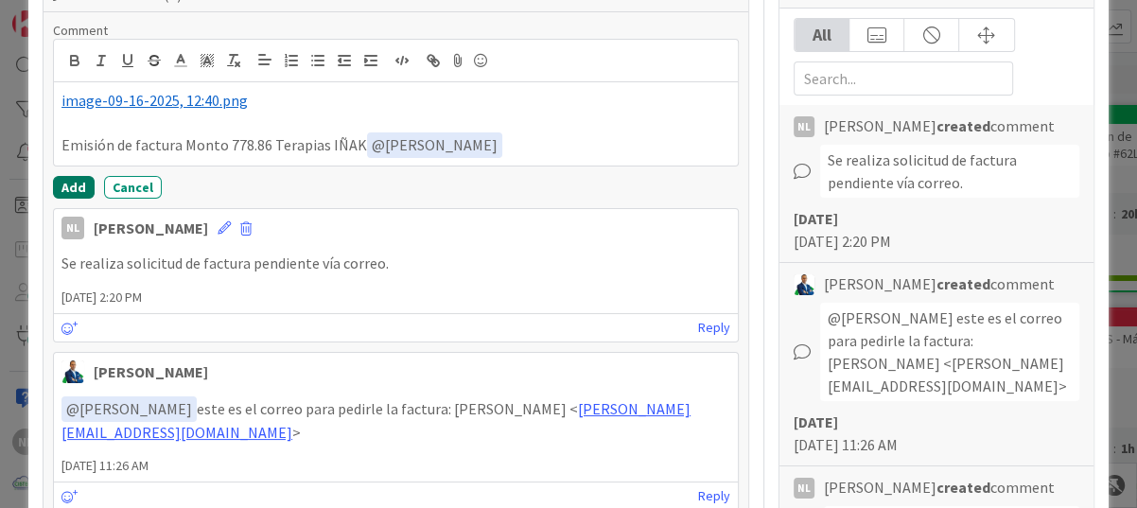
click at [66, 189] on button "Add" at bounding box center [74, 187] width 42 height 23
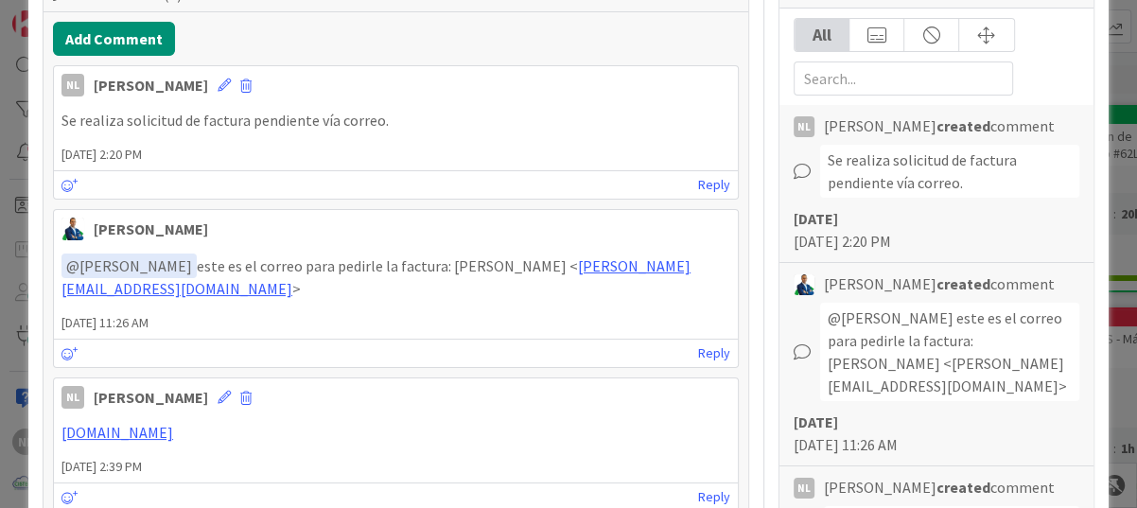
type textarea "x"
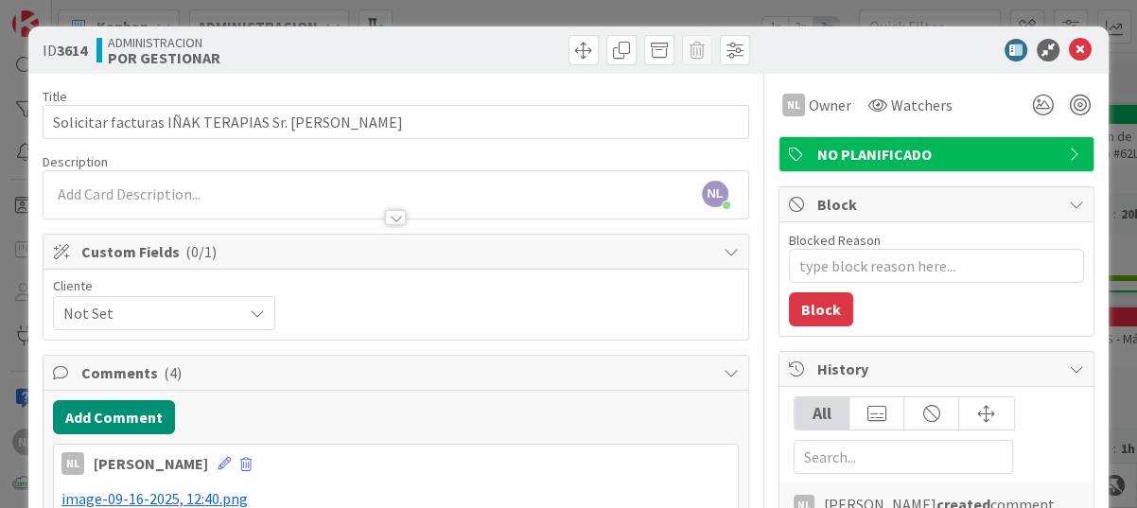
scroll to position [189, 0]
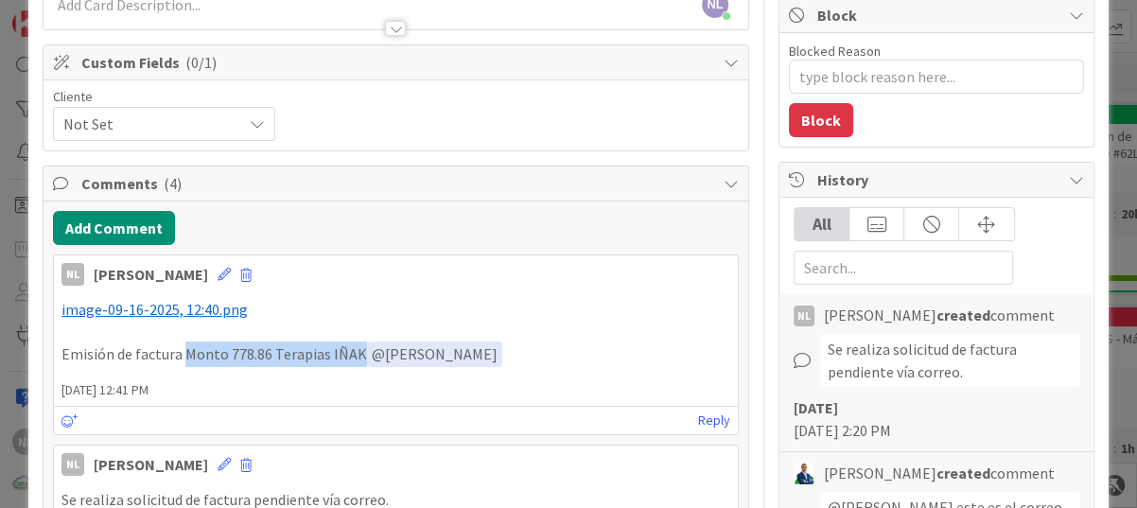
drag, startPoint x: 184, startPoint y: 356, endPoint x: 362, endPoint y: 357, distance: 178.8
click at [362, 357] on p "Emisión de factura Monto 778.86 Terapias IÑAK ﻿ @ [PERSON_NAME] ﻿" at bounding box center [395, 355] width 669 height 26
drag, startPoint x: 362, startPoint y: 357, endPoint x: 331, endPoint y: 351, distance: 31.7
copy p "Monto 778.86 Terapias IÑAK"
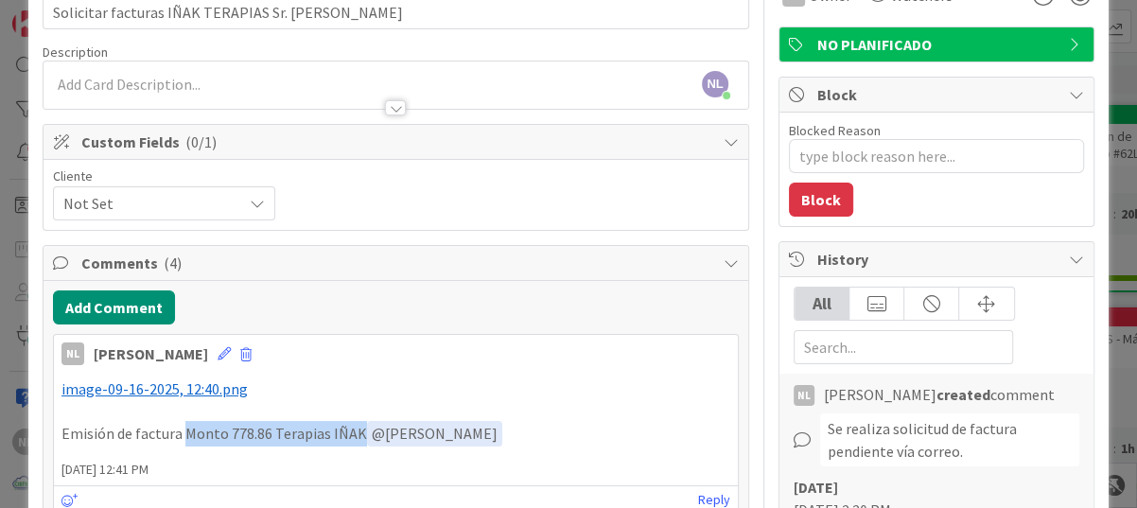
scroll to position [0, 0]
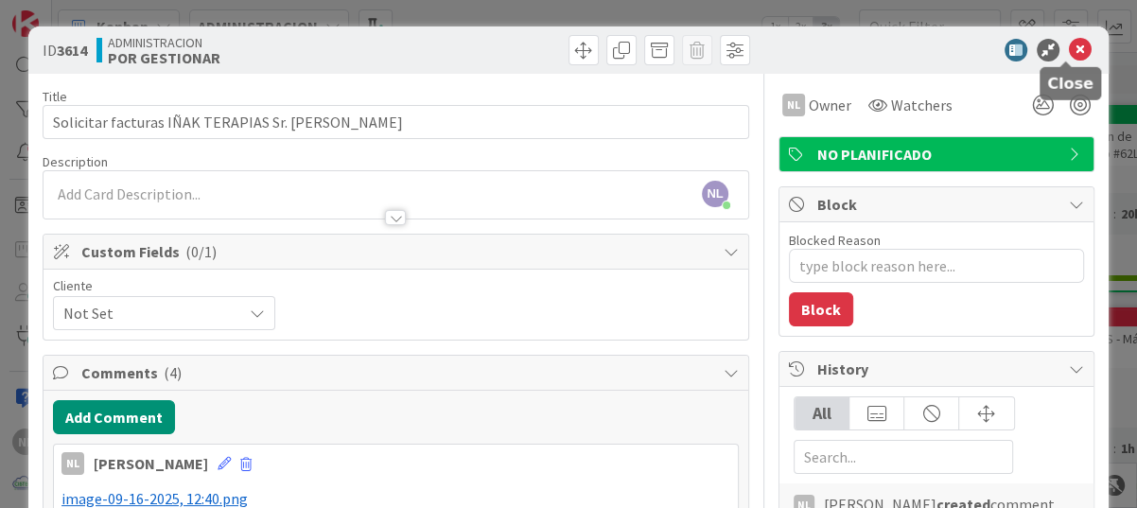
click at [1069, 46] on icon at bounding box center [1080, 50] width 23 height 23
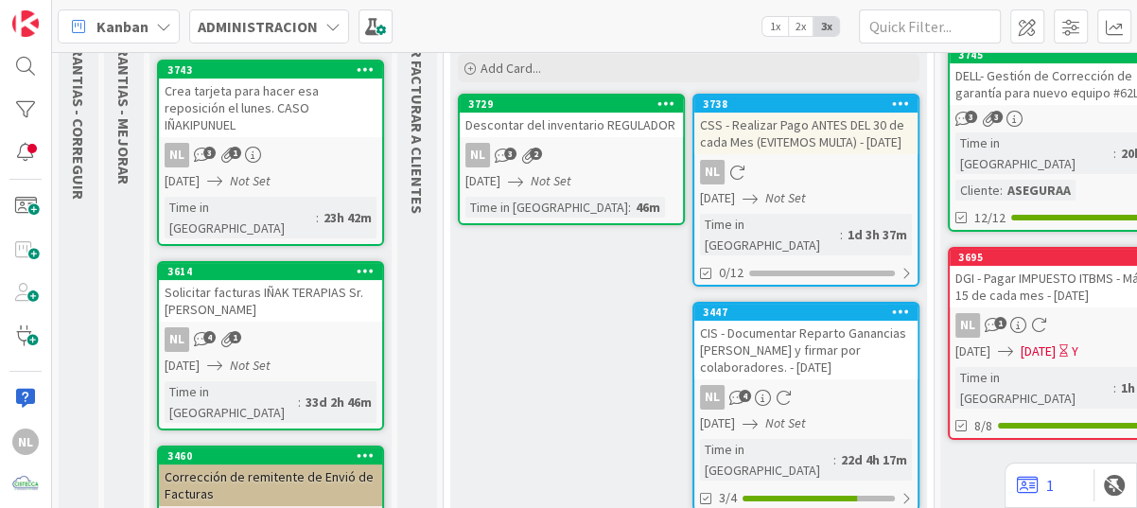
scroll to position [189, 0]
